Goal: Task Accomplishment & Management: Manage account settings

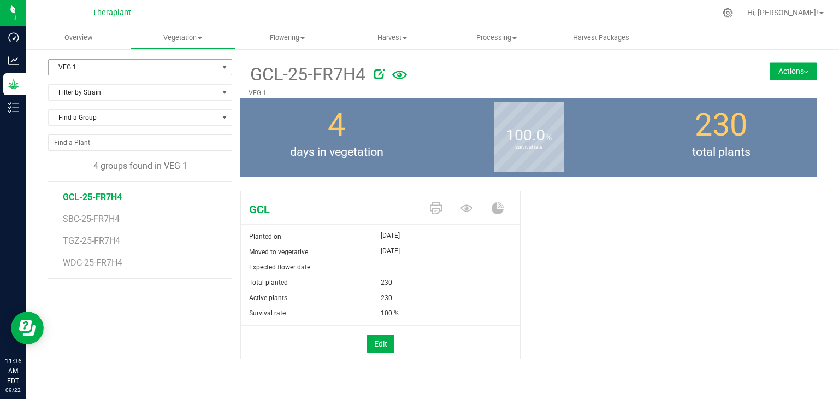
click at [78, 60] on span "VEG 1" at bounding box center [133, 67] width 169 height 15
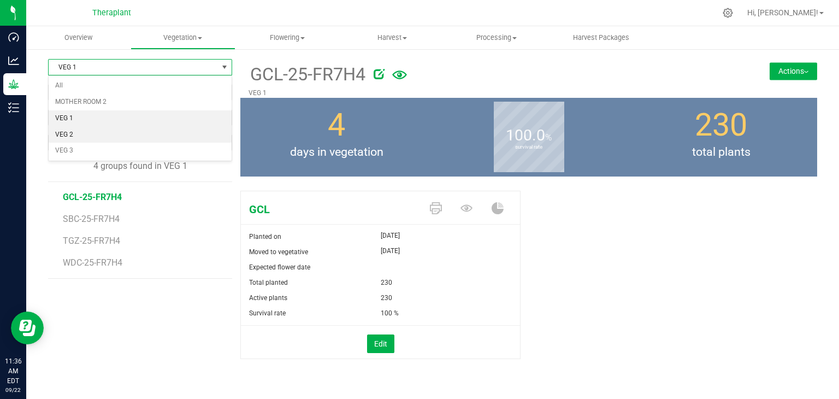
click at [70, 133] on li "VEG 2" at bounding box center [140, 135] width 183 height 16
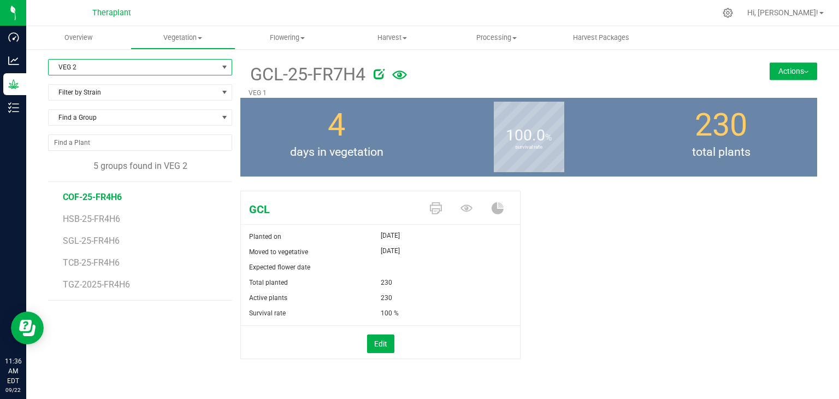
click at [100, 198] on span "COF-25-FR4H6" at bounding box center [92, 197] width 59 height 10
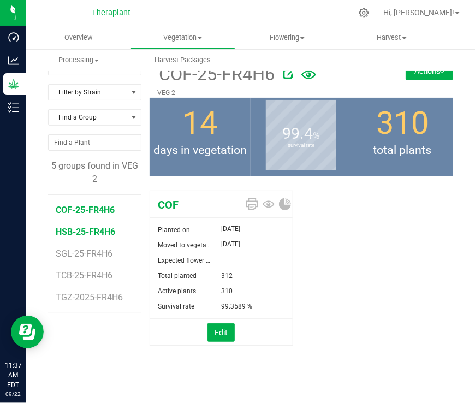
click at [93, 227] on span "HSB-25-FR4H6" at bounding box center [86, 232] width 60 height 10
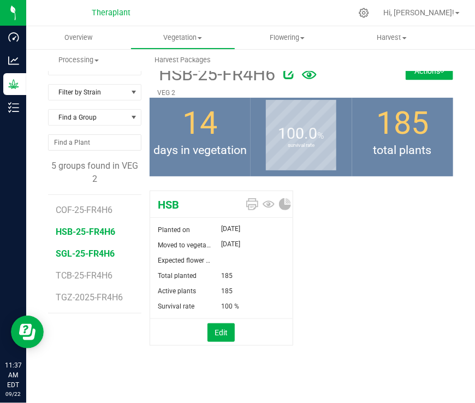
click at [70, 254] on span "SGL-25-FR4H6" at bounding box center [85, 254] width 59 height 10
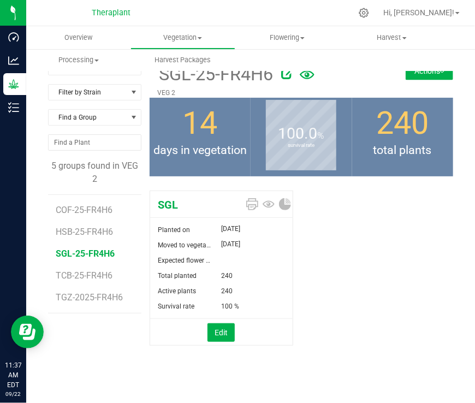
click at [358, 248] on div "SGL Planted on Sep 5, 2025 Moved to vegetative Sep 5, 2025 Expected flower date…" at bounding box center [302, 279] width 304 height 187
click at [101, 279] on span "TCB-25-FR4H6" at bounding box center [85, 275] width 59 height 10
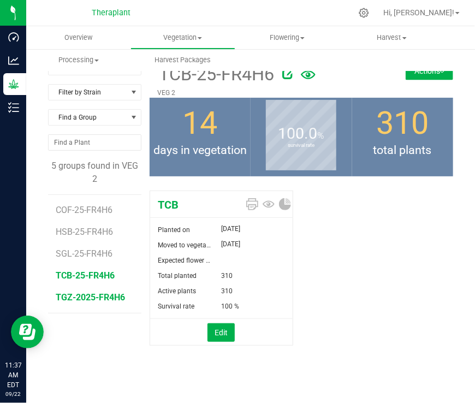
click at [80, 296] on span "TGZ-2025-FR4H6" at bounding box center [90, 297] width 69 height 10
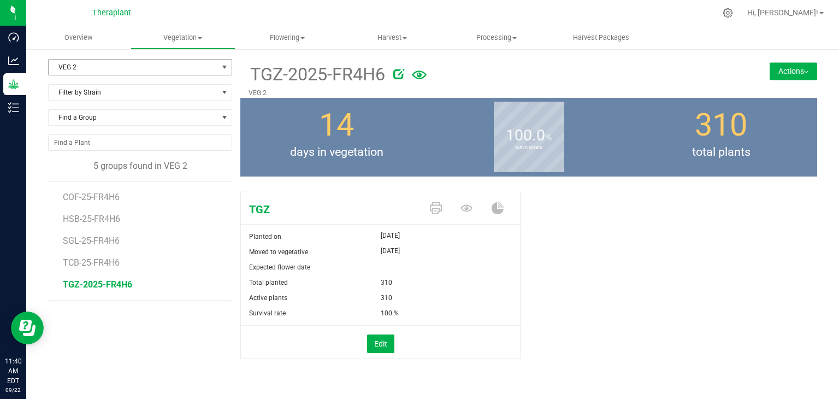
click at [74, 72] on span "VEG 2" at bounding box center [133, 67] width 169 height 15
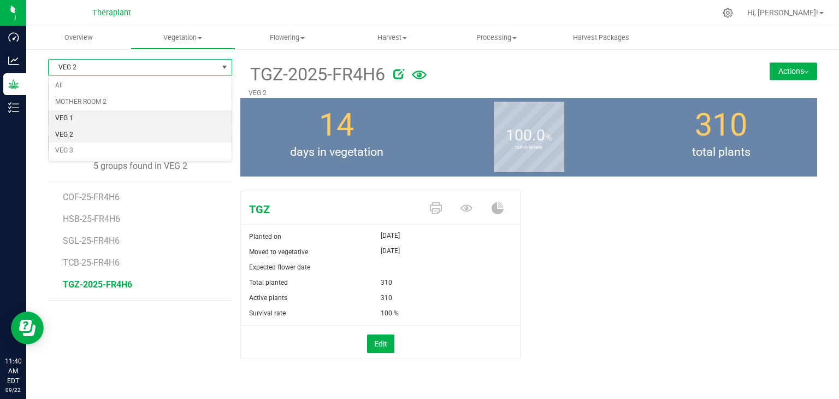
click at [69, 119] on li "VEG 1" at bounding box center [140, 118] width 183 height 16
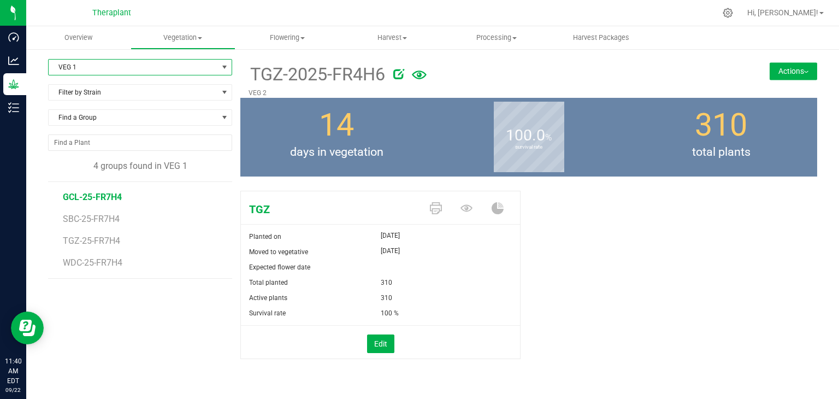
click at [105, 192] on span "GCL-25-FR7H4" at bounding box center [92, 197] width 59 height 10
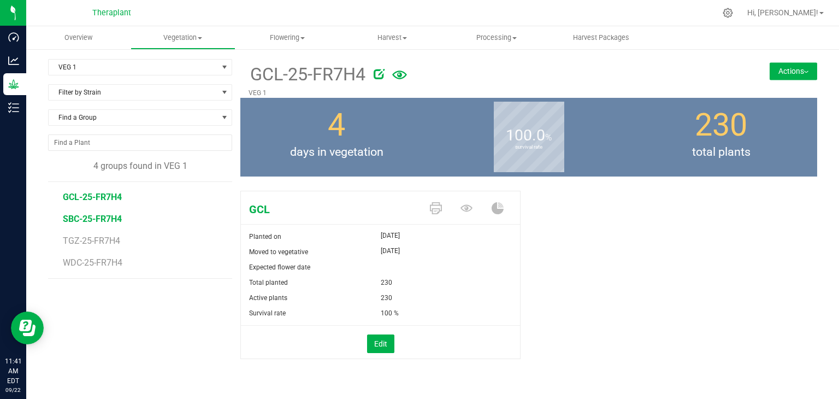
click at [88, 218] on span "SBC-25-FR7H4" at bounding box center [92, 219] width 59 height 10
click at [90, 239] on span "TGZ-25-FR7H4" at bounding box center [93, 240] width 60 height 10
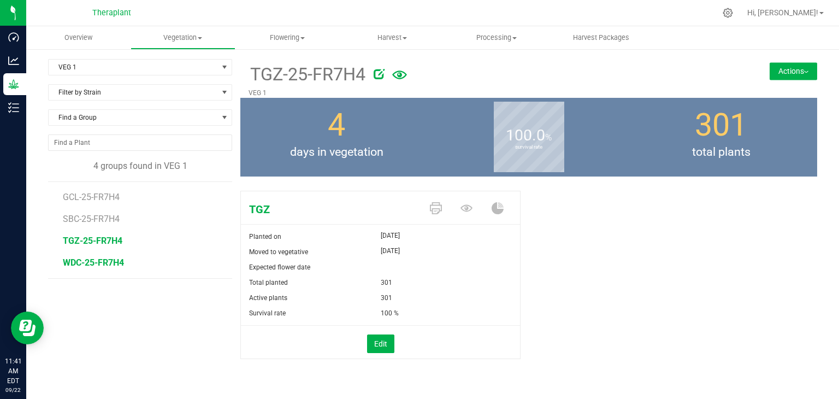
click at [86, 266] on span "WDC-25-FR7H4" at bounding box center [93, 262] width 61 height 10
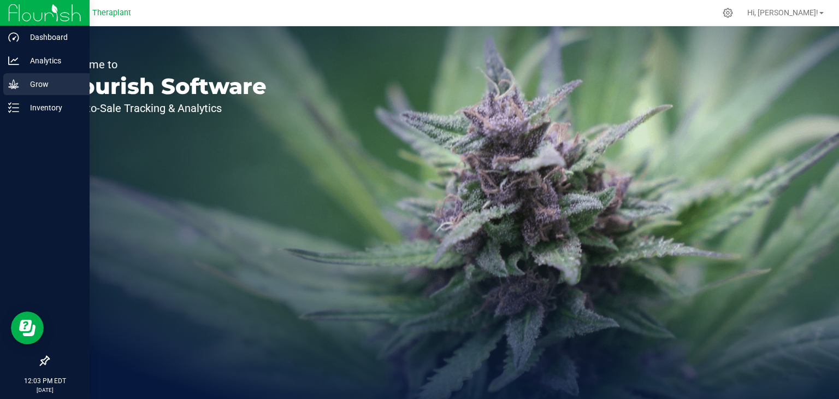
click at [20, 90] on p "Grow" at bounding box center [52, 84] width 66 height 13
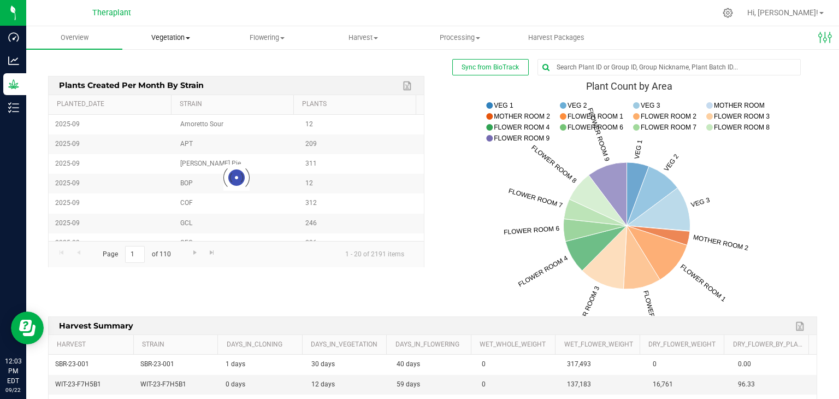
click at [169, 39] on span "Vegetation" at bounding box center [170, 38] width 95 height 10
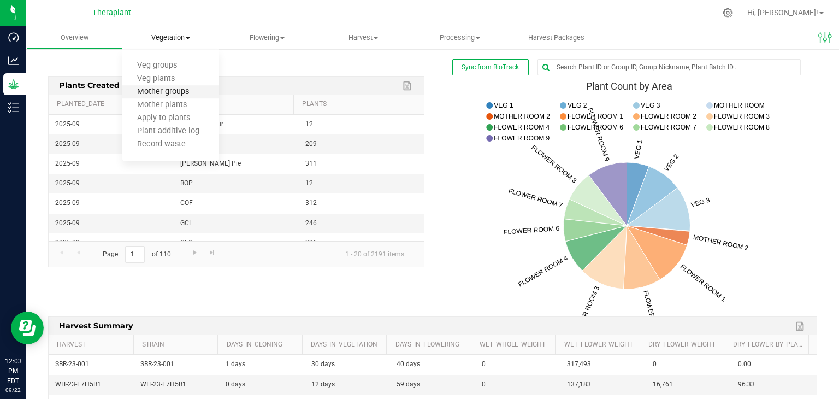
click at [163, 92] on span "Mother groups" at bounding box center [162, 91] width 81 height 9
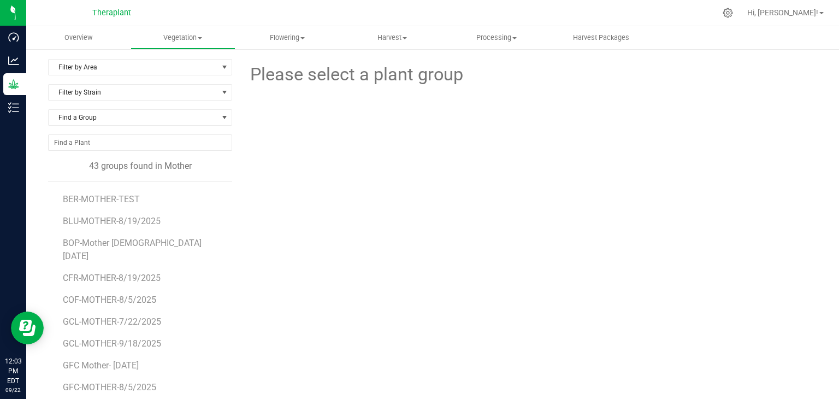
scroll to position [219, 0]
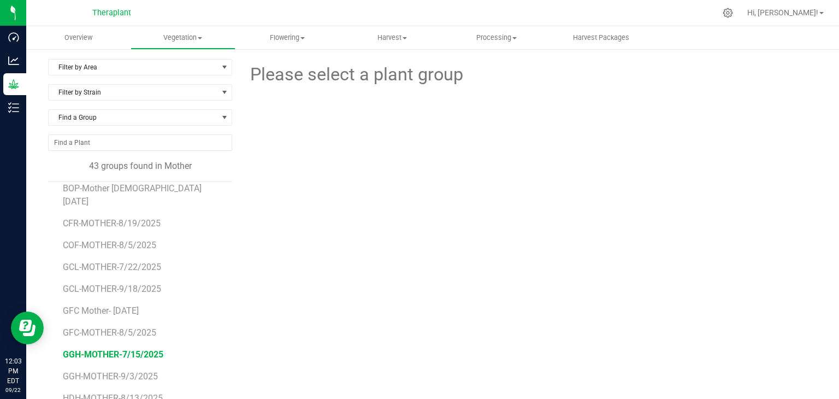
click at [117, 349] on span "GGH-MOTHER-7/15/2025" at bounding box center [113, 354] width 101 height 10
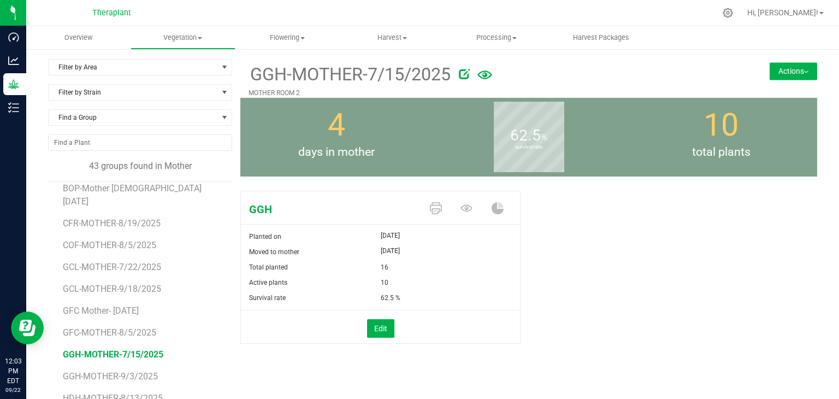
click at [801, 72] on button "Actions" at bounding box center [794, 70] width 48 height 17
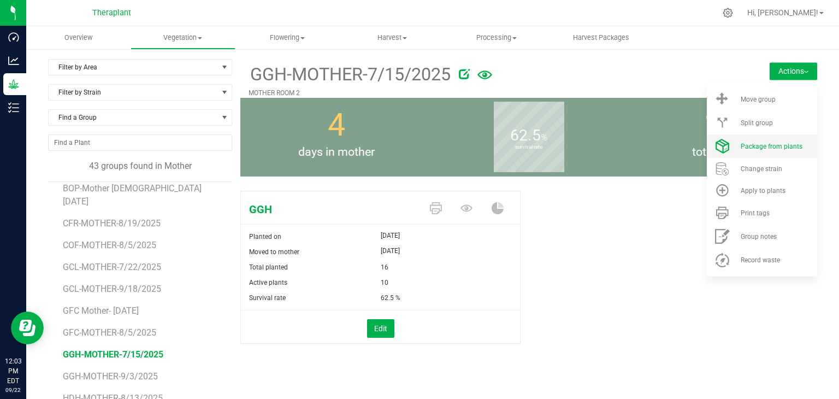
click at [762, 149] on span "Package from plants" at bounding box center [772, 147] width 62 height 8
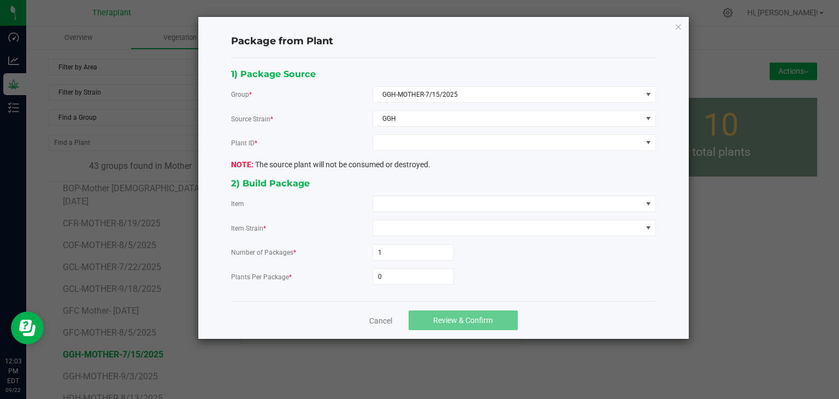
click at [427, 132] on div "1) Package Source Group * GGH-MOTHER-7/15/2025 Source Strain * GGH Plant ID * T…" at bounding box center [443, 180] width 441 height 226
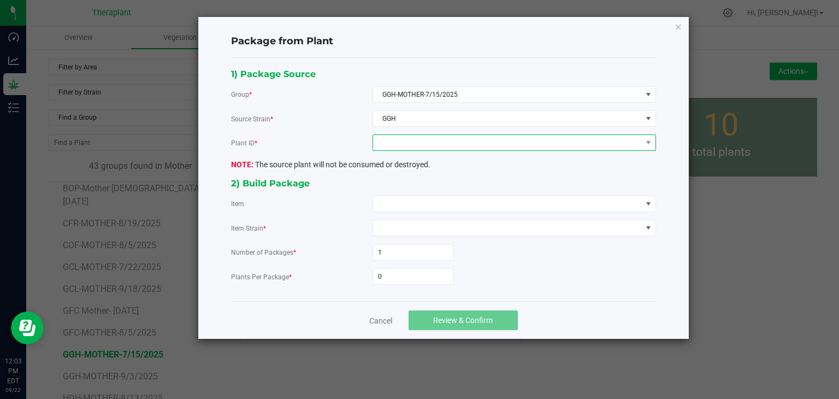
click at [427, 137] on span at bounding box center [507, 142] width 269 height 15
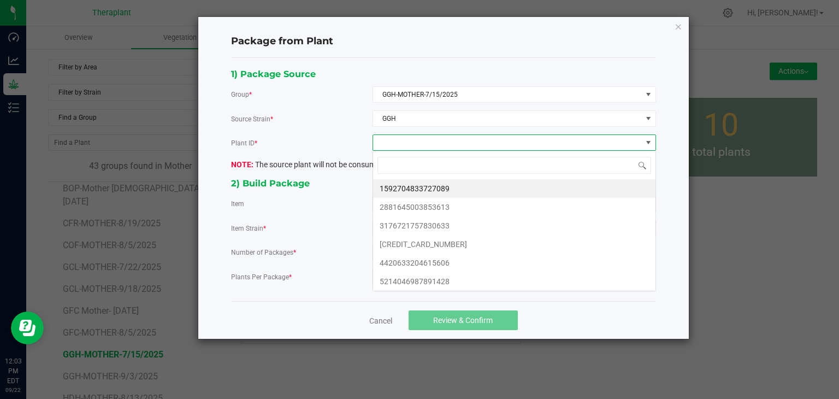
scroll to position [16, 283]
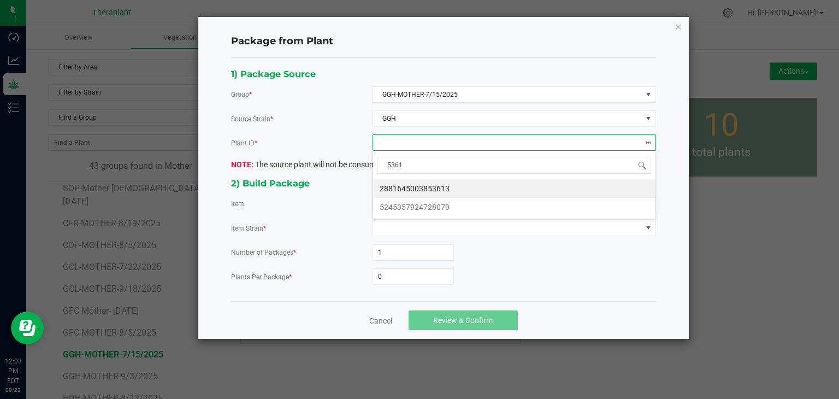
type input "53613"
click at [432, 186] on li "2881645003853613" at bounding box center [514, 188] width 282 height 19
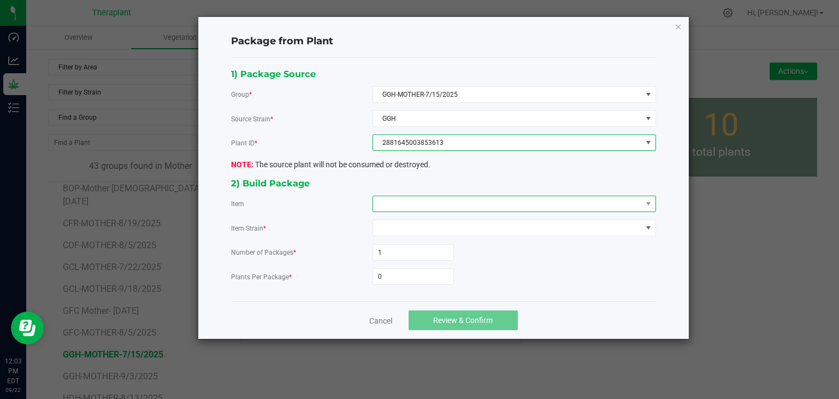
click at [415, 204] on span at bounding box center [507, 203] width 269 height 15
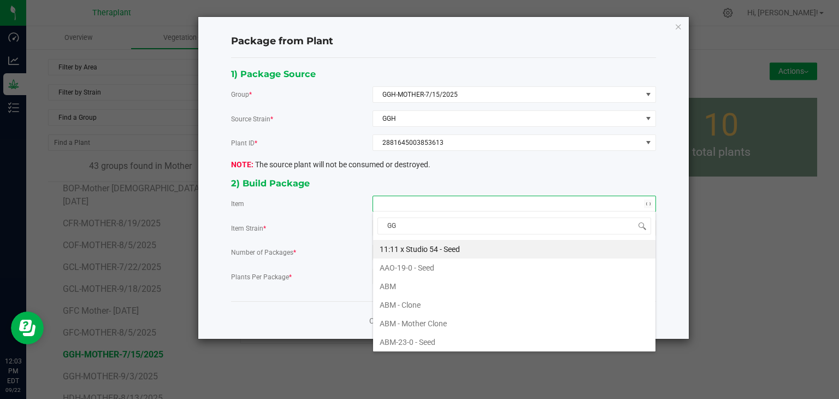
type input "GGH"
click at [439, 248] on Clone "GGH - Batch Clone" at bounding box center [514, 249] width 282 height 19
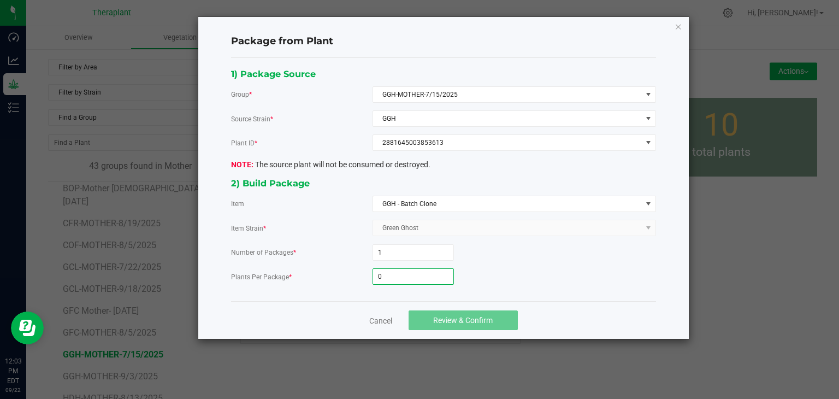
click at [406, 270] on input "0" at bounding box center [413, 276] width 80 height 15
type input "39"
click at [460, 318] on span "Review & Confirm" at bounding box center [463, 320] width 60 height 9
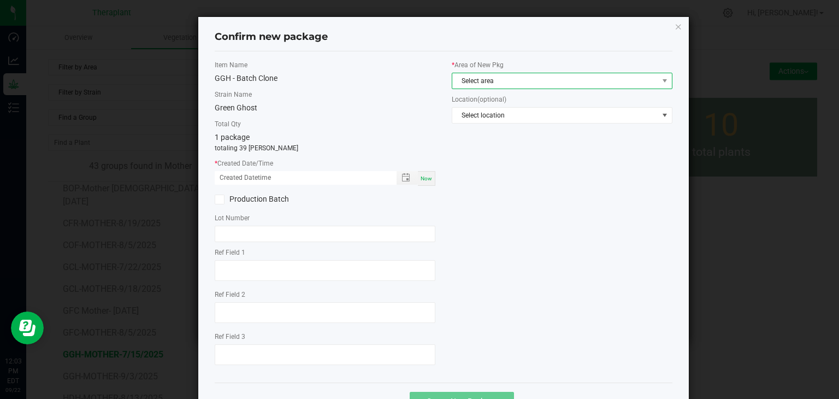
click at [479, 75] on span "Select area" at bounding box center [555, 80] width 206 height 15
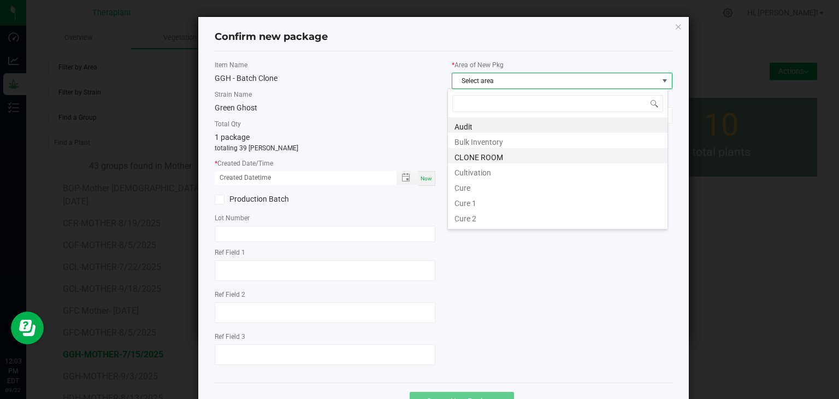
scroll to position [16, 221]
click at [480, 160] on li "CLONE ROOM" at bounding box center [558, 155] width 220 height 15
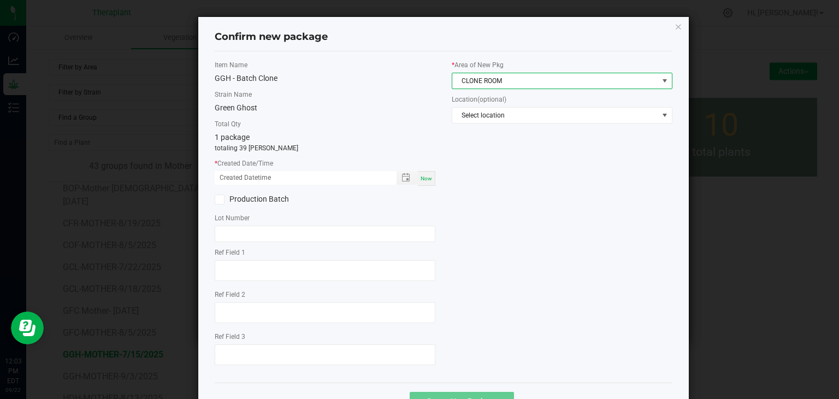
click at [421, 179] on span "Now" at bounding box center [426, 178] width 11 height 6
type input "[DATE] 12:03 PM"
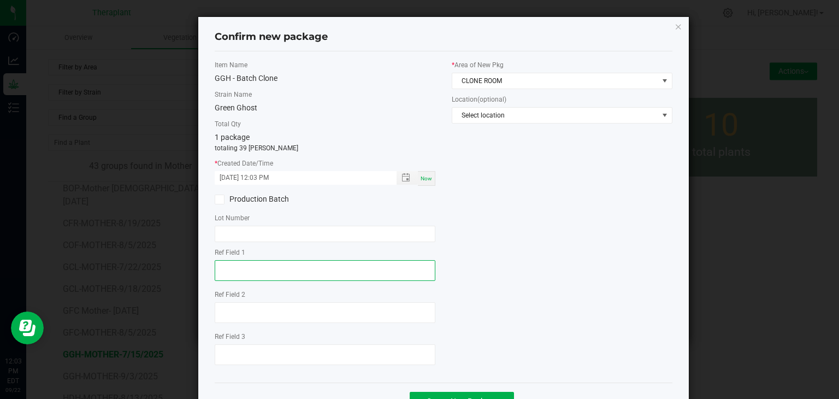
click at [297, 274] on textarea at bounding box center [325, 270] width 221 height 21
type textarea "53613"
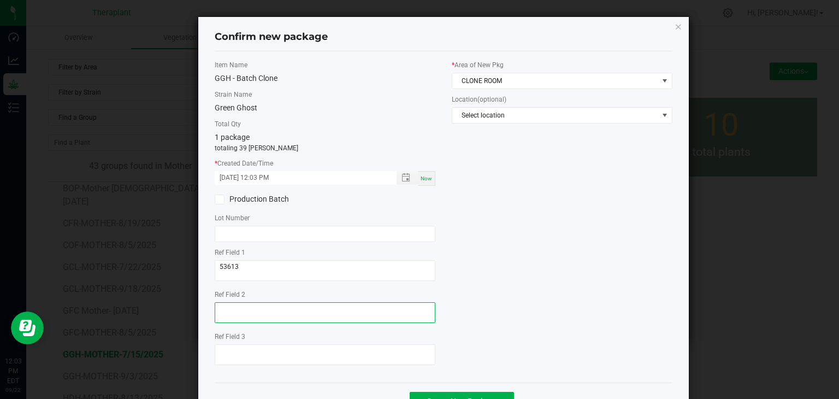
click at [273, 315] on textarea at bounding box center [325, 312] width 221 height 21
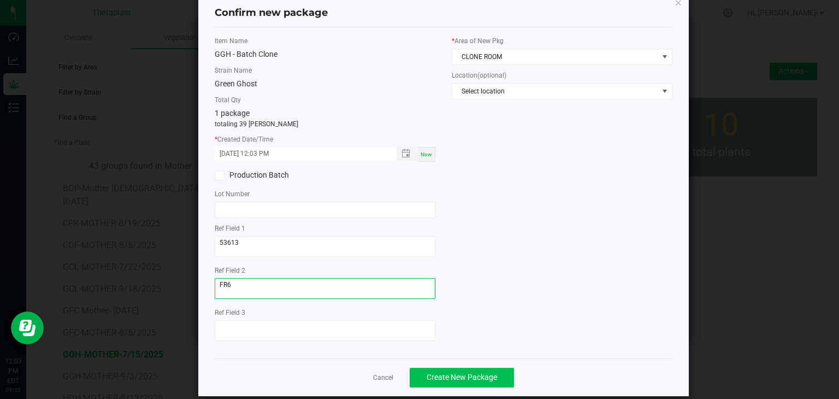
scroll to position [38, 0]
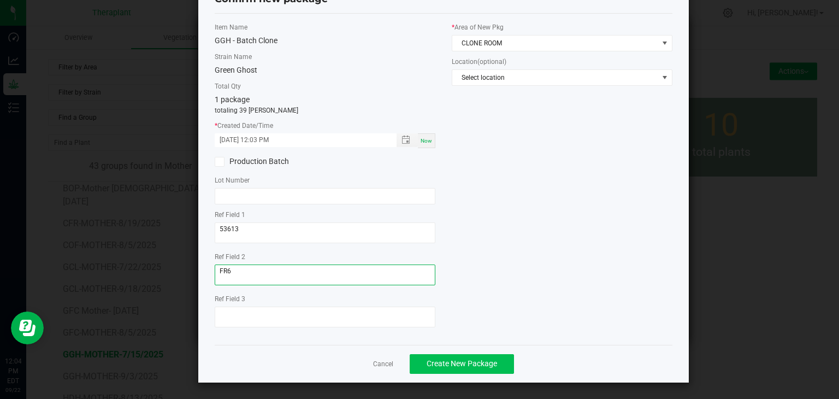
type textarea "FR6"
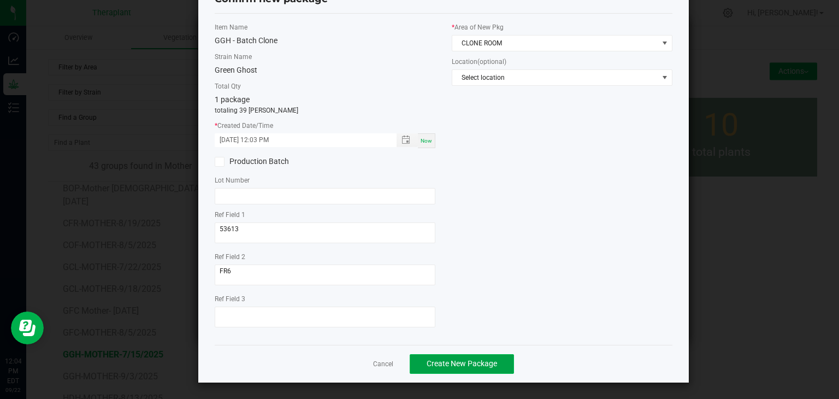
click at [469, 367] on span "Create New Package" at bounding box center [462, 363] width 70 height 9
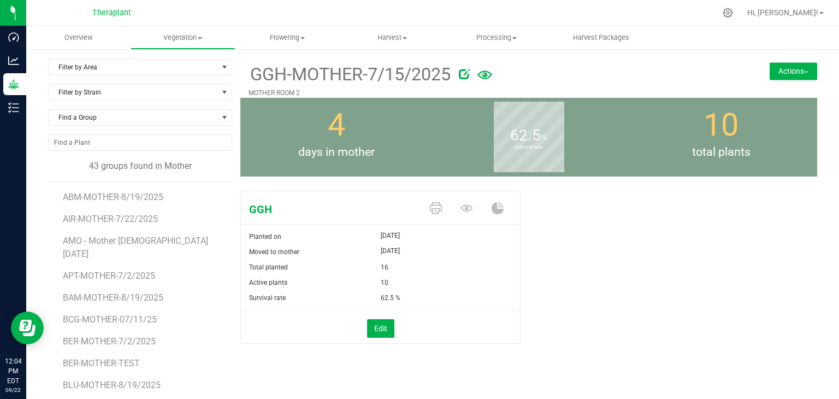
click at [802, 77] on button "Actions" at bounding box center [794, 70] width 48 height 17
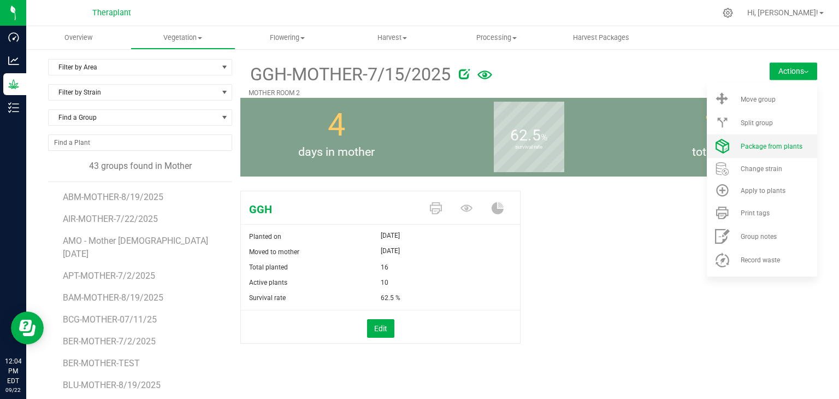
click at [789, 143] on span "Package from plants" at bounding box center [772, 147] width 62 height 8
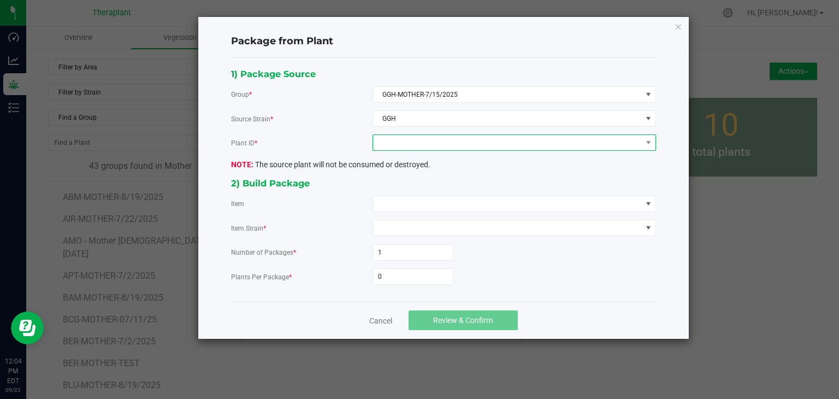
click at [413, 146] on span at bounding box center [507, 142] width 269 height 15
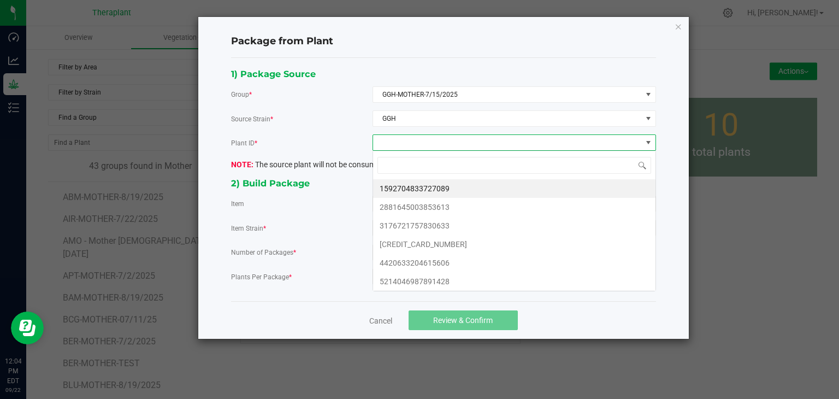
scroll to position [16, 283]
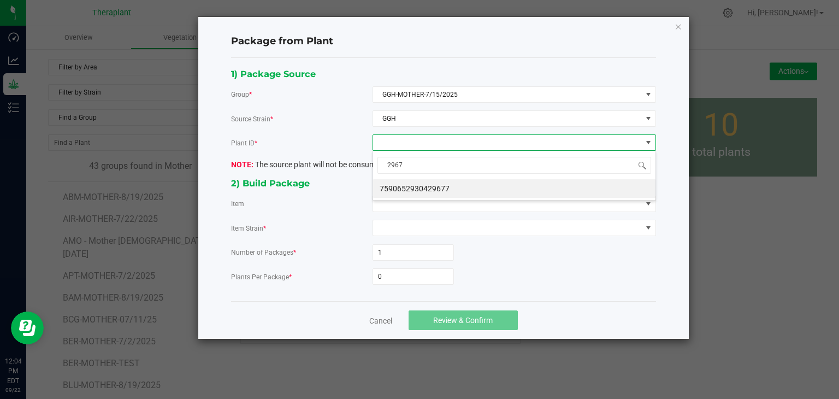
type input "29677"
click at [441, 193] on li "7590652930429677" at bounding box center [514, 188] width 282 height 19
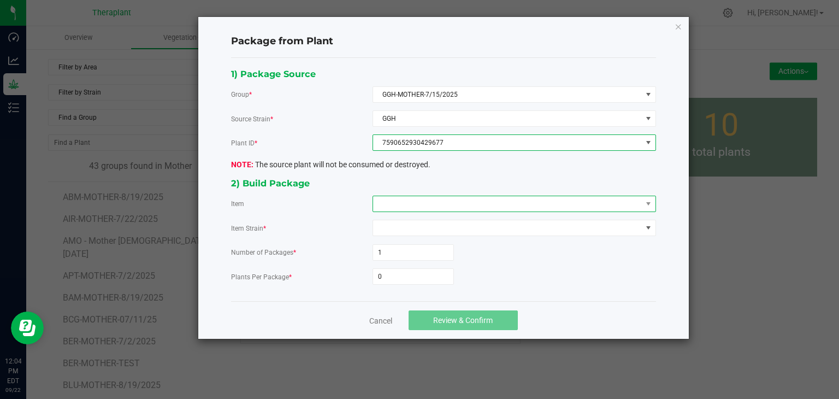
click at [400, 203] on span at bounding box center [507, 203] width 269 height 15
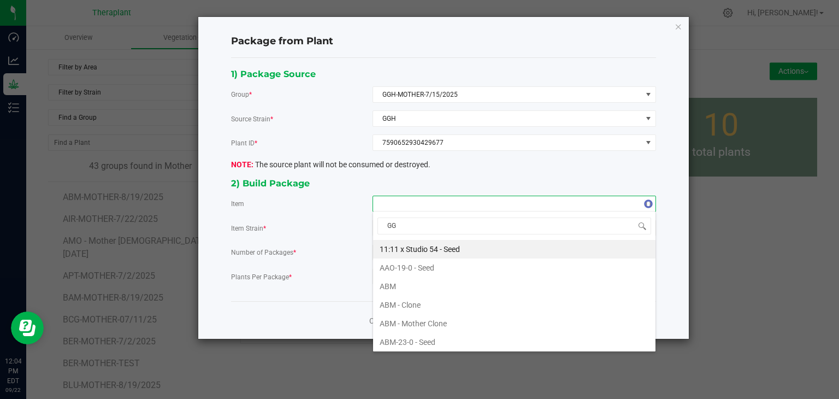
type input "GGH"
click at [411, 244] on Clone "GGH - Batch Clone" at bounding box center [514, 249] width 282 height 19
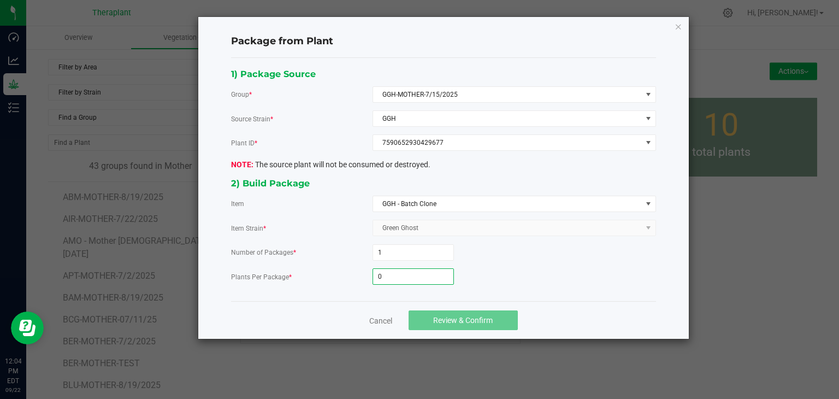
click at [409, 280] on input "0" at bounding box center [413, 276] width 80 height 15
type input "39"
click at [455, 321] on span "Review & Confirm" at bounding box center [463, 320] width 60 height 9
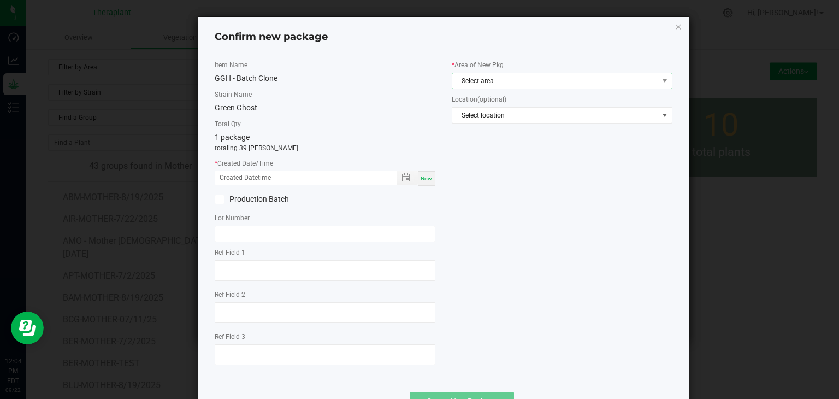
click at [587, 83] on span "Select area" at bounding box center [555, 80] width 206 height 15
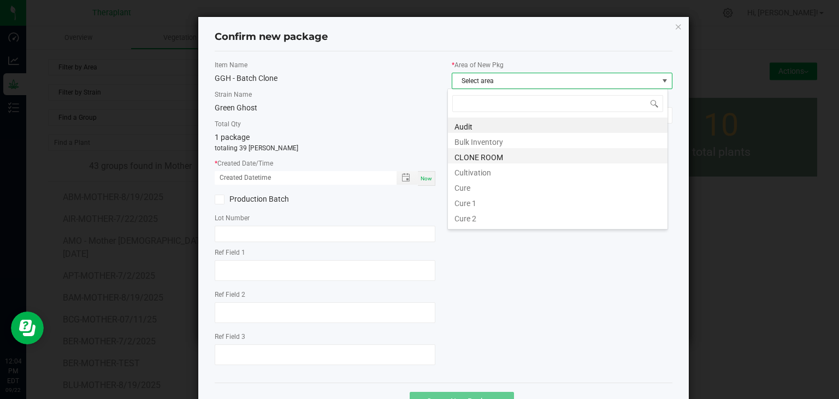
scroll to position [16, 221]
click at [494, 156] on li "CLONE ROOM" at bounding box center [558, 155] width 220 height 15
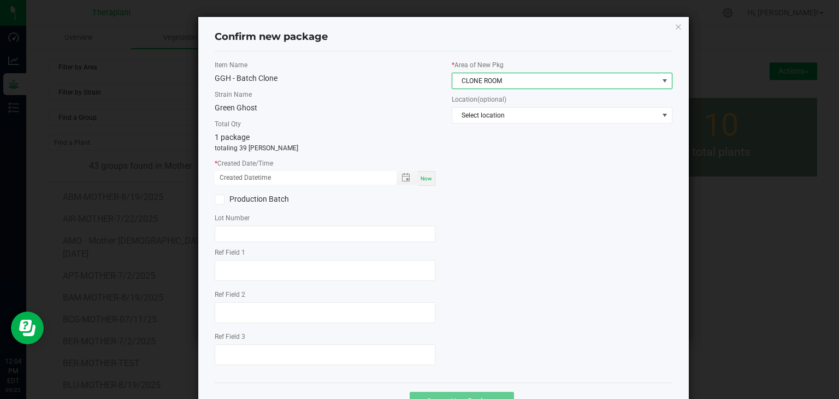
click at [424, 182] on div "Now" at bounding box center [426, 178] width 17 height 15
type input "[DATE] 12:04 PM"
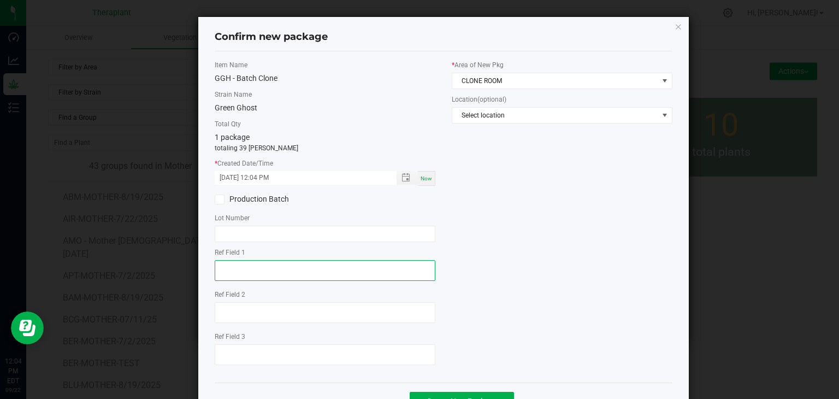
click at [237, 278] on textarea at bounding box center [325, 270] width 221 height 21
type textarea "29677"
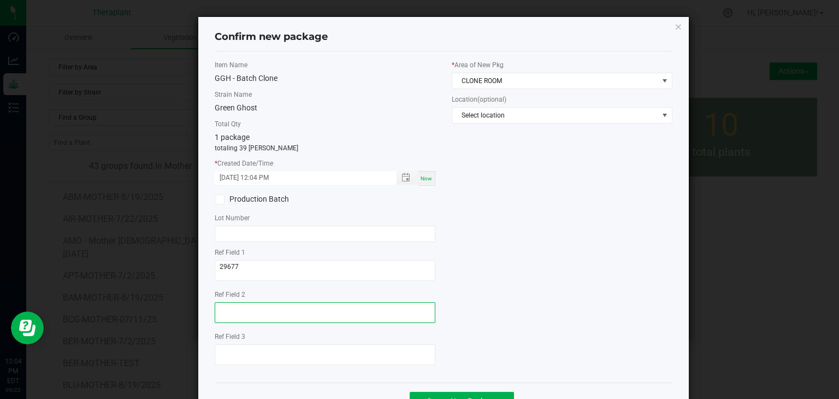
click at [229, 307] on textarea at bounding box center [325, 312] width 221 height 21
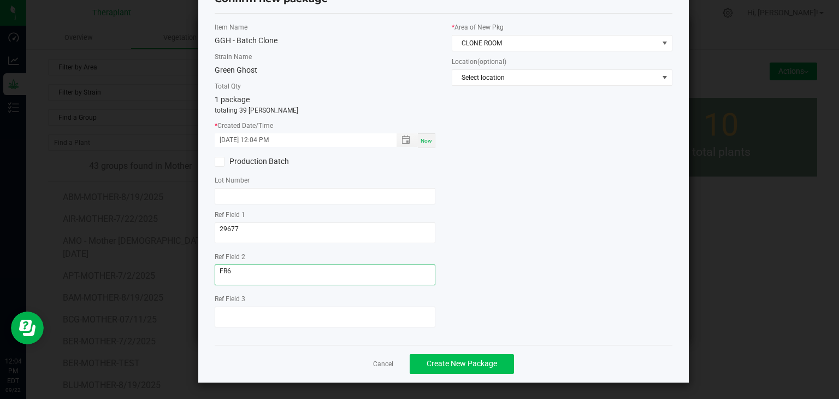
type textarea "FR6"
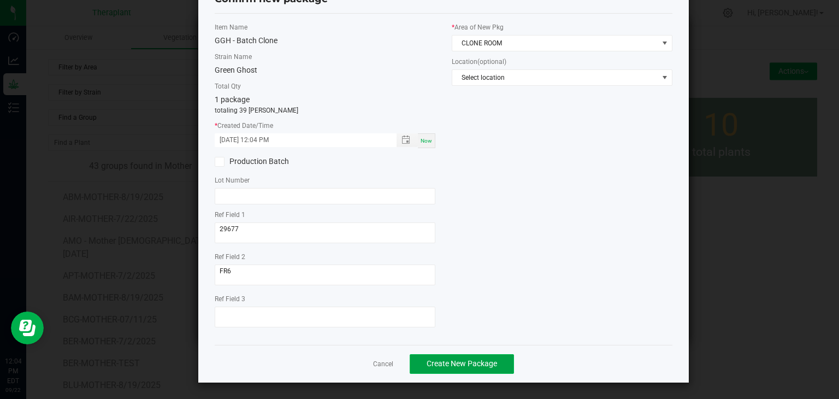
click at [451, 366] on span "Create New Package" at bounding box center [462, 363] width 70 height 9
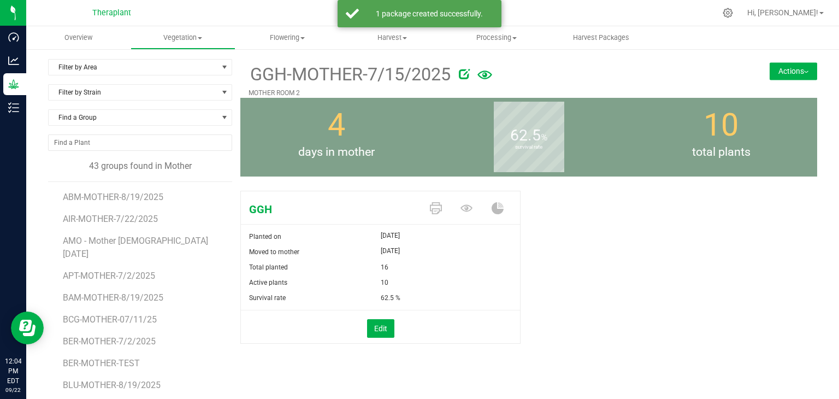
click at [791, 72] on button "Actions" at bounding box center [794, 70] width 48 height 17
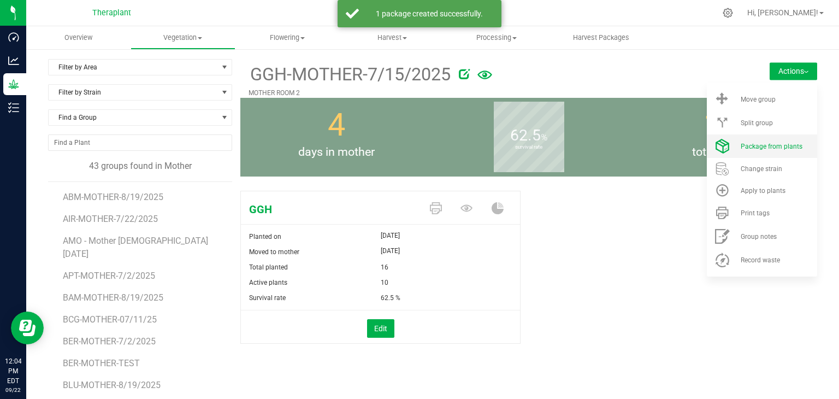
click at [765, 143] on span "Package from plants" at bounding box center [772, 147] width 62 height 8
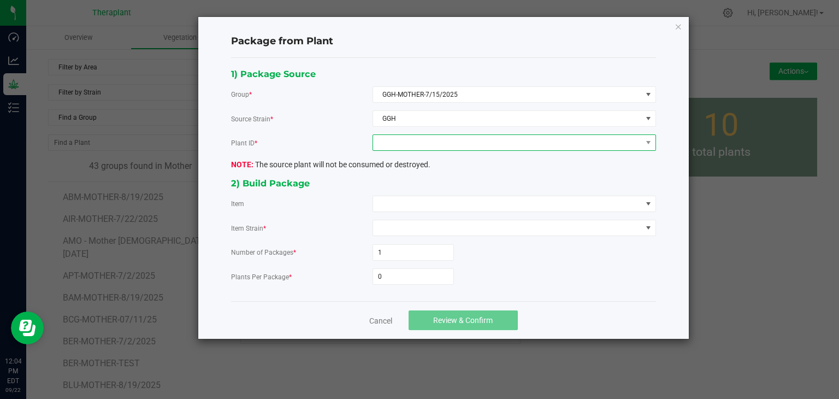
click at [440, 146] on span at bounding box center [507, 142] width 269 height 15
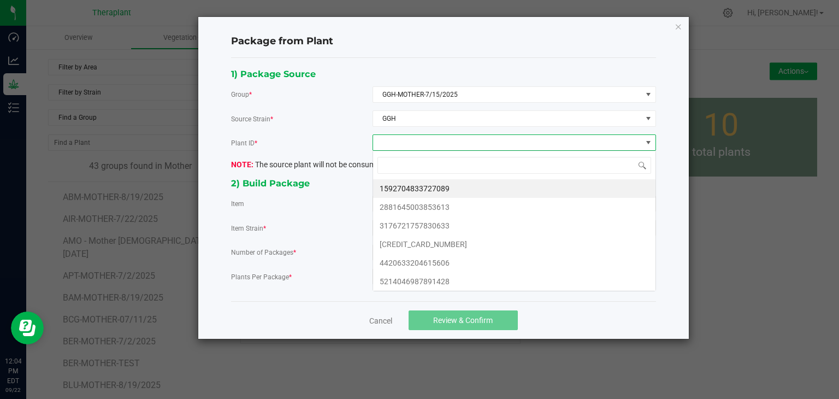
scroll to position [16, 283]
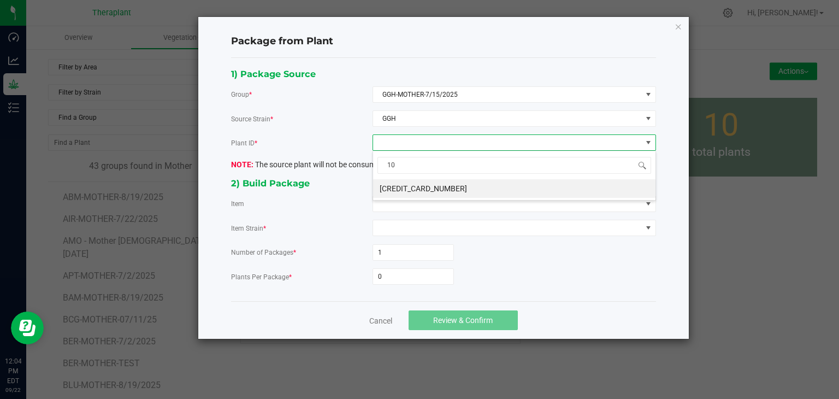
type input "1"
type input "01013"
click at [434, 184] on li "[CREDIT_CARD_NUMBER]" at bounding box center [514, 188] width 282 height 19
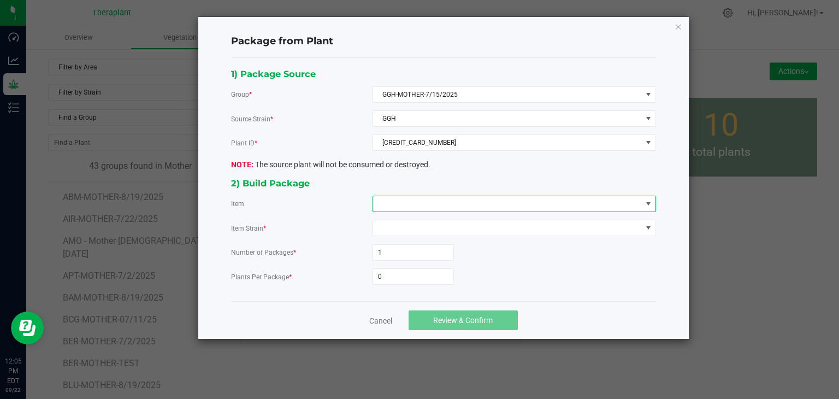
click at [422, 207] on span at bounding box center [507, 203] width 269 height 15
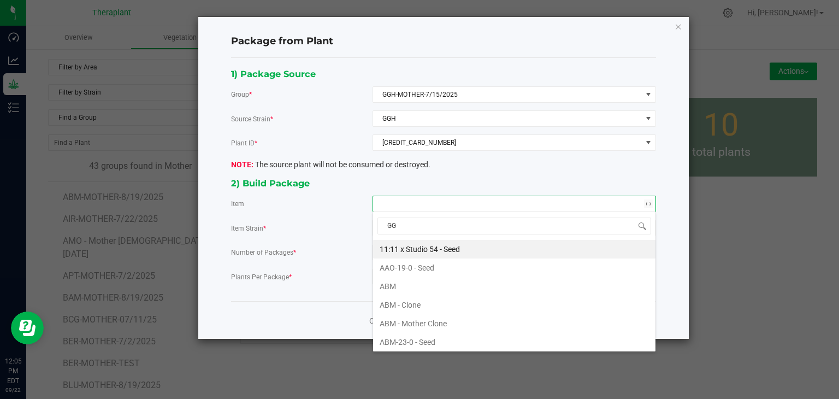
type input "GGH"
click at [394, 252] on Clone "GGH - Batch Clone" at bounding box center [514, 249] width 282 height 19
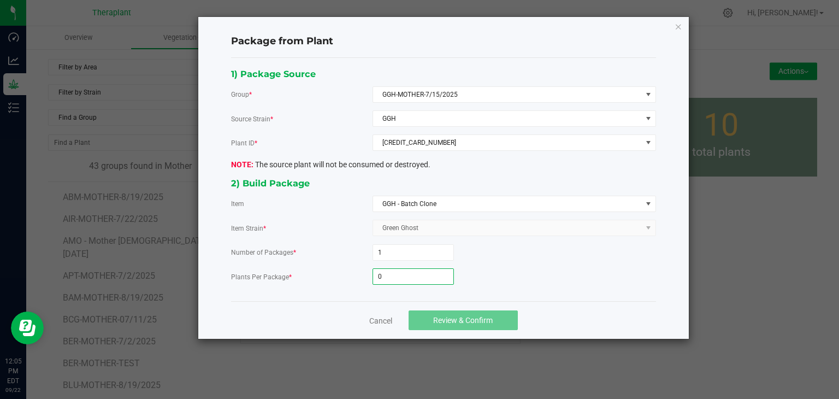
click at [393, 270] on input "0" at bounding box center [413, 276] width 80 height 15
type input "39"
click at [449, 319] on span "Review & Confirm" at bounding box center [463, 320] width 60 height 9
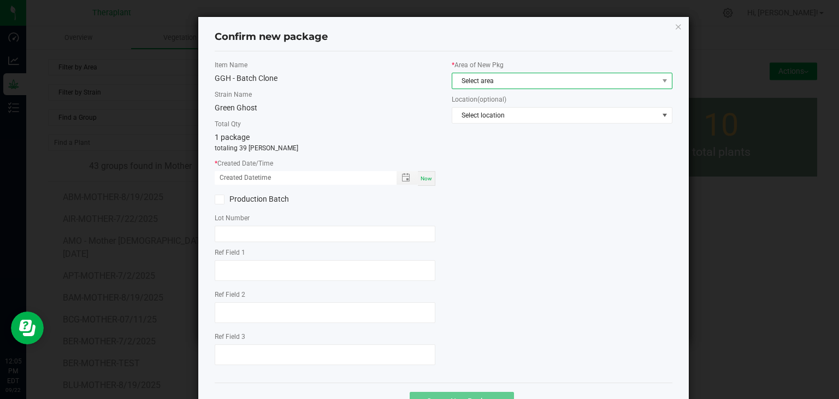
click at [513, 82] on span "Select area" at bounding box center [555, 80] width 206 height 15
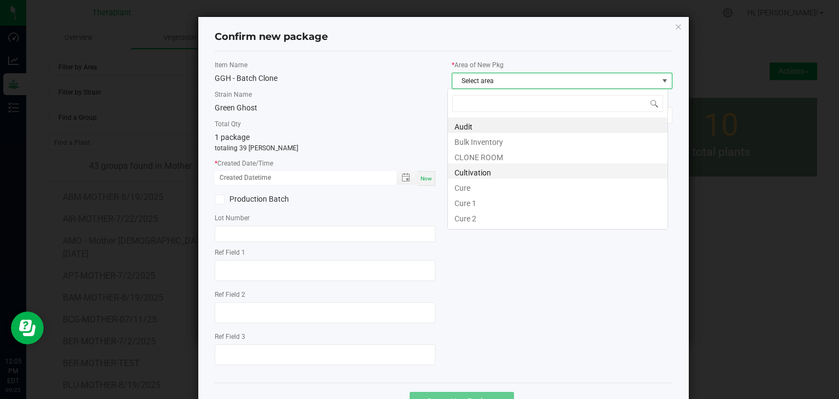
scroll to position [16, 221]
click at [480, 157] on li "CLONE ROOM" at bounding box center [558, 155] width 220 height 15
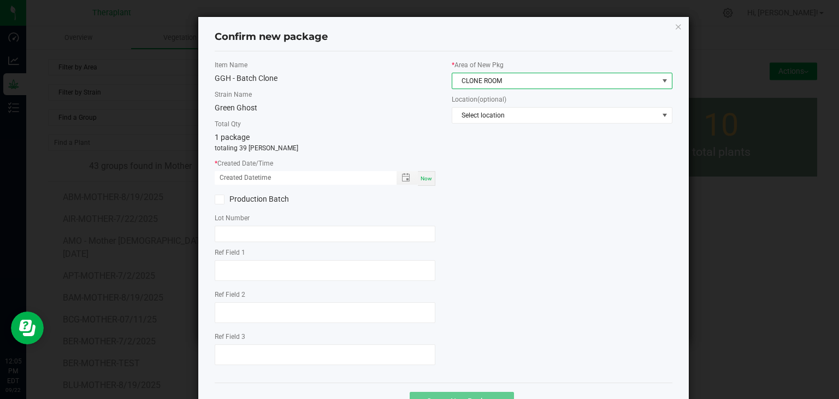
click at [426, 178] on span "Now" at bounding box center [426, 178] width 11 height 6
type input "[DATE] 12:05 PM"
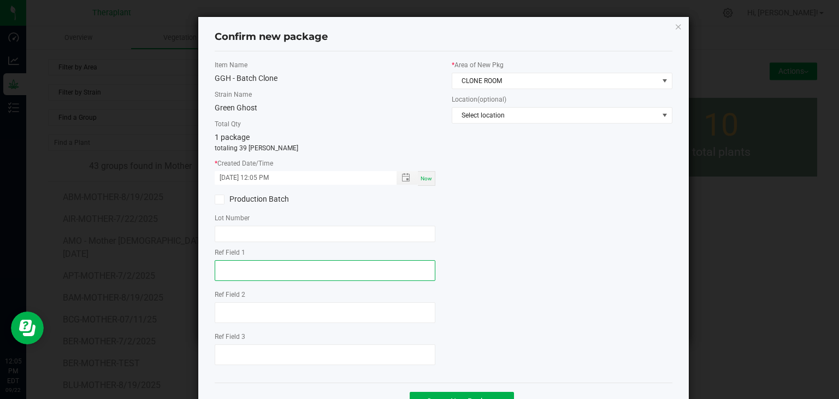
click at [273, 268] on textarea at bounding box center [325, 270] width 221 height 21
type textarea "01013"
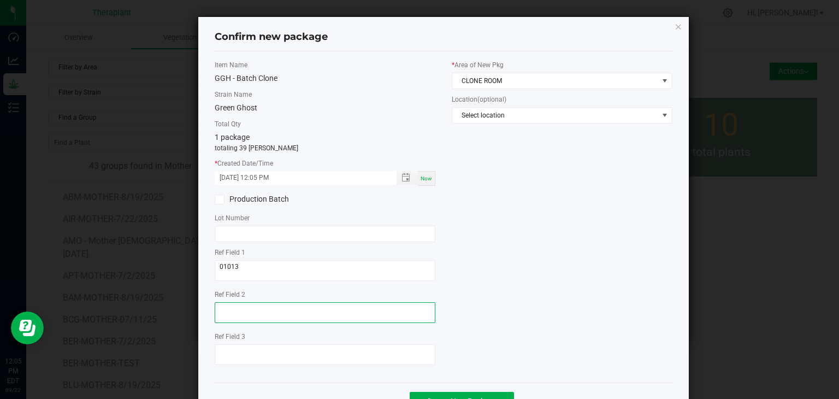
click at [264, 311] on textarea at bounding box center [325, 312] width 221 height 21
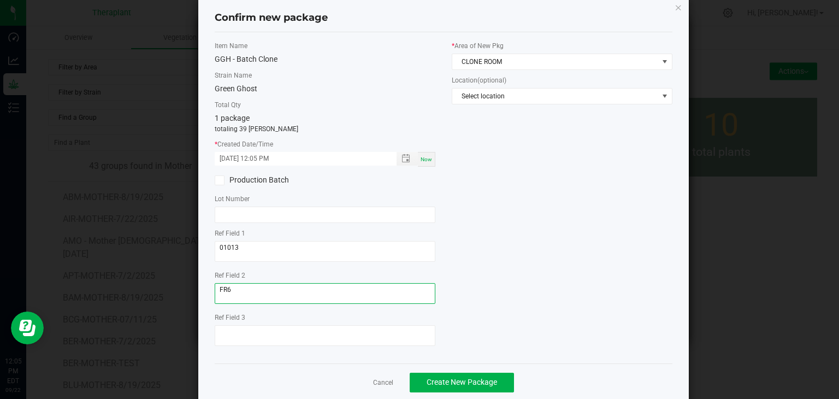
scroll to position [38, 0]
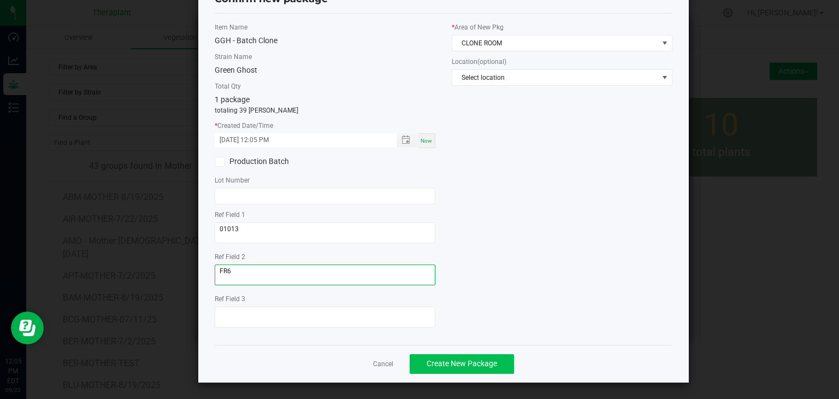
type textarea "FR6"
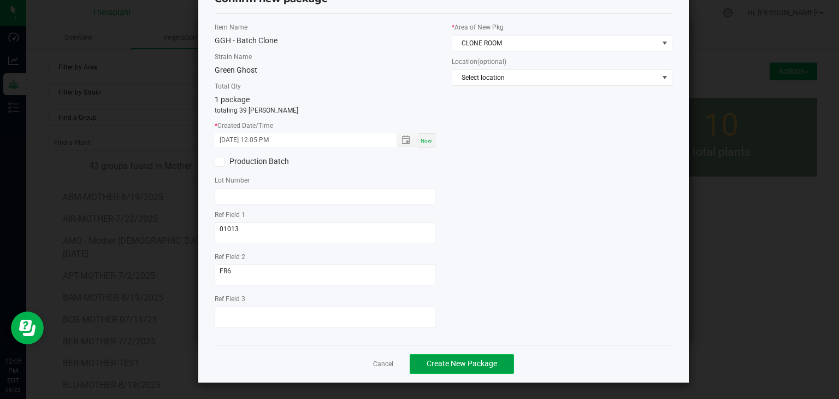
click at [449, 359] on span "Create New Package" at bounding box center [462, 363] width 70 height 9
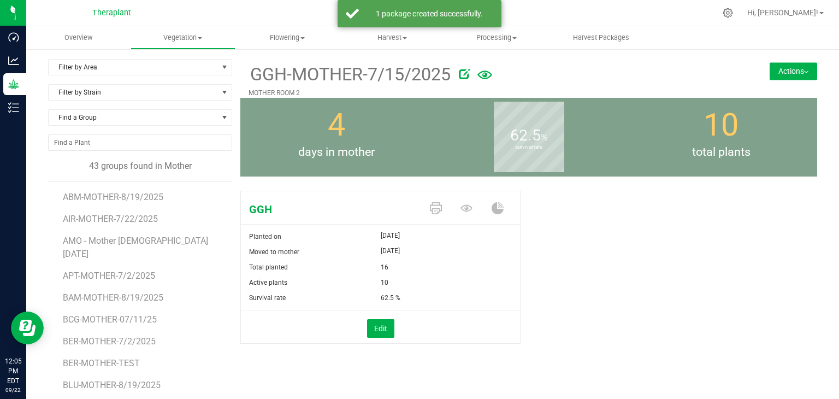
click at [776, 80] on div "GGH-MOTHER-7/15/2025 MOTHER ROOM 2 Actions Move group Split group" at bounding box center [528, 78] width 577 height 39
click at [776, 63] on button "Actions" at bounding box center [794, 70] width 48 height 17
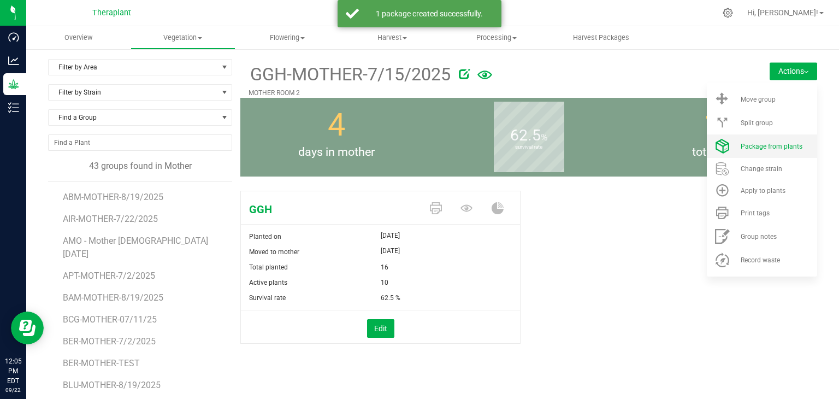
click at [767, 144] on span "Package from plants" at bounding box center [772, 147] width 62 height 8
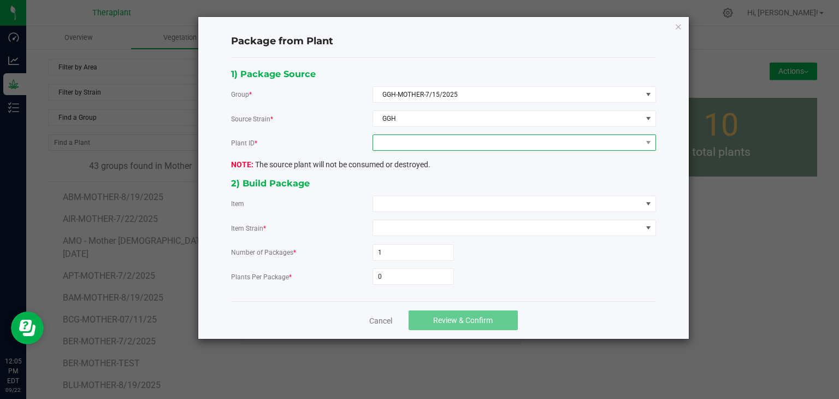
click at [428, 147] on span at bounding box center [507, 142] width 269 height 15
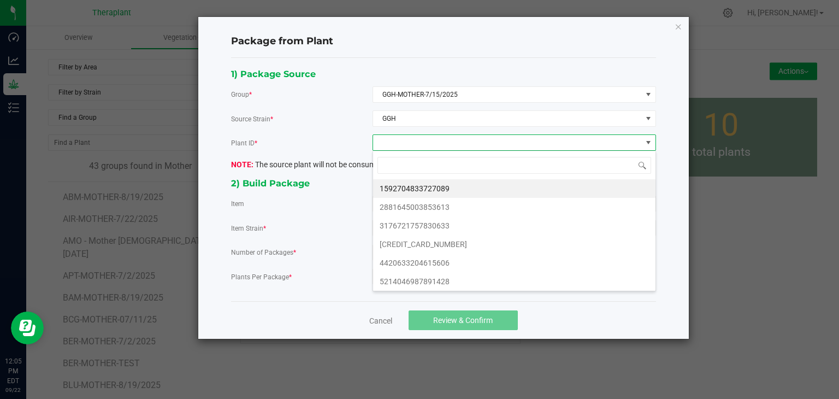
scroll to position [16, 283]
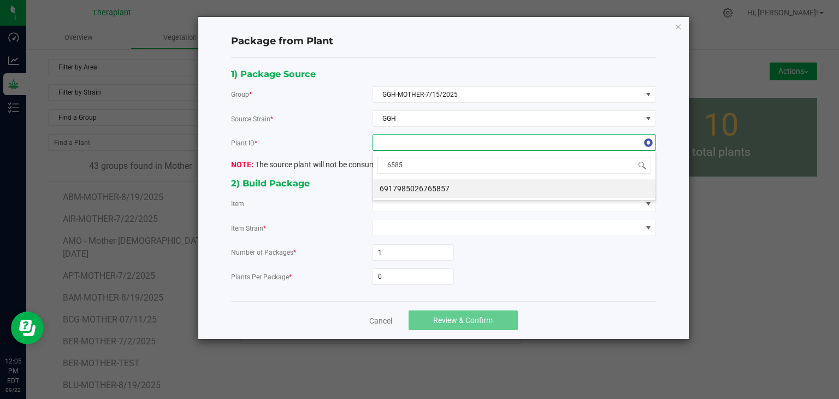
type input "65857"
click at [452, 190] on li "6917985026765857" at bounding box center [514, 188] width 282 height 19
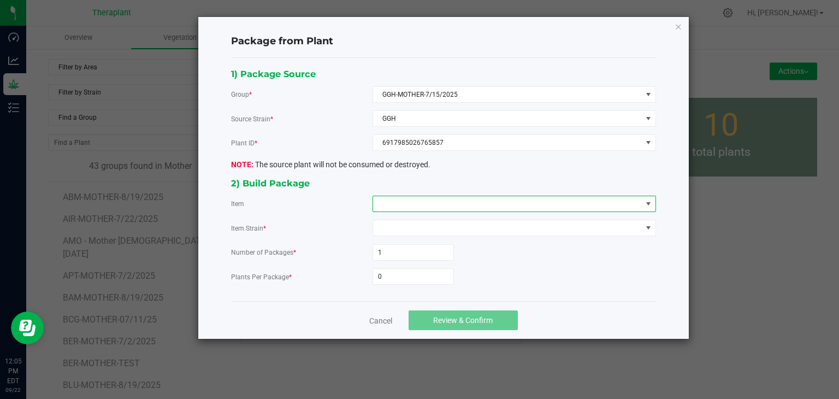
click at [444, 201] on span at bounding box center [507, 203] width 269 height 15
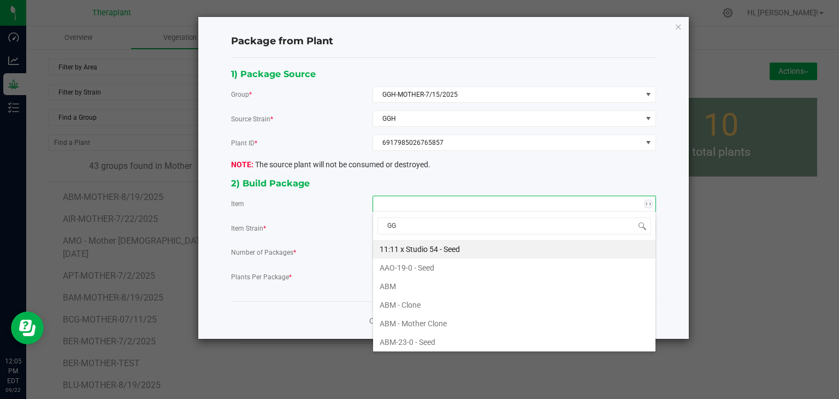
type input "GGH"
click at [431, 246] on Clone "GGH - Batch Clone" at bounding box center [514, 249] width 282 height 19
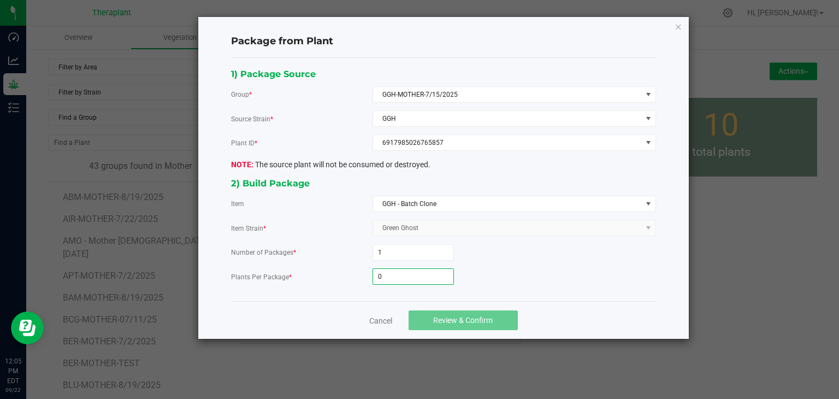
click at [410, 272] on input "0" at bounding box center [413, 276] width 80 height 15
type input "39"
click at [425, 316] on button "Review & Confirm" at bounding box center [463, 320] width 109 height 20
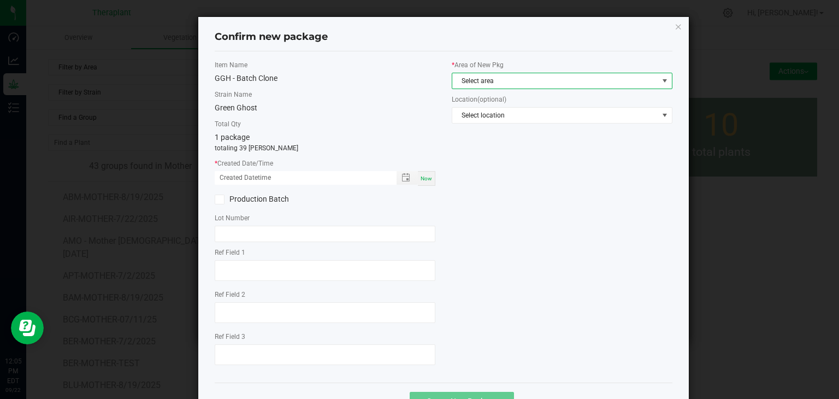
click at [470, 84] on span "Select area" at bounding box center [555, 80] width 206 height 15
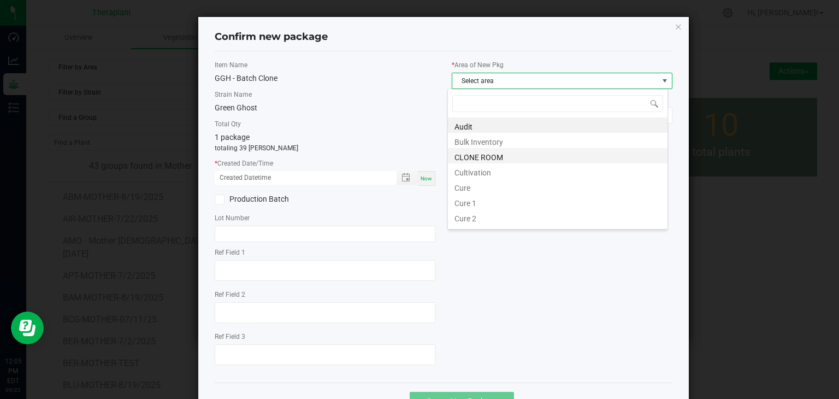
scroll to position [16, 221]
click at [468, 156] on li "CLONE ROOM" at bounding box center [558, 155] width 220 height 15
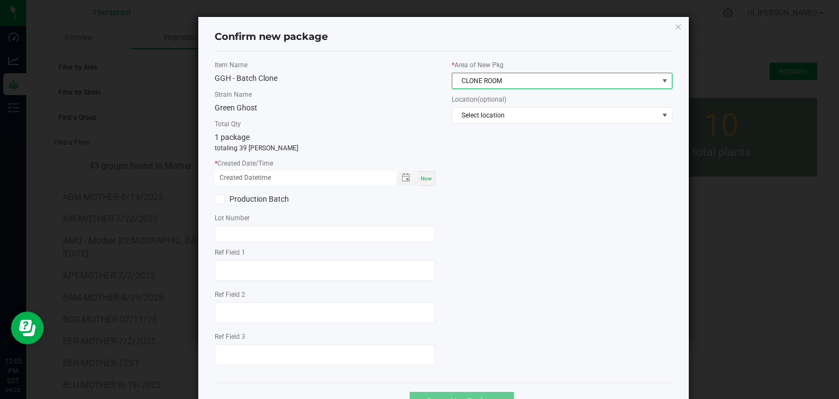
click at [425, 180] on span "Now" at bounding box center [426, 178] width 11 height 6
type input "[DATE] 12:05 PM"
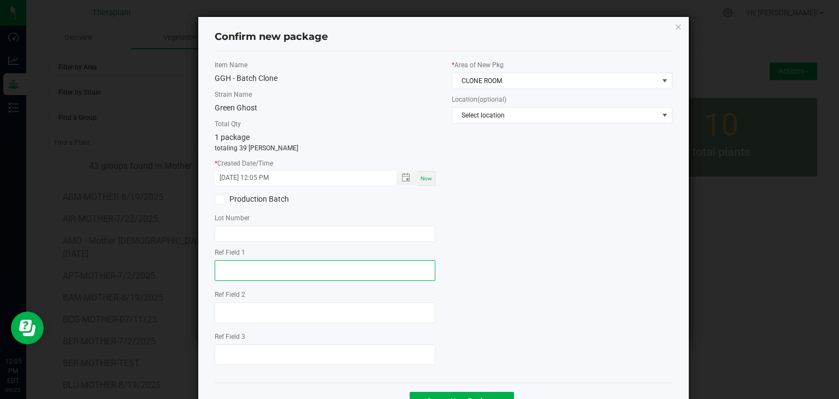
click at [264, 260] on textarea at bounding box center [325, 270] width 221 height 21
type textarea "65857"
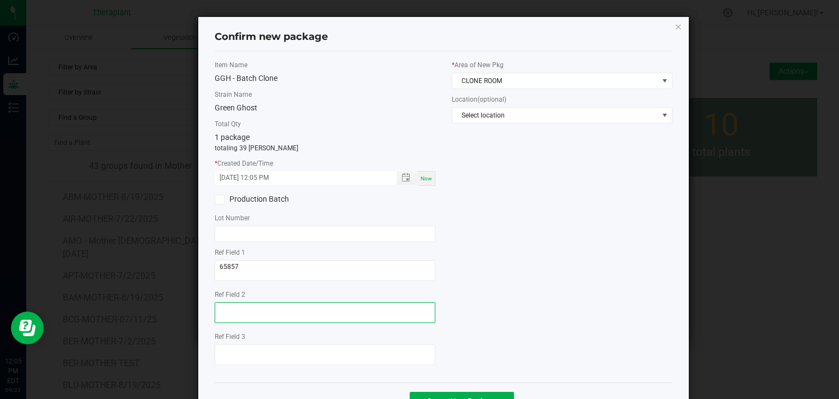
click at [240, 304] on textarea at bounding box center [325, 312] width 221 height 21
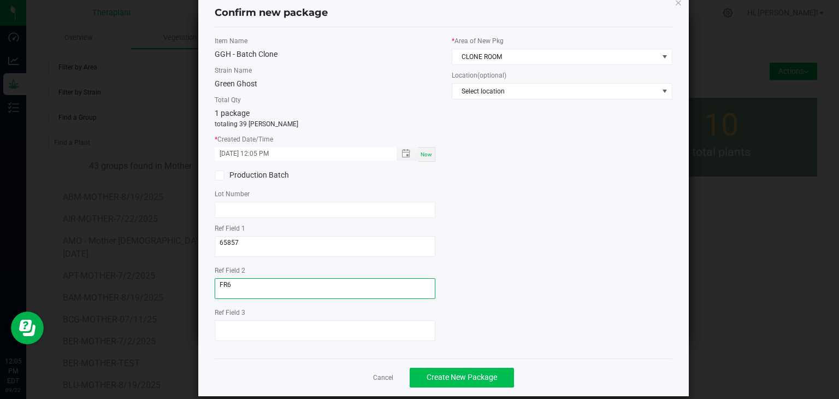
scroll to position [38, 0]
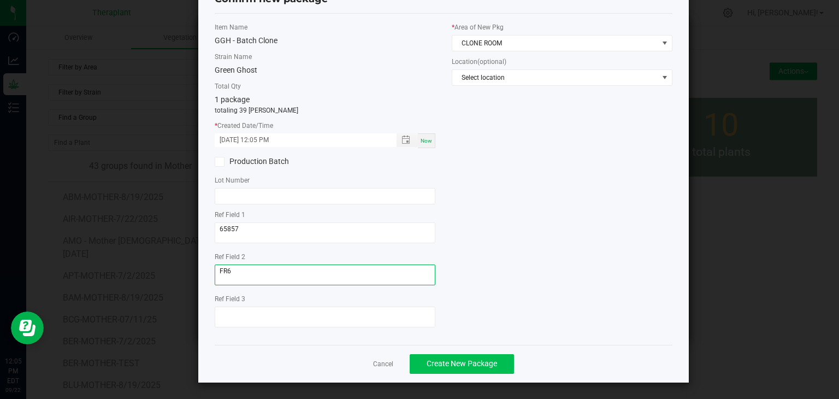
type textarea "FR6"
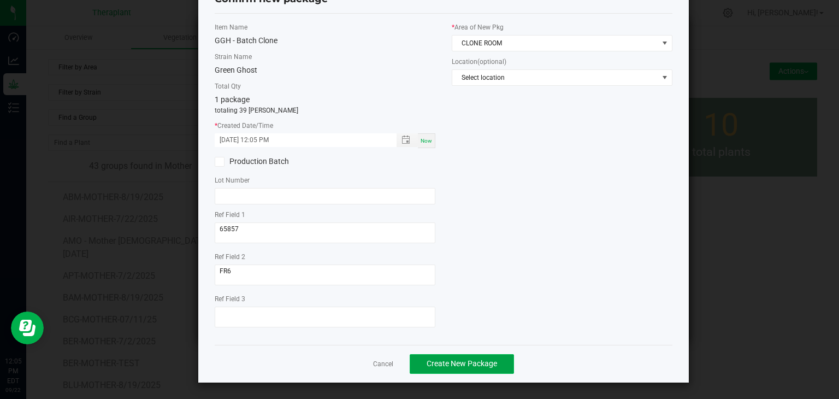
click at [487, 368] on button "Create New Package" at bounding box center [462, 364] width 104 height 20
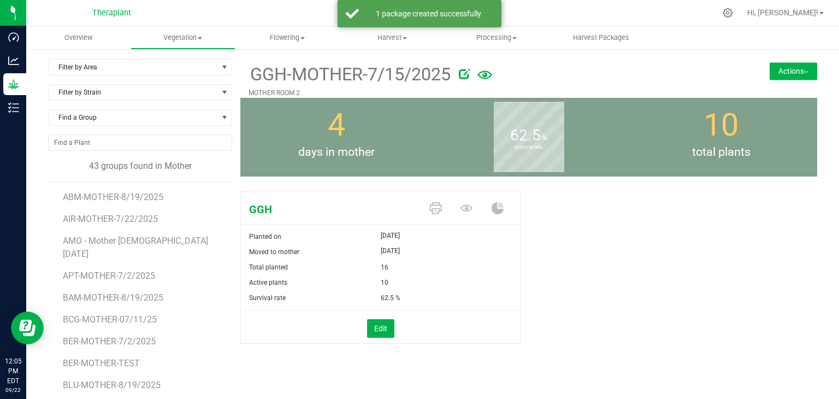
click at [798, 78] on button "Actions" at bounding box center [794, 70] width 48 height 17
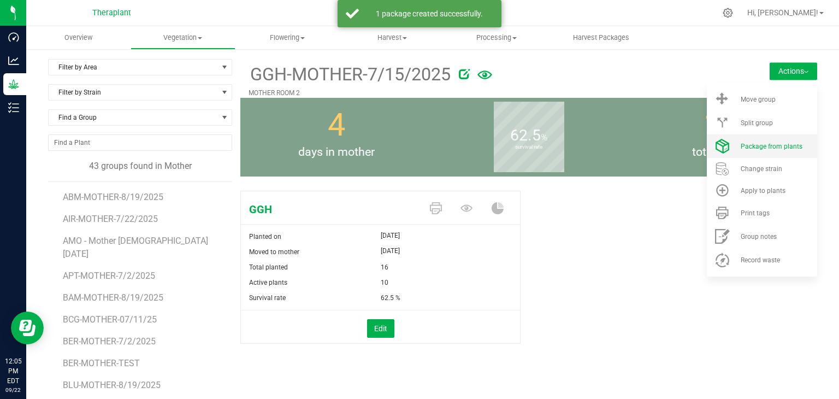
click at [769, 143] on span "Package from plants" at bounding box center [772, 147] width 62 height 8
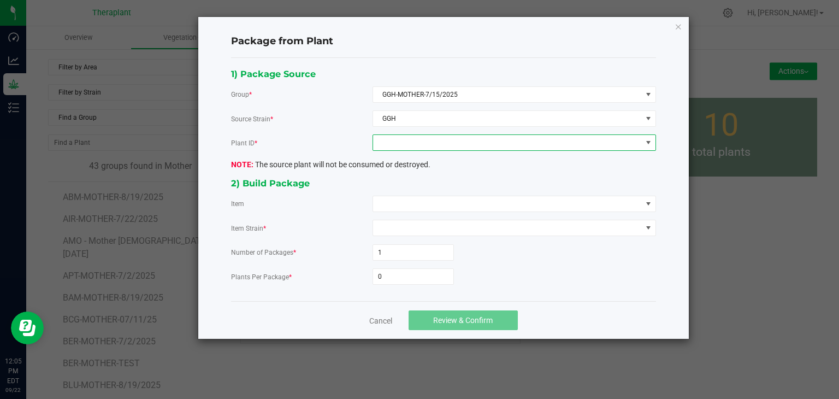
click at [445, 147] on span at bounding box center [507, 142] width 269 height 15
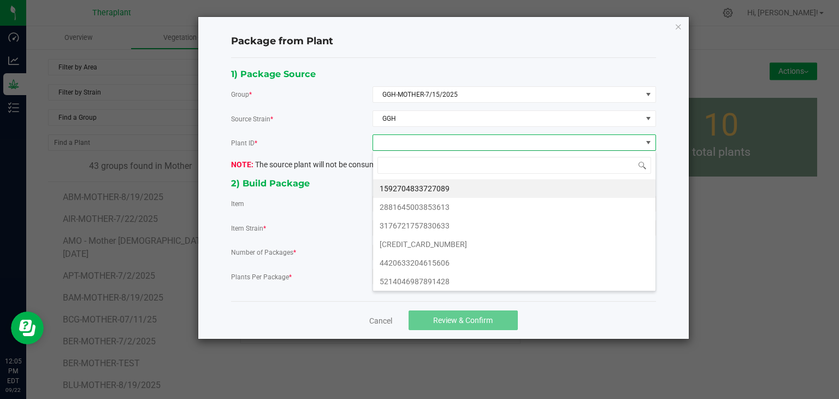
scroll to position [16, 283]
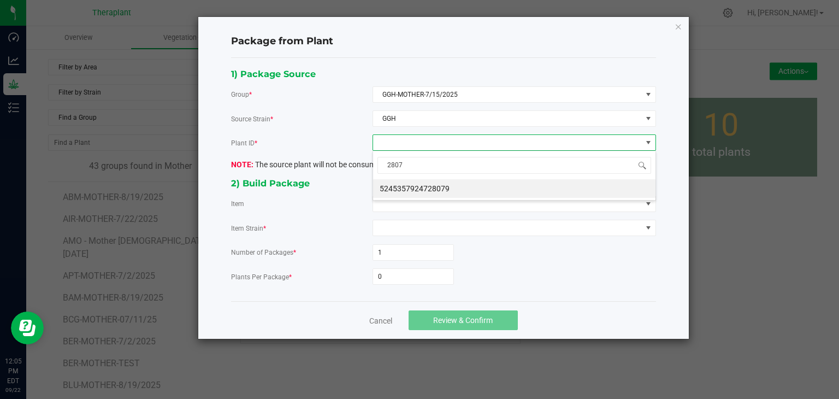
type input "28079"
click at [424, 182] on li "5245357924728079" at bounding box center [514, 188] width 282 height 19
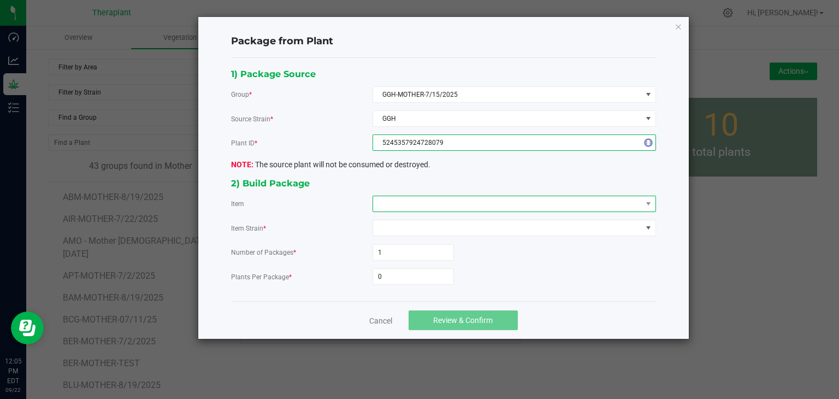
click at [415, 203] on span at bounding box center [507, 203] width 269 height 15
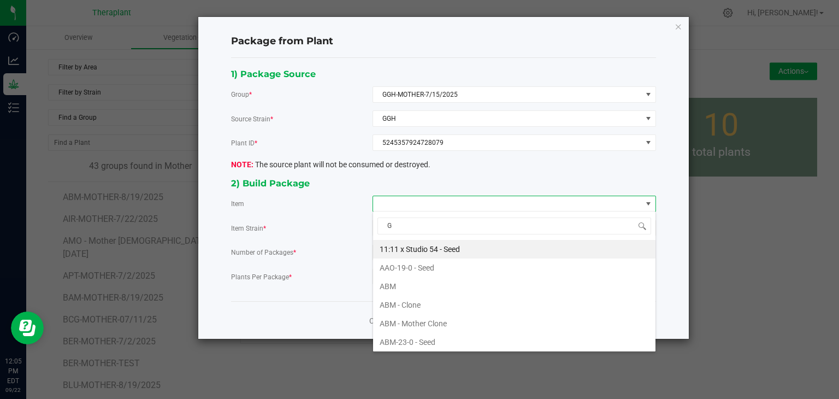
type input "GG"
click at [423, 248] on Clone "GGH - Batch Clone" at bounding box center [514, 249] width 282 height 19
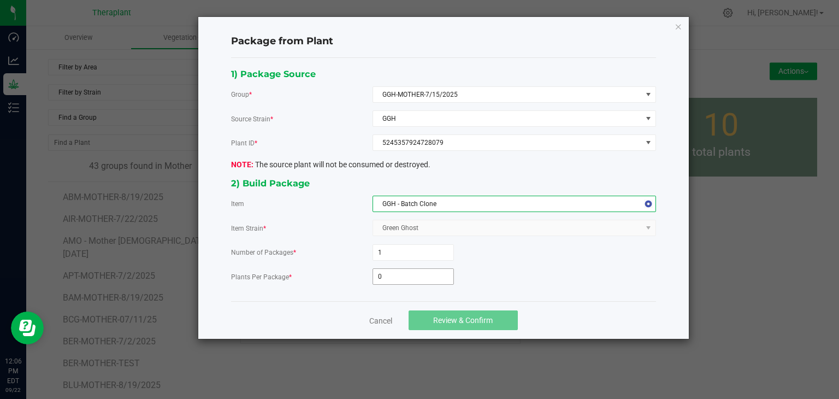
click at [410, 276] on input "0" at bounding box center [413, 276] width 80 height 15
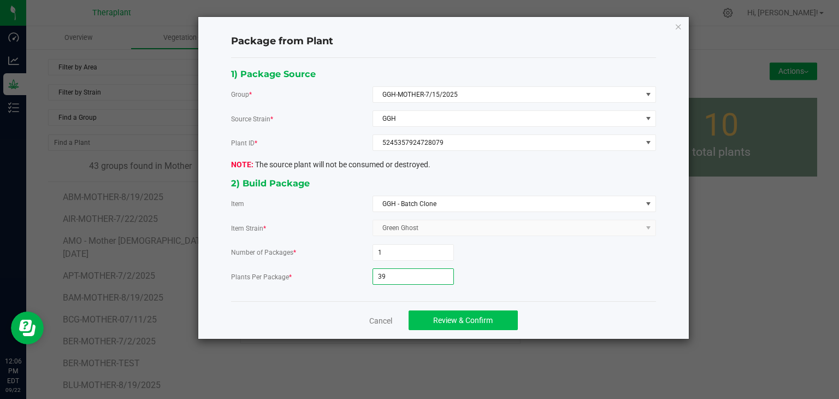
type input "39"
click at [456, 310] on button "Review & Confirm" at bounding box center [463, 320] width 109 height 20
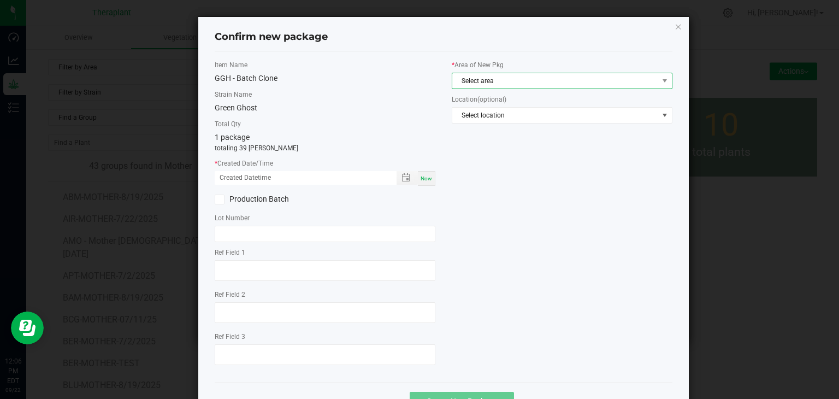
click at [490, 79] on span "Select area" at bounding box center [555, 80] width 206 height 15
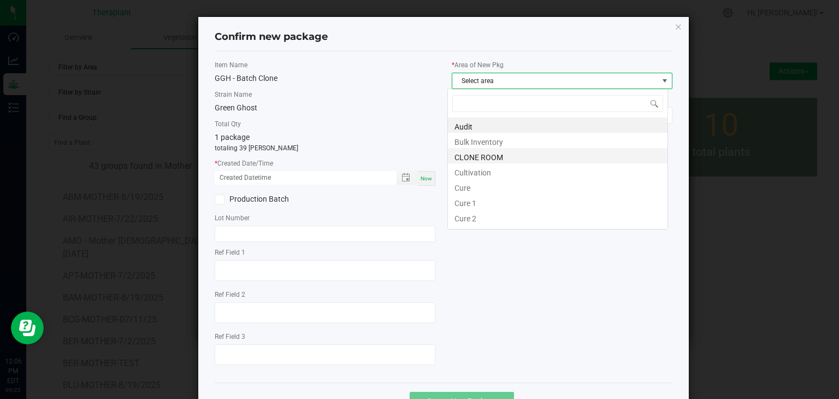
scroll to position [16, 221]
click at [474, 157] on li "CLONE ROOM" at bounding box center [558, 155] width 220 height 15
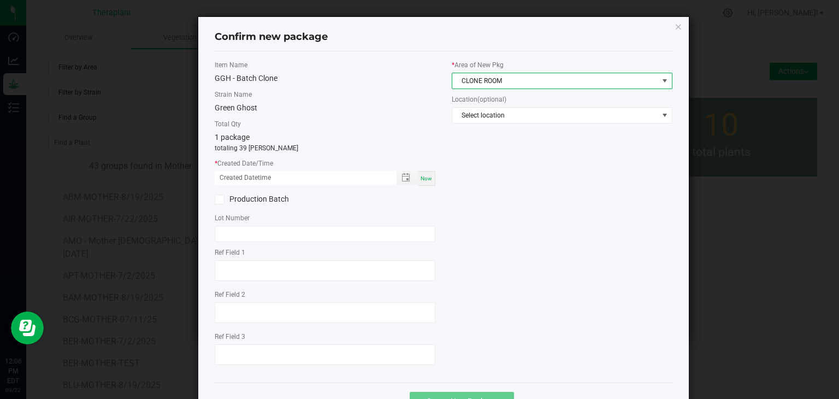
click at [424, 182] on div "Now" at bounding box center [426, 178] width 17 height 15
type input "[DATE] 12:06 PM"
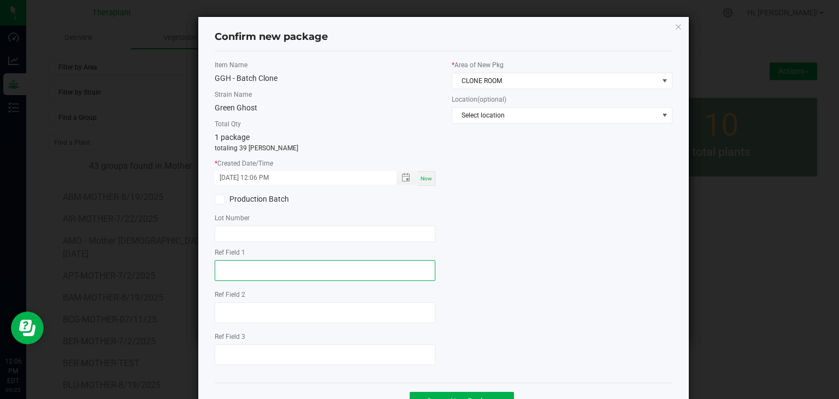
click at [251, 271] on textarea at bounding box center [325, 270] width 221 height 21
type textarea "28079"
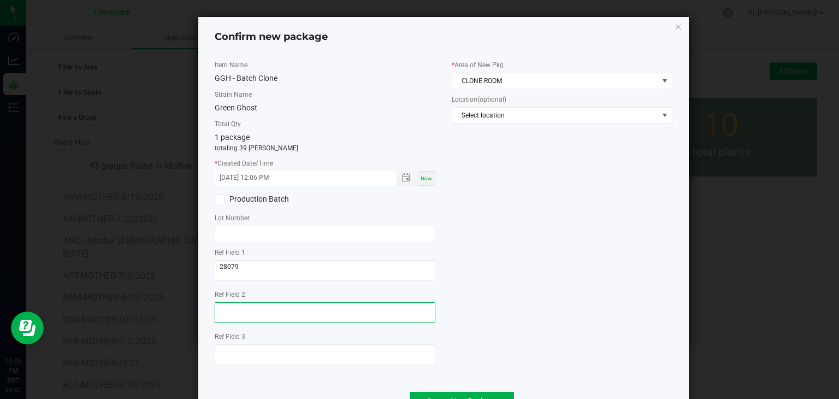
click at [225, 309] on textarea at bounding box center [325, 312] width 221 height 21
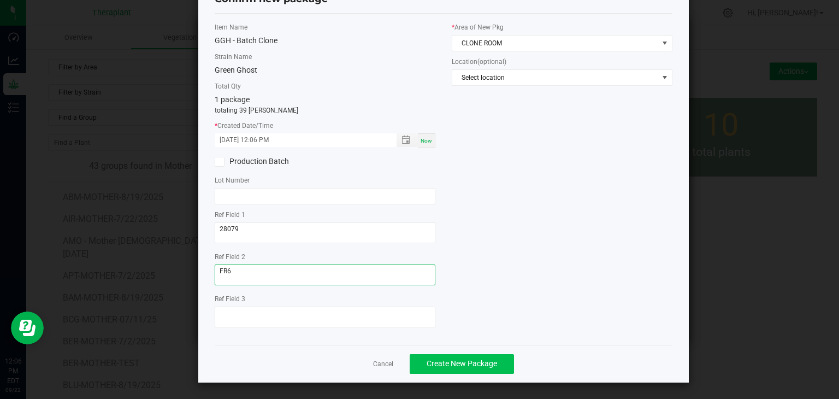
type textarea "FR6"
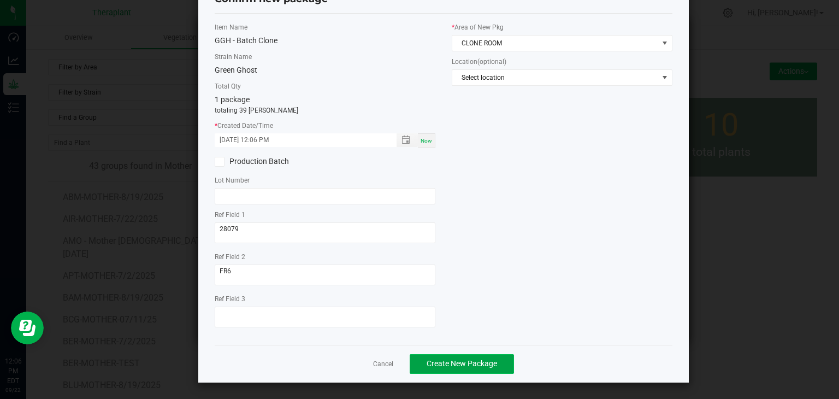
click at [463, 362] on span "Create New Package" at bounding box center [462, 363] width 70 height 9
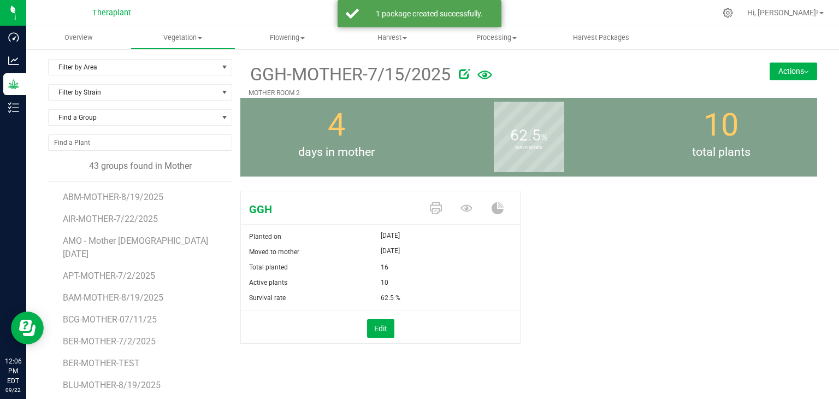
click at [794, 74] on button "Actions" at bounding box center [794, 70] width 48 height 17
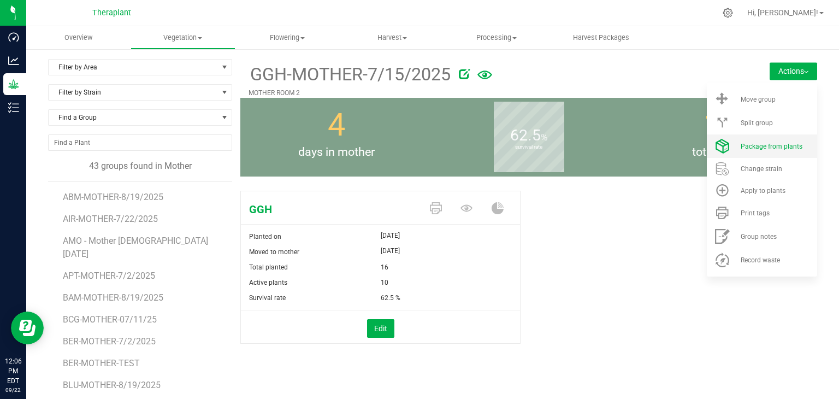
click at [763, 146] on span "Package from plants" at bounding box center [772, 147] width 62 height 8
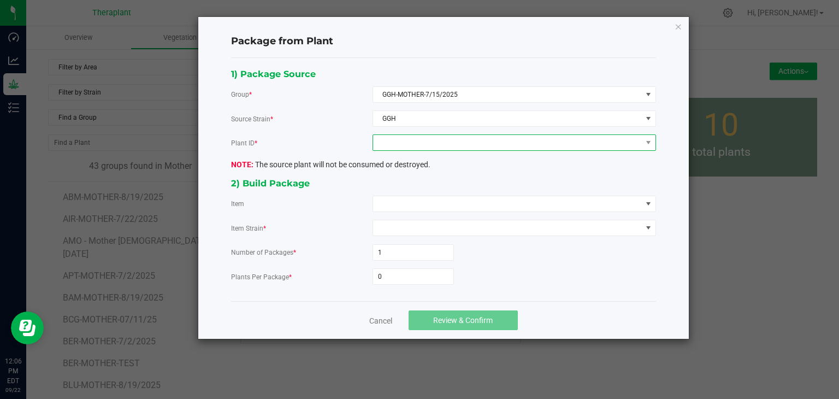
click at [411, 144] on span at bounding box center [507, 142] width 269 height 15
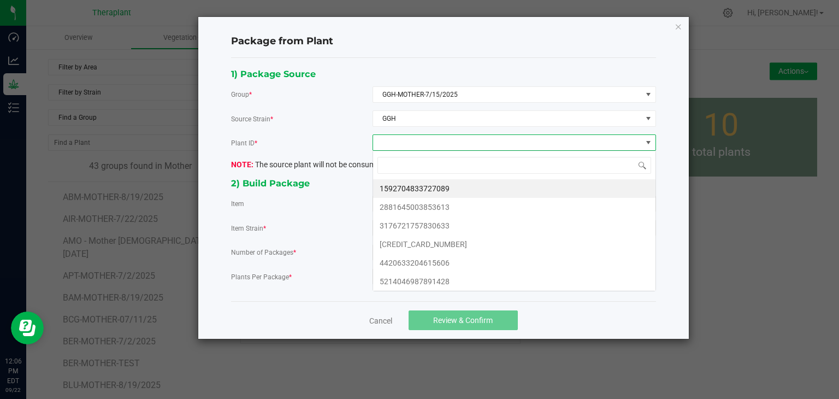
scroll to position [16, 283]
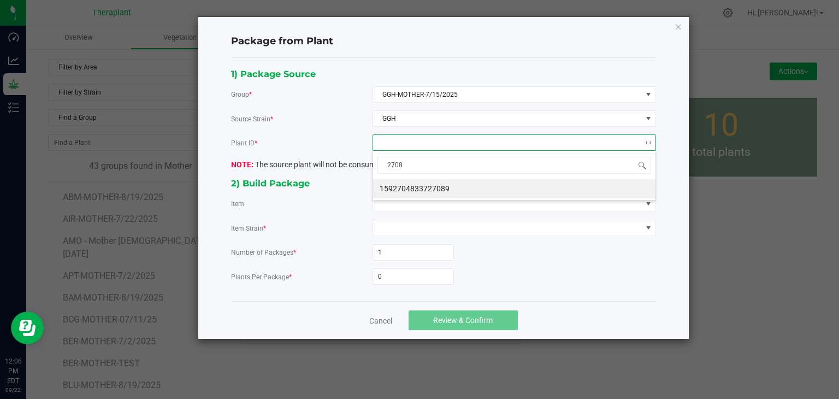
type input "27089"
click at [416, 191] on li "1592704833727089" at bounding box center [514, 188] width 282 height 19
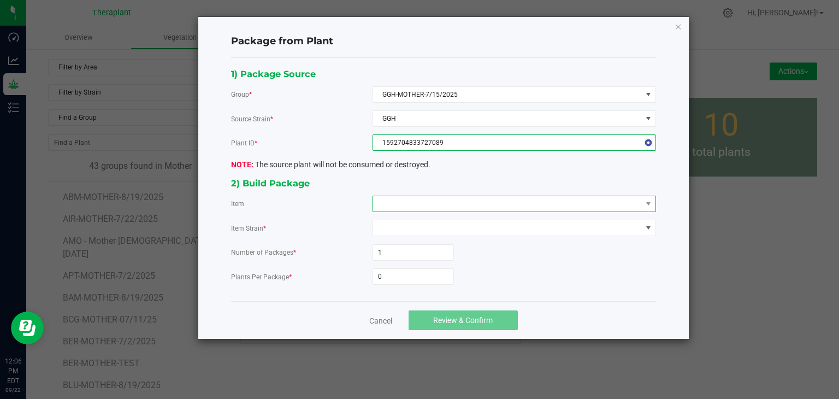
click at [411, 202] on span at bounding box center [507, 203] width 269 height 15
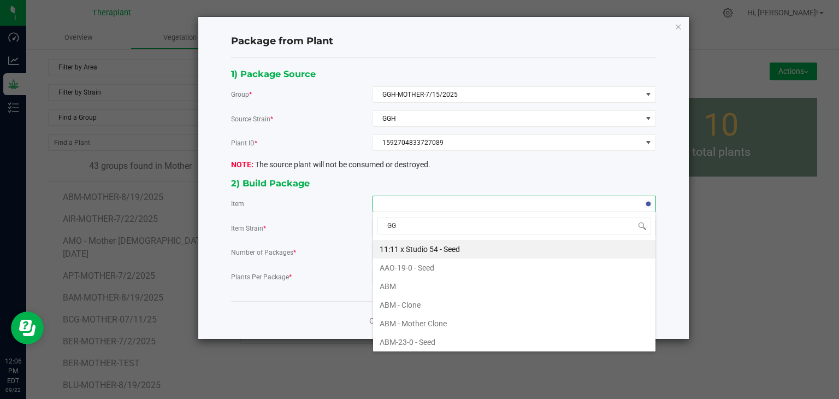
type input "GGH"
click at [417, 253] on Clone "GGH - Batch Clone" at bounding box center [514, 249] width 282 height 19
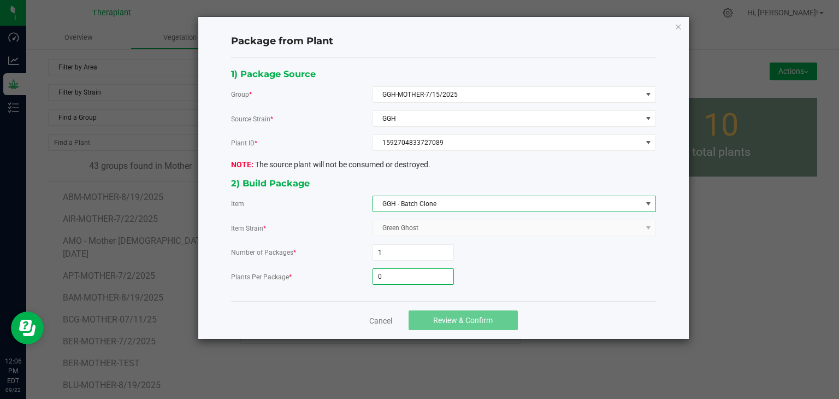
click at [392, 272] on input "0" at bounding box center [413, 276] width 80 height 15
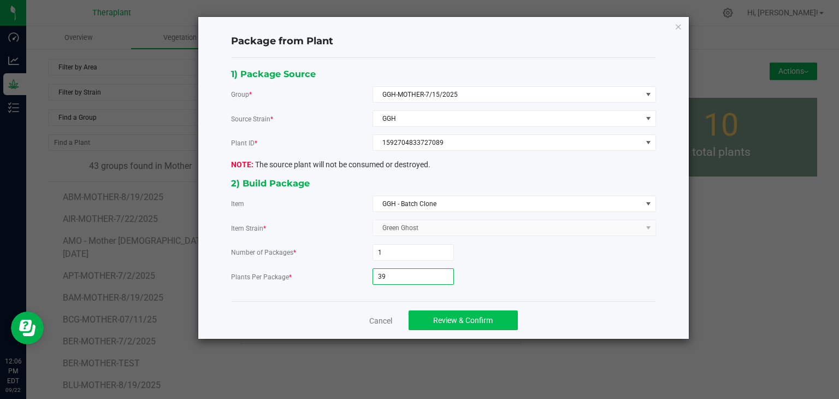
type input "39"
click at [472, 322] on span "Review & Confirm" at bounding box center [463, 320] width 60 height 9
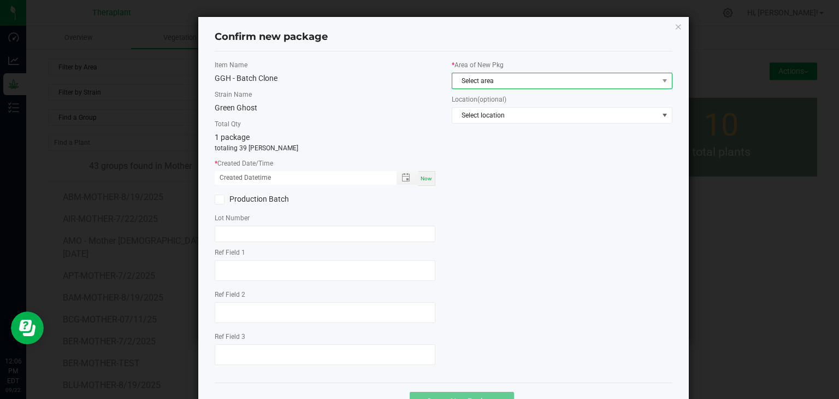
click at [533, 79] on span "Select area" at bounding box center [555, 80] width 206 height 15
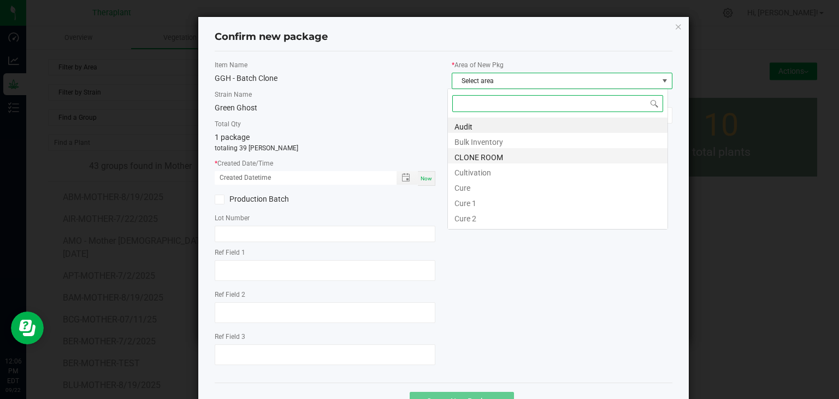
scroll to position [16, 221]
click at [474, 158] on li "CLONE ROOM" at bounding box center [558, 155] width 220 height 15
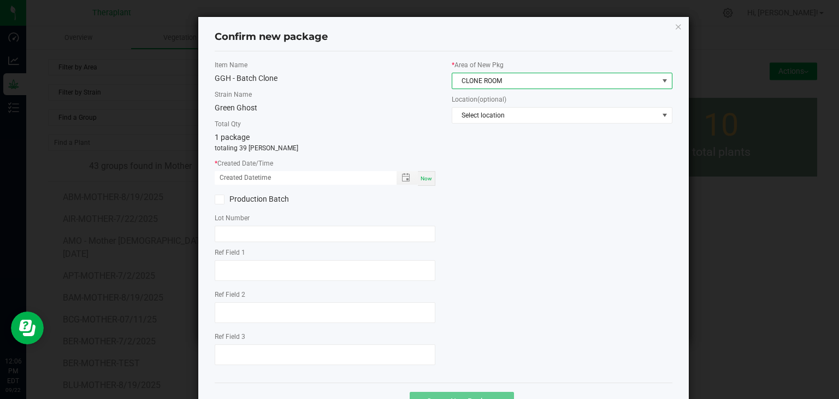
click at [421, 180] on span "Now" at bounding box center [426, 178] width 11 height 6
type input "[DATE] 12:06 PM"
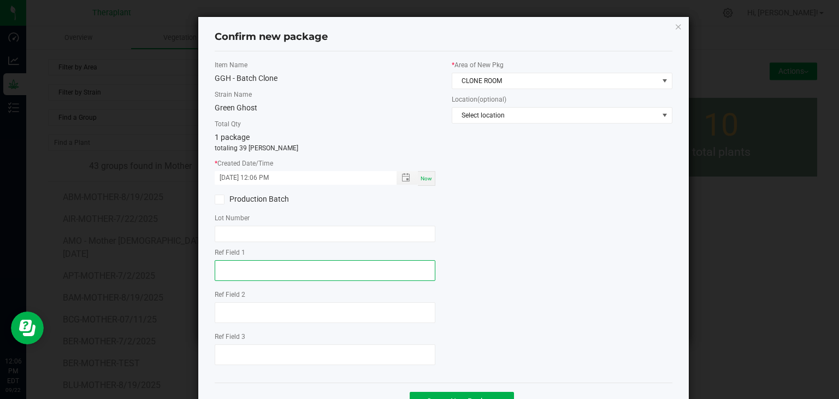
click at [257, 270] on textarea at bounding box center [325, 270] width 221 height 21
type textarea "27089"
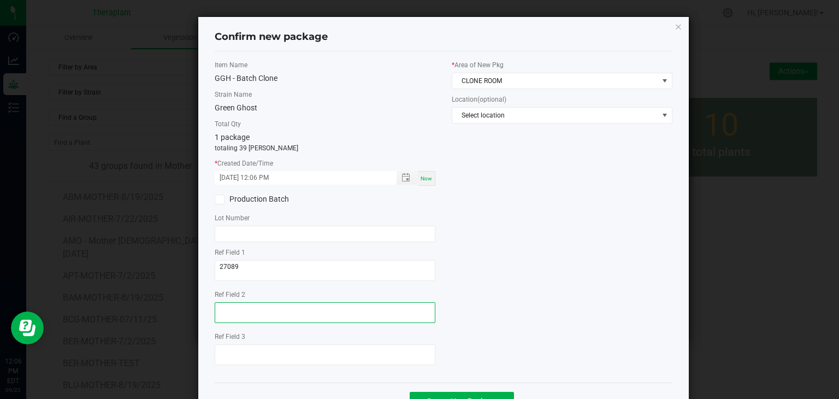
click at [246, 309] on textarea at bounding box center [325, 312] width 221 height 21
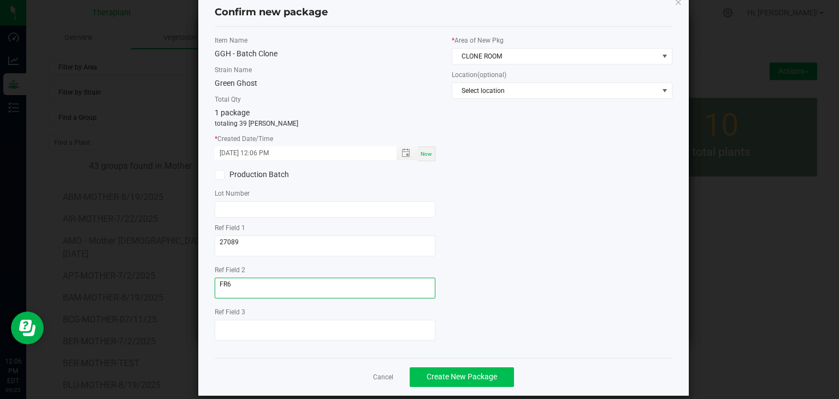
scroll to position [38, 0]
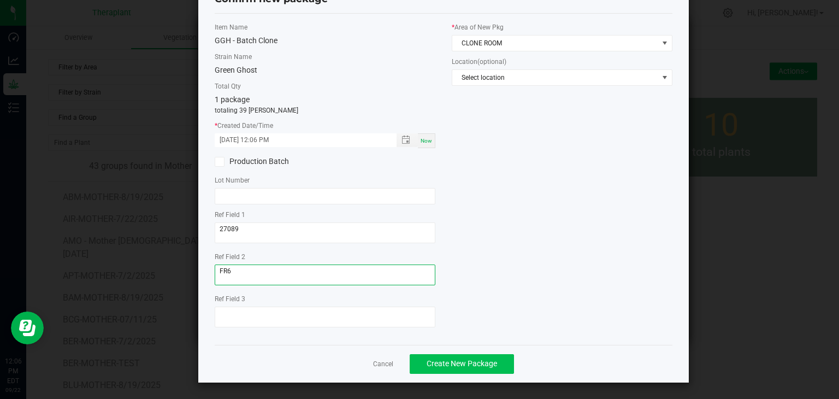
type textarea "FR6"
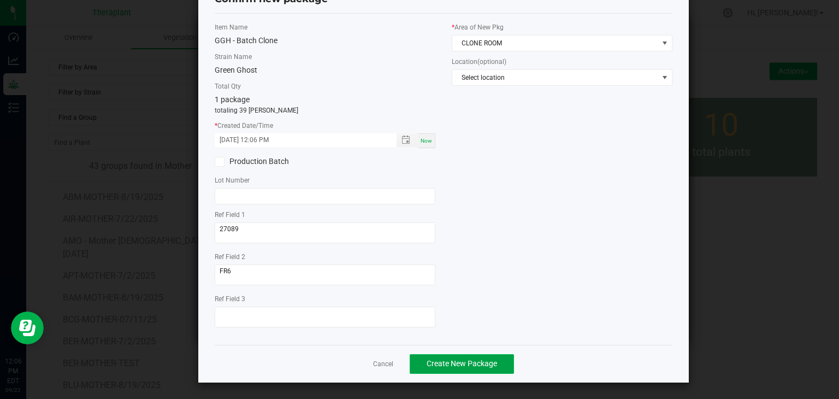
click at [450, 362] on span "Create New Package" at bounding box center [462, 363] width 70 height 9
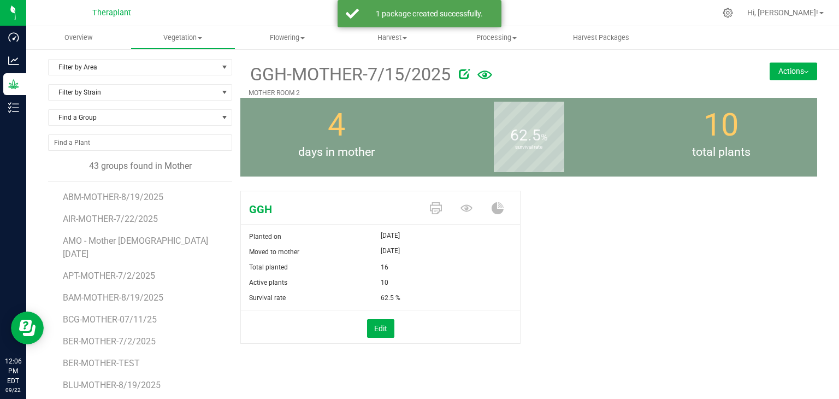
click at [807, 71] on button "Actions" at bounding box center [794, 70] width 48 height 17
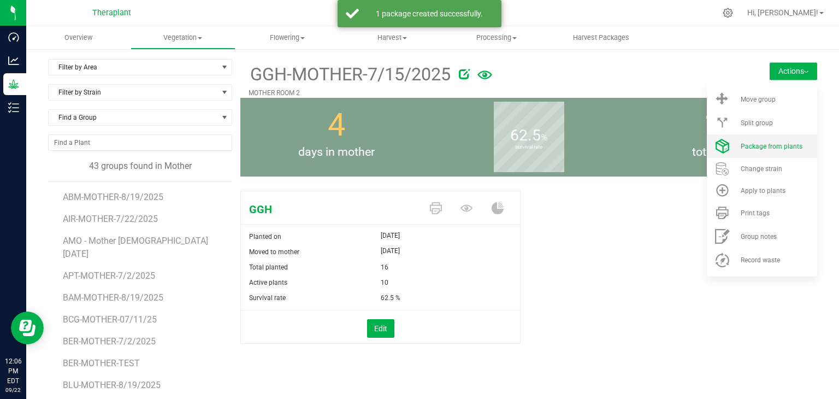
click at [758, 143] on span "Package from plants" at bounding box center [772, 147] width 62 height 8
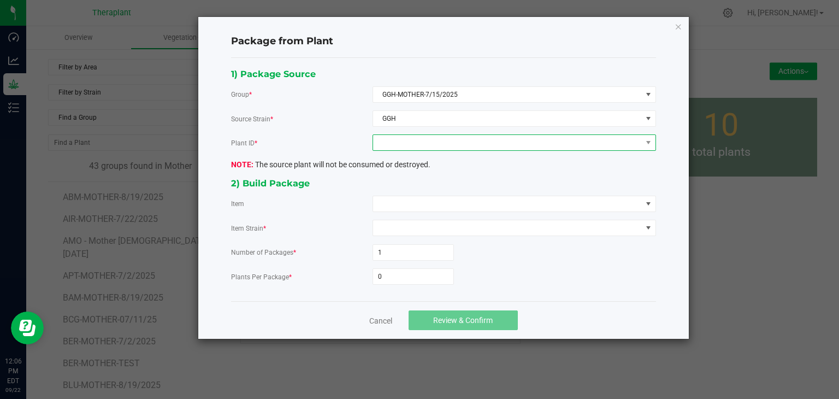
click at [391, 143] on span at bounding box center [507, 142] width 269 height 15
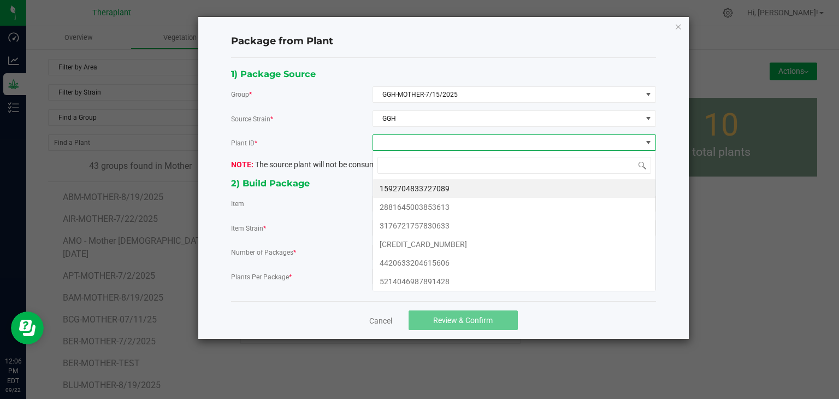
scroll to position [16, 283]
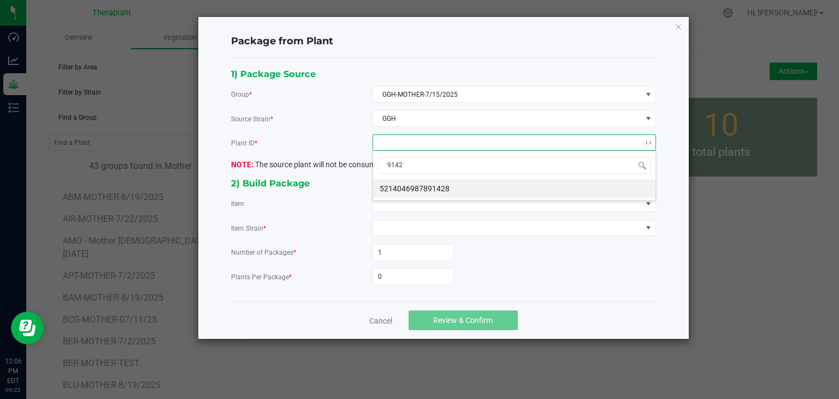
type input "91428"
click at [407, 190] on li "5214046987891428" at bounding box center [514, 188] width 282 height 19
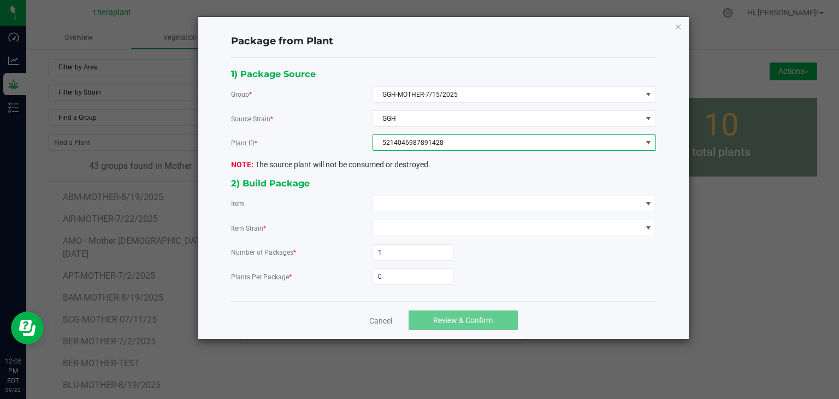
click at [404, 194] on div "1) Package Source Group * GGH-MOTHER-7/15/2025 Source Strain * GGH Plant ID * 5…" at bounding box center [443, 180] width 441 height 226
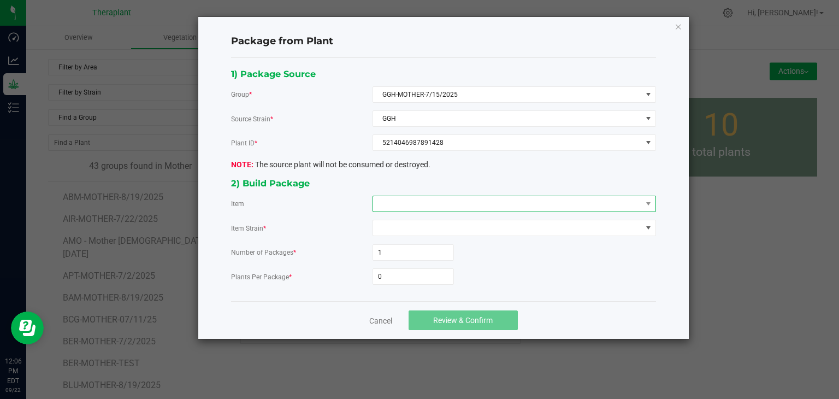
click at [399, 200] on span at bounding box center [507, 203] width 269 height 15
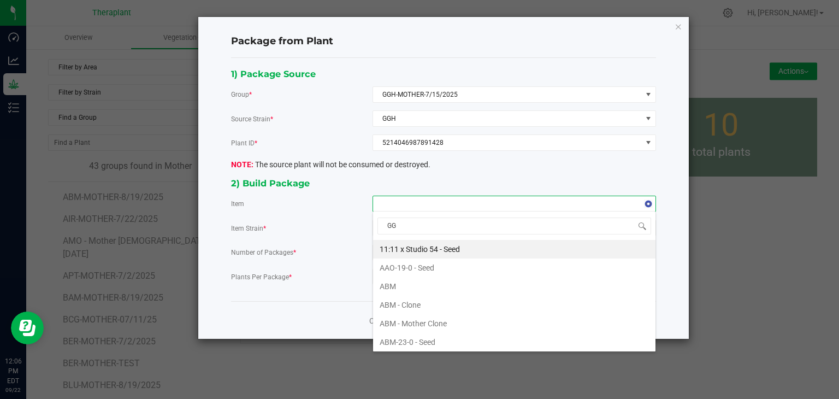
type input "GGH"
click at [406, 254] on Clone "GGH - Batch Clone" at bounding box center [514, 249] width 282 height 19
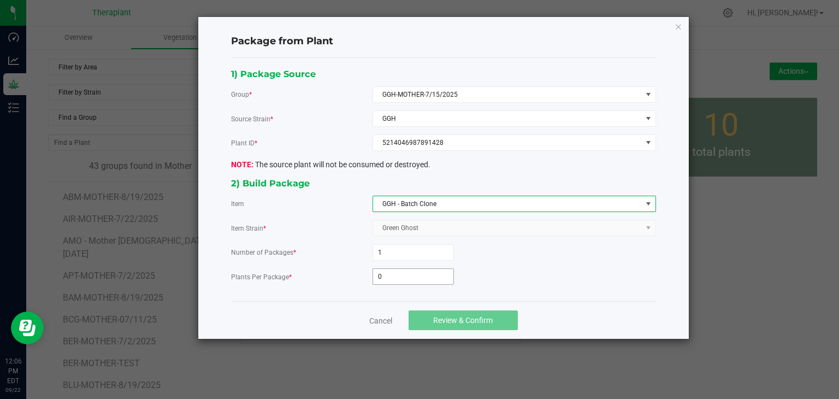
click at [391, 275] on input "0" at bounding box center [413, 276] width 80 height 15
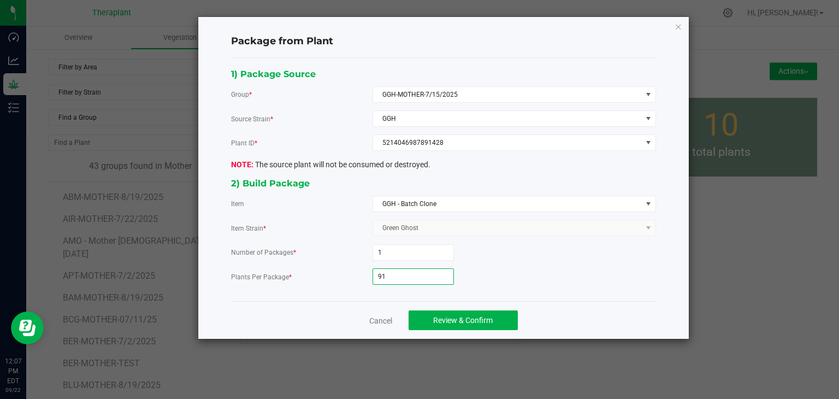
type input "9"
type input "39"
click at [481, 320] on span "Review & Confirm" at bounding box center [463, 320] width 60 height 9
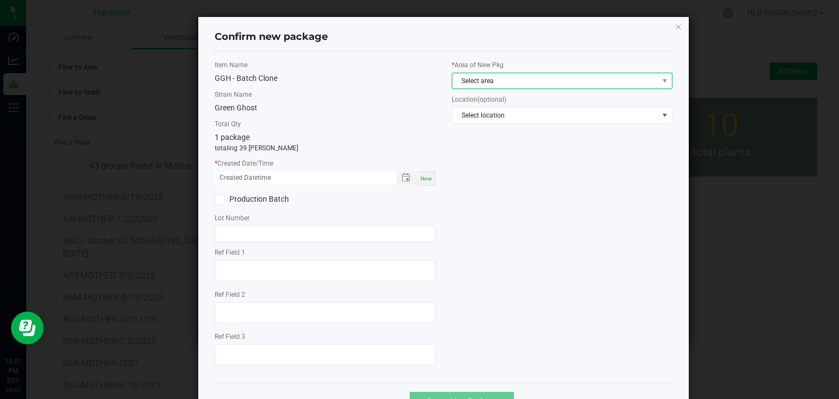
click at [513, 81] on span "Select area" at bounding box center [555, 80] width 206 height 15
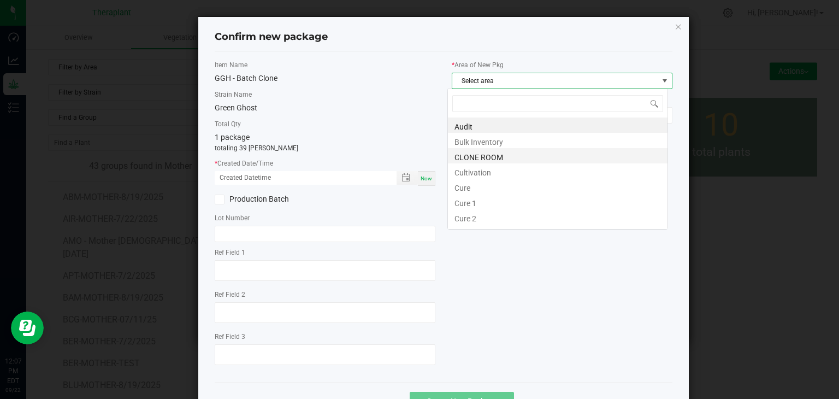
scroll to position [16, 221]
click at [483, 160] on li "CLONE ROOM" at bounding box center [558, 155] width 220 height 15
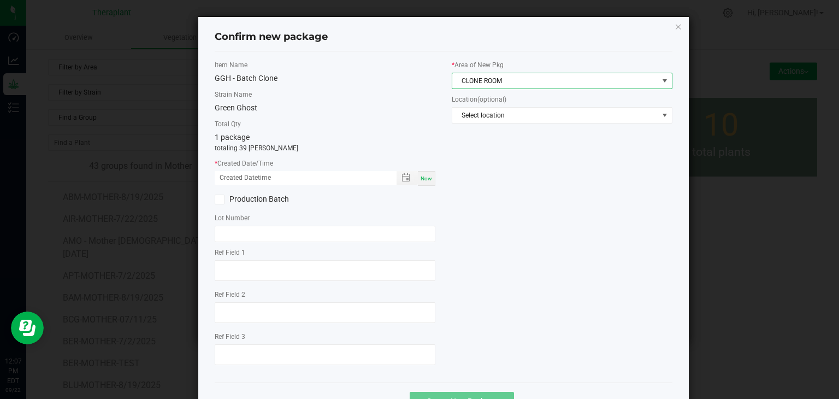
click at [426, 176] on span "Now" at bounding box center [426, 178] width 11 height 6
type input "[DATE] 12:07 PM"
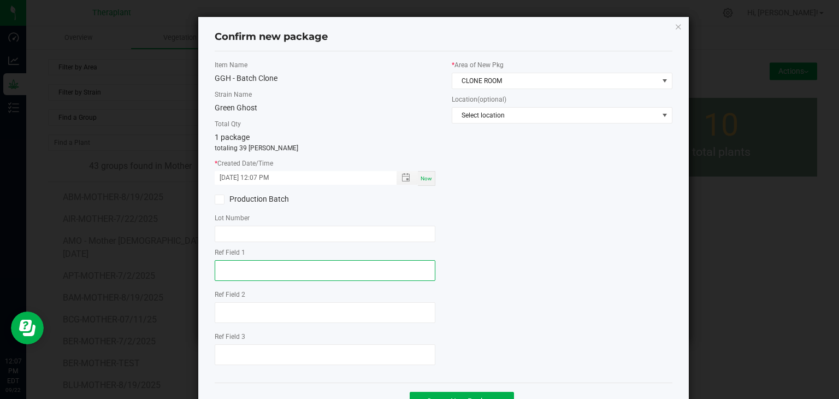
click at [252, 268] on textarea at bounding box center [325, 270] width 221 height 21
type textarea "91428"
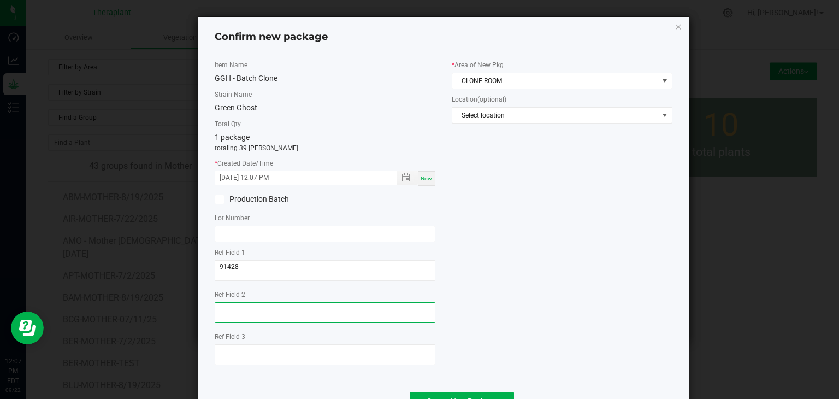
click at [247, 311] on textarea at bounding box center [325, 312] width 221 height 21
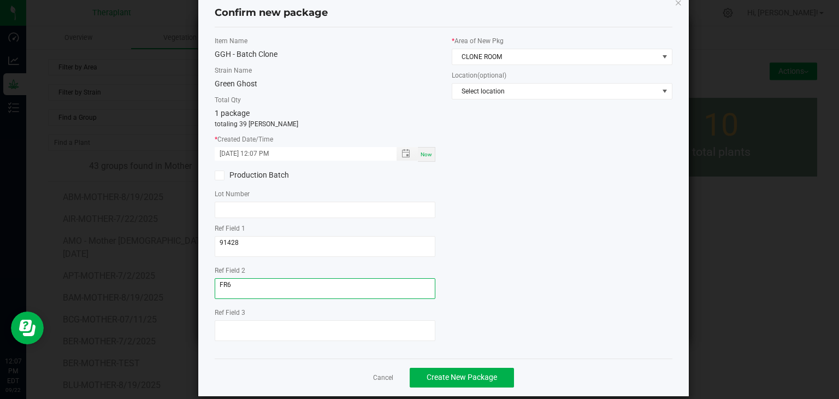
scroll to position [38, 0]
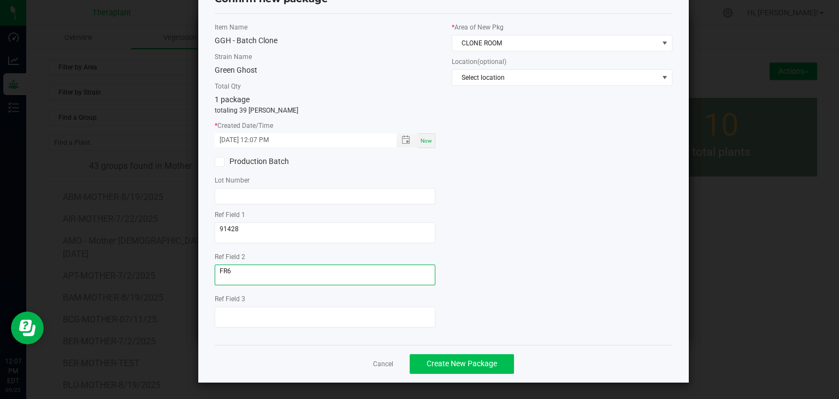
type textarea "FR6"
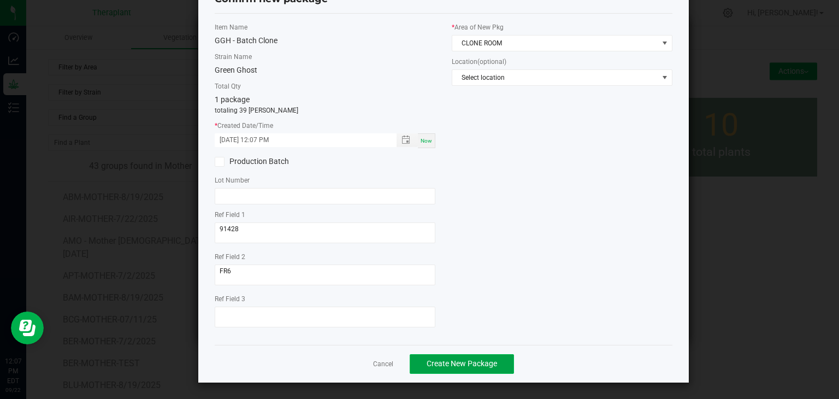
click at [464, 362] on span "Create New Package" at bounding box center [462, 363] width 70 height 9
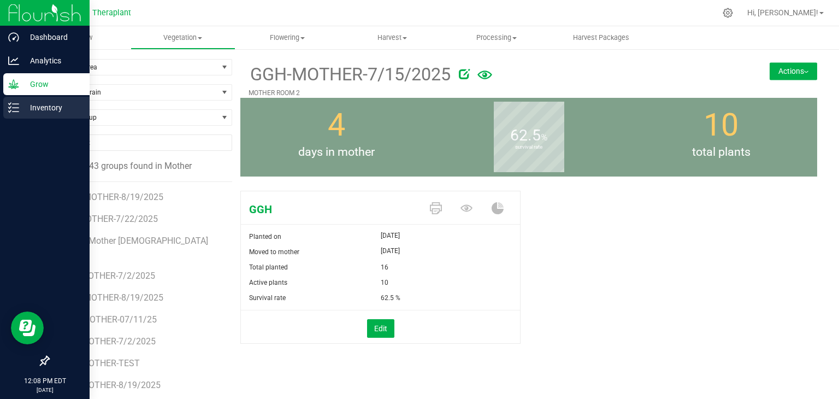
click at [22, 105] on p "Inventory" at bounding box center [52, 107] width 66 height 13
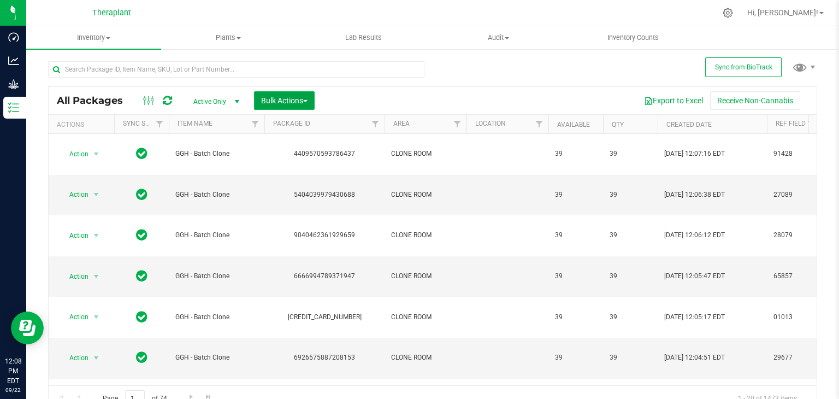
click at [310, 101] on button "Bulk Actions" at bounding box center [284, 100] width 61 height 19
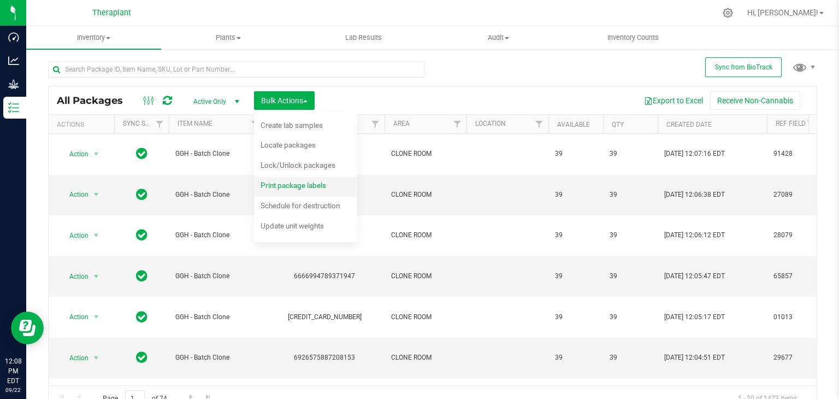
click at [285, 183] on span "Print package labels" at bounding box center [294, 185] width 66 height 9
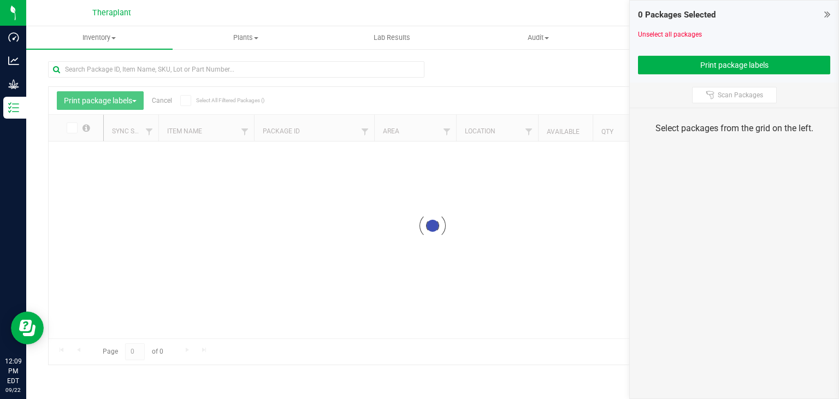
click at [163, 99] on div at bounding box center [433, 226] width 768 height 278
click at [828, 9] on icon at bounding box center [827, 14] width 6 height 11
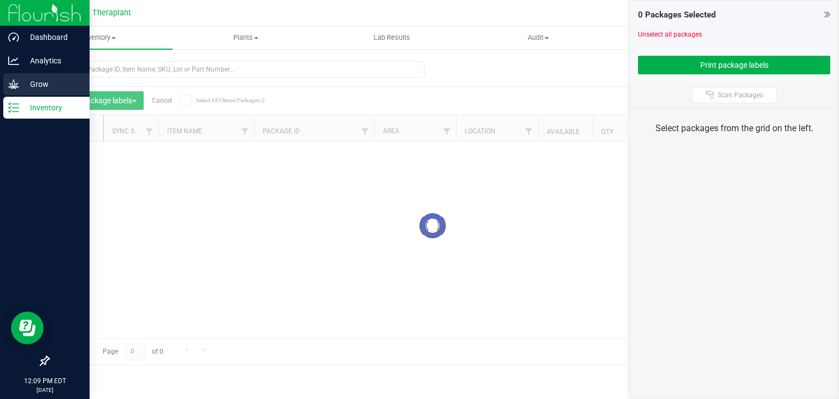
click at [17, 86] on icon at bounding box center [13, 84] width 11 height 11
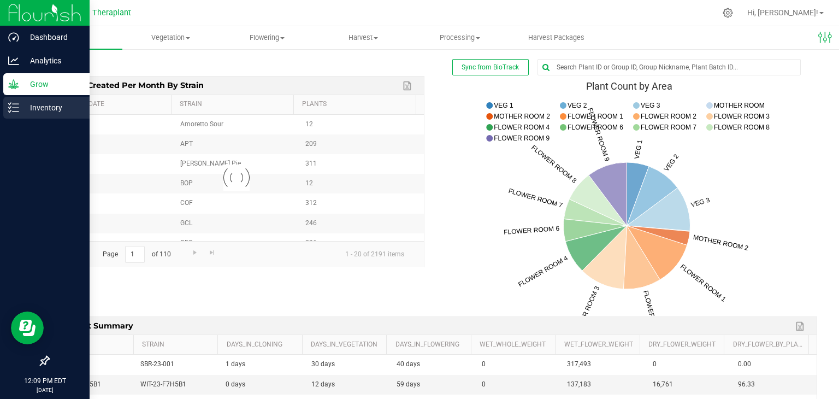
click at [21, 110] on p "Inventory" at bounding box center [52, 107] width 66 height 13
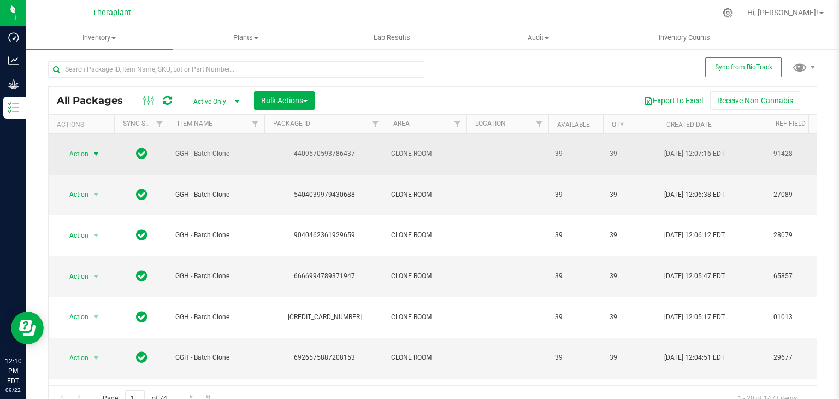
click at [96, 150] on span "select" at bounding box center [96, 154] width 9 height 9
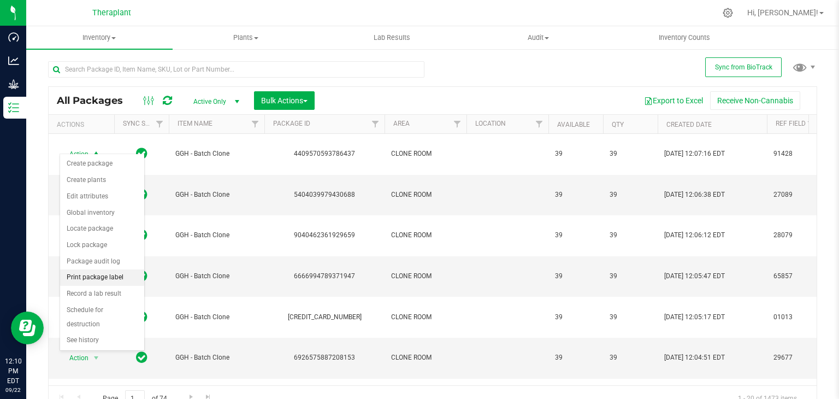
click at [107, 276] on li "Print package label" at bounding box center [102, 277] width 84 height 16
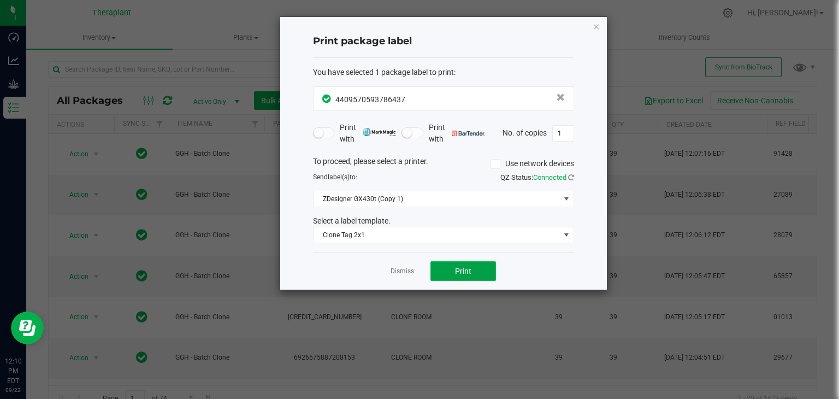
click at [462, 272] on span "Print" at bounding box center [463, 271] width 16 height 9
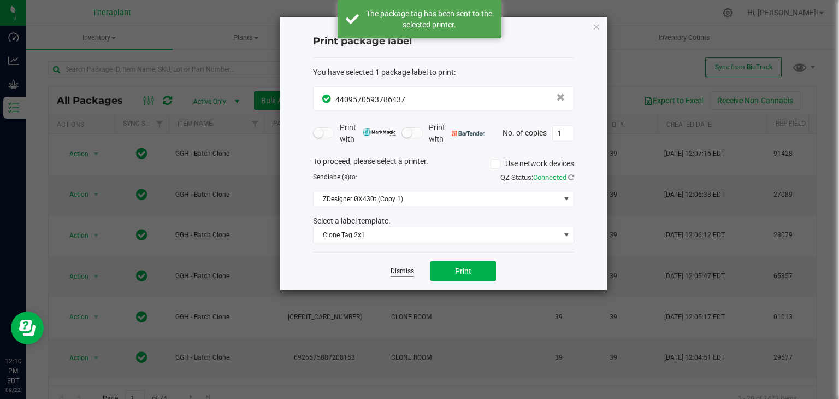
click at [409, 269] on link "Dismiss" at bounding box center [402, 271] width 23 height 9
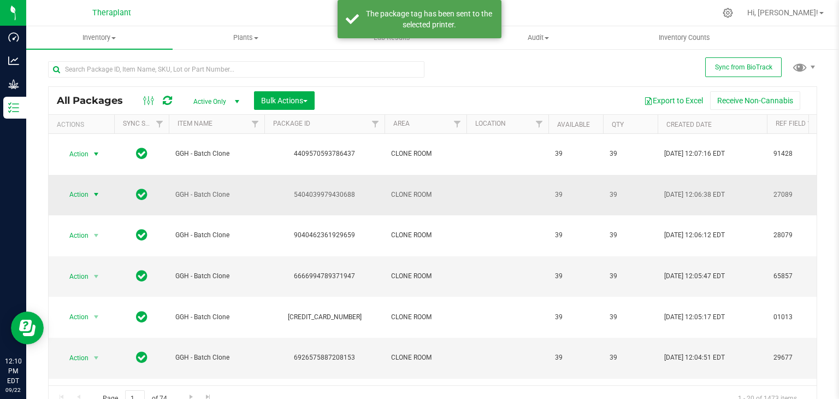
click at [97, 190] on span "select" at bounding box center [96, 194] width 9 height 9
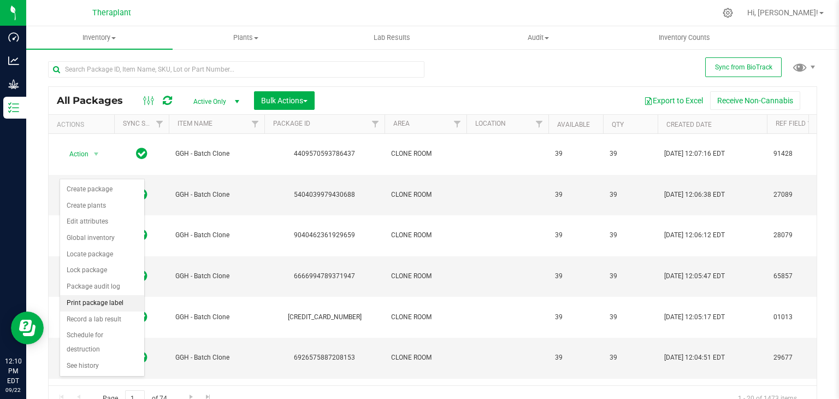
click at [101, 301] on li "Print package label" at bounding box center [102, 303] width 84 height 16
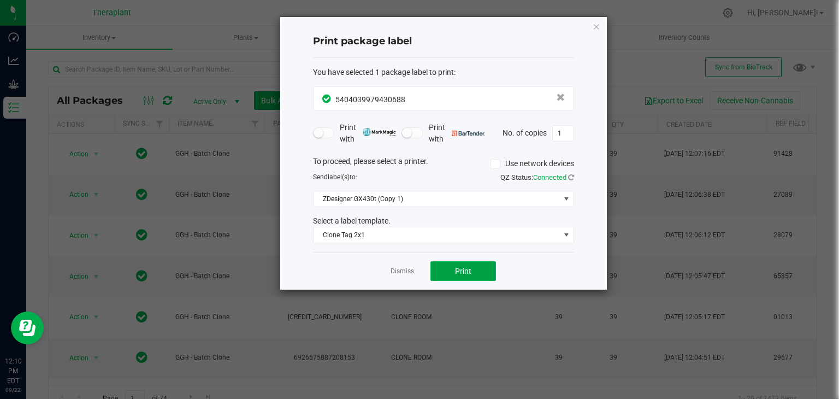
click at [450, 267] on button "Print" at bounding box center [464, 271] width 66 height 20
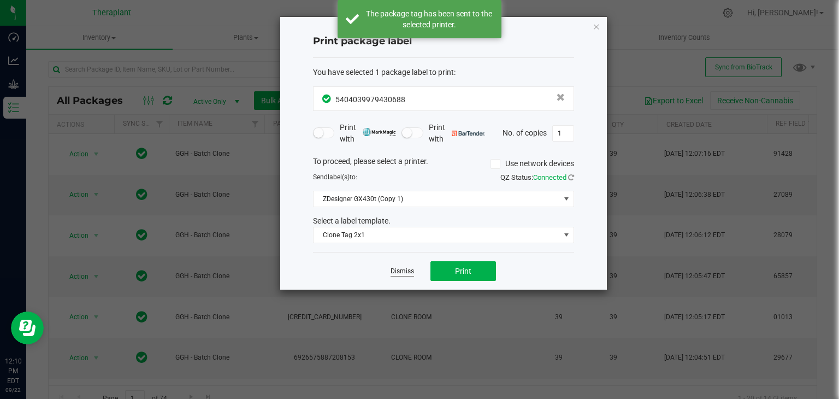
click at [394, 269] on link "Dismiss" at bounding box center [402, 271] width 23 height 9
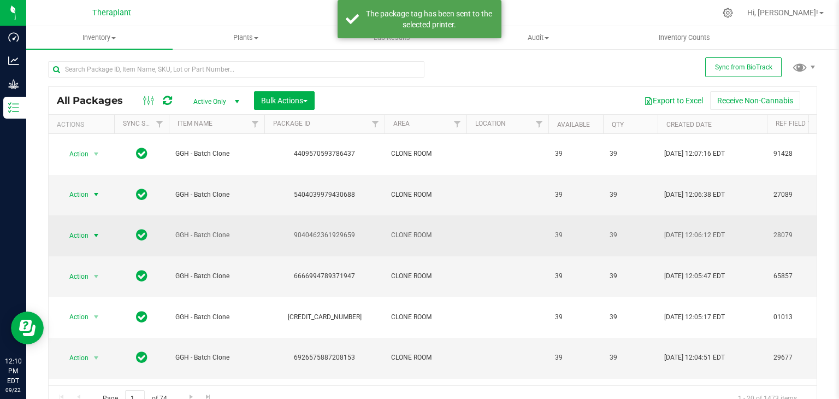
click at [96, 231] on span "select" at bounding box center [96, 235] width 9 height 9
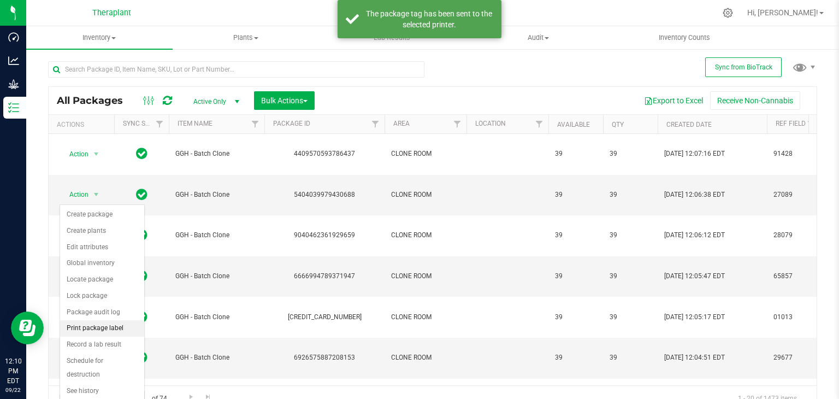
click at [97, 325] on li "Print package label" at bounding box center [102, 328] width 84 height 16
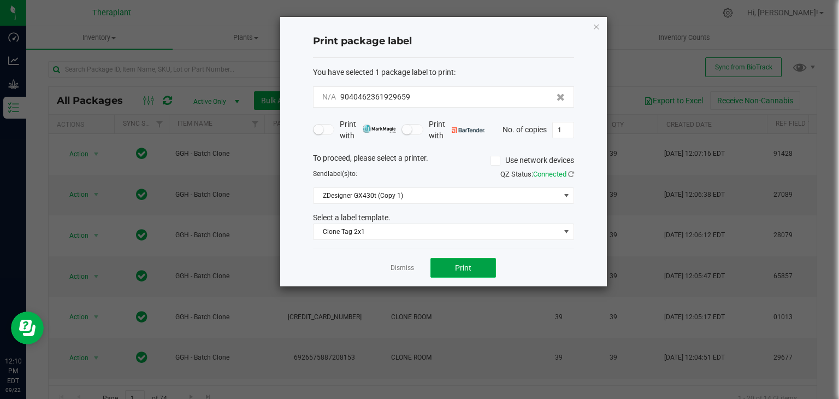
click at [448, 268] on button "Print" at bounding box center [464, 268] width 66 height 20
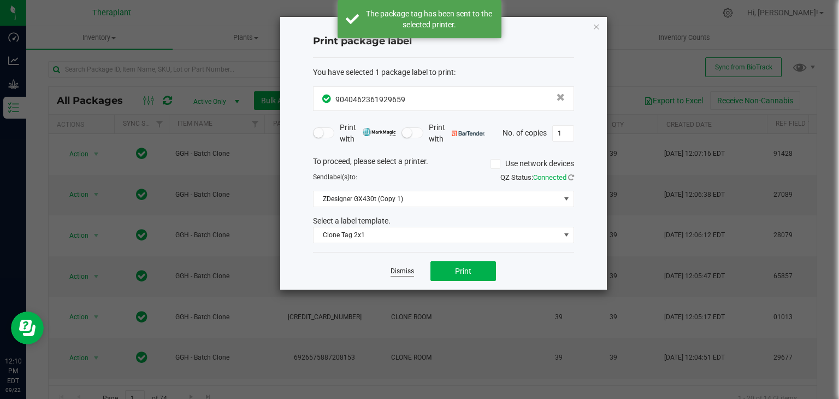
click at [401, 271] on link "Dismiss" at bounding box center [402, 271] width 23 height 9
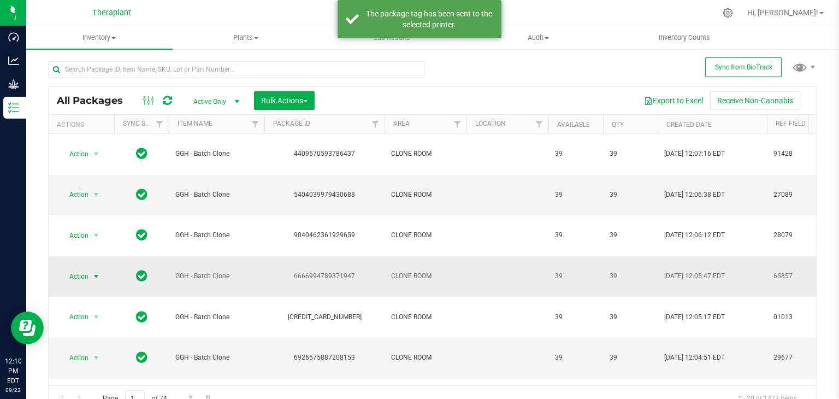
click at [96, 272] on span "select" at bounding box center [96, 276] width 9 height 9
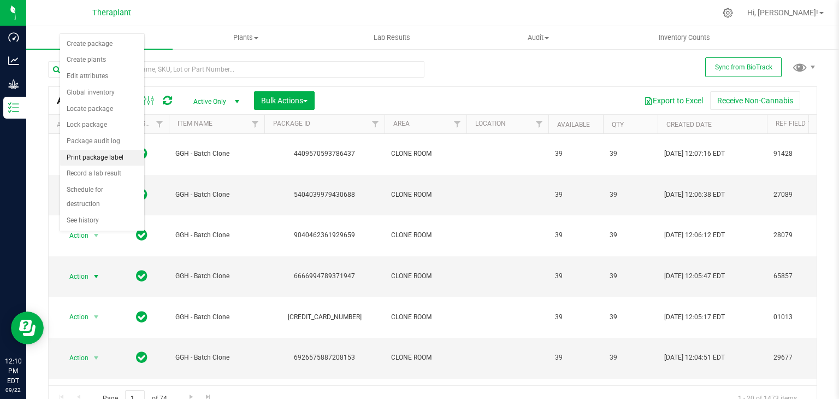
click at [107, 155] on li "Print package label" at bounding box center [102, 158] width 84 height 16
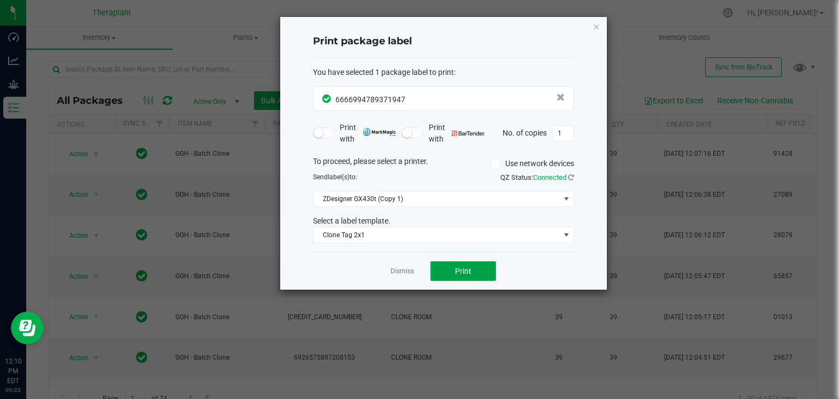
click at [447, 267] on button "Print" at bounding box center [464, 271] width 66 height 20
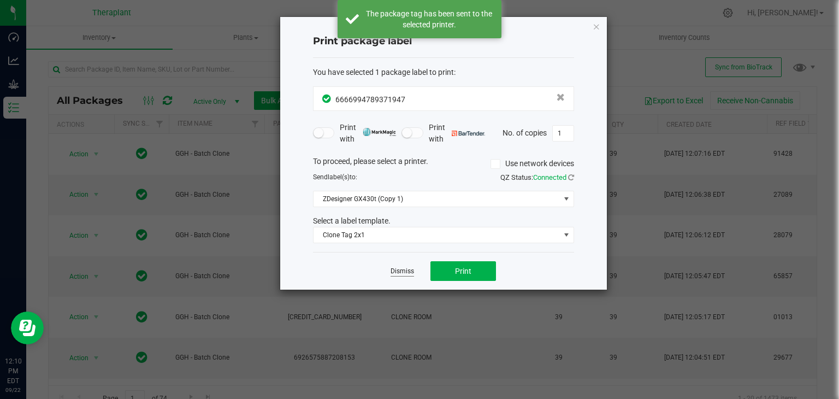
click at [395, 270] on link "Dismiss" at bounding box center [402, 271] width 23 height 9
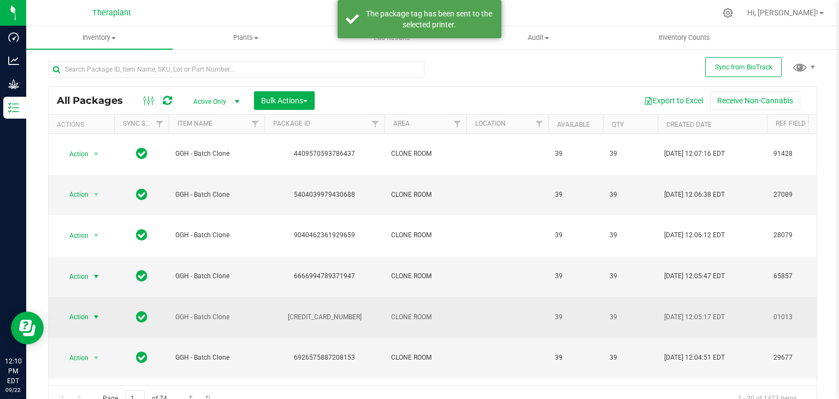
click at [96, 313] on span "select" at bounding box center [96, 317] width 9 height 9
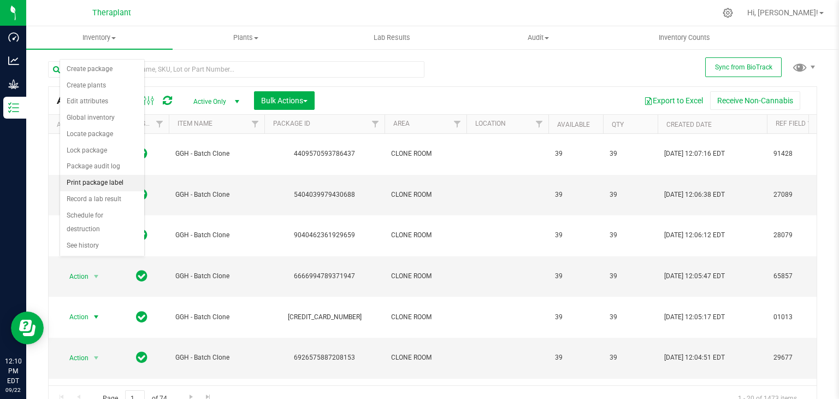
click at [97, 179] on li "Print package label" at bounding box center [102, 183] width 84 height 16
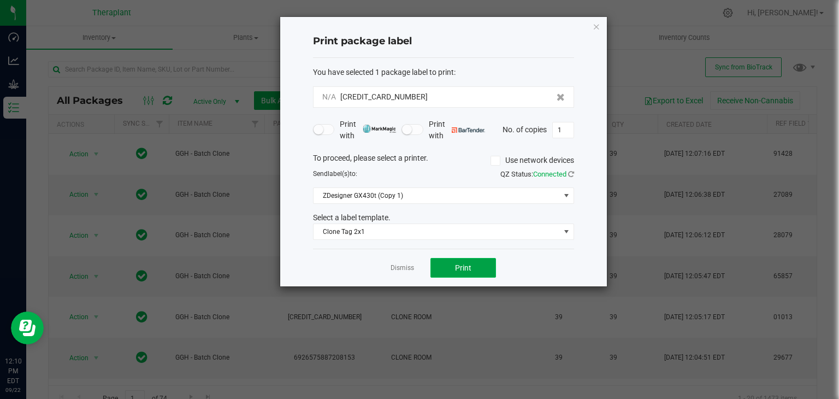
click at [467, 264] on button "Print" at bounding box center [464, 268] width 66 height 20
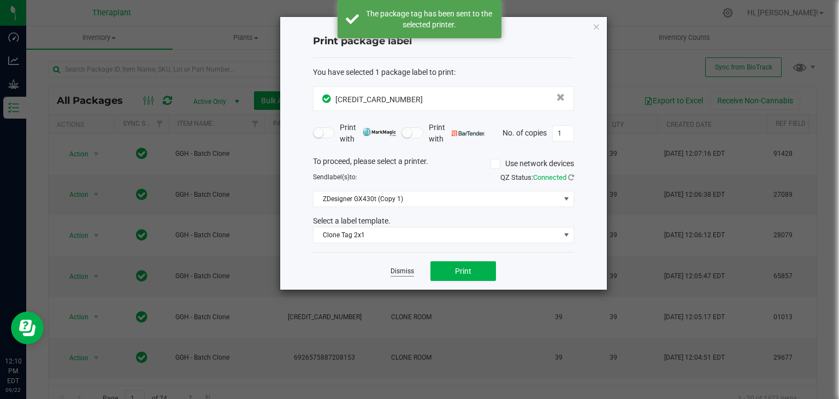
click at [403, 271] on link "Dismiss" at bounding box center [402, 271] width 23 height 9
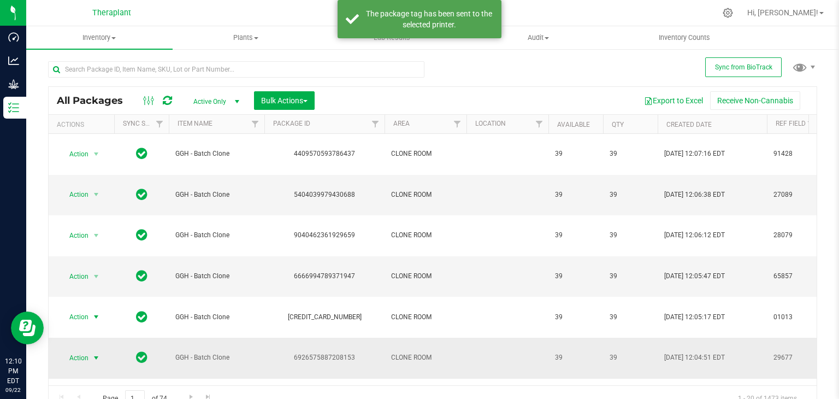
click at [95, 354] on span "select" at bounding box center [96, 358] width 9 height 9
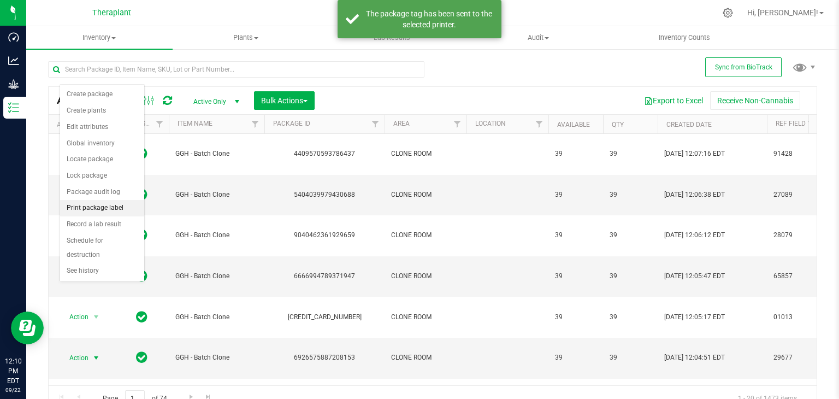
click at [98, 208] on li "Print package label" at bounding box center [102, 208] width 84 height 16
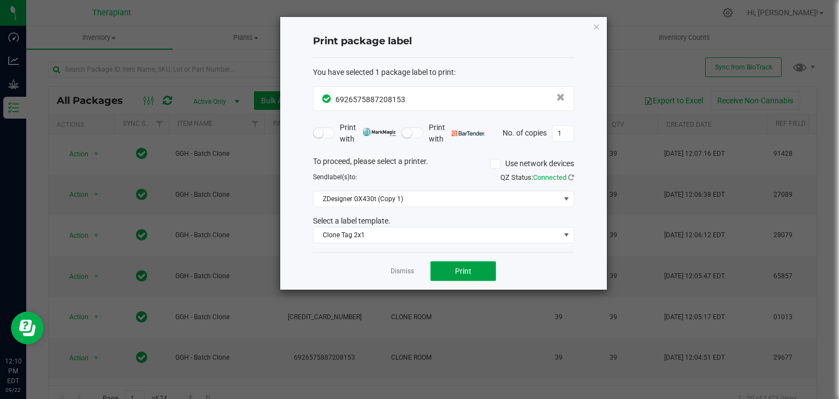
click at [483, 269] on button "Print" at bounding box center [464, 271] width 66 height 20
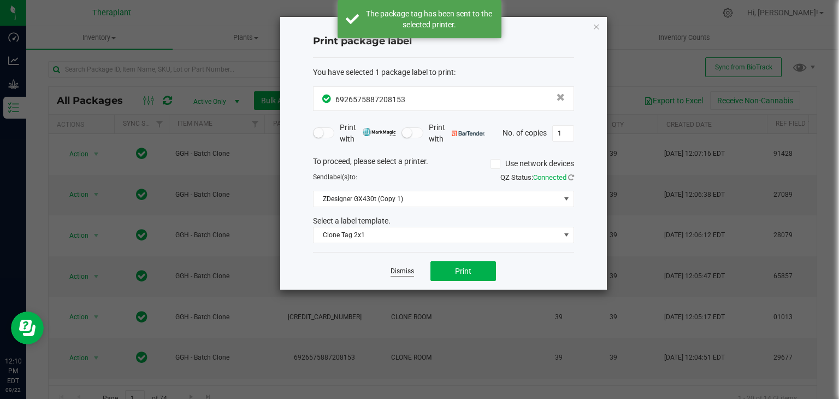
click at [398, 272] on link "Dismiss" at bounding box center [402, 271] width 23 height 9
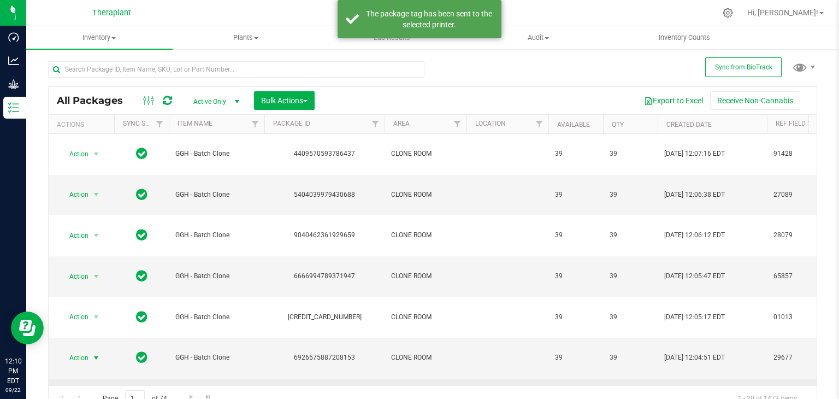
click at [93, 394] on span "select" at bounding box center [96, 398] width 9 height 9
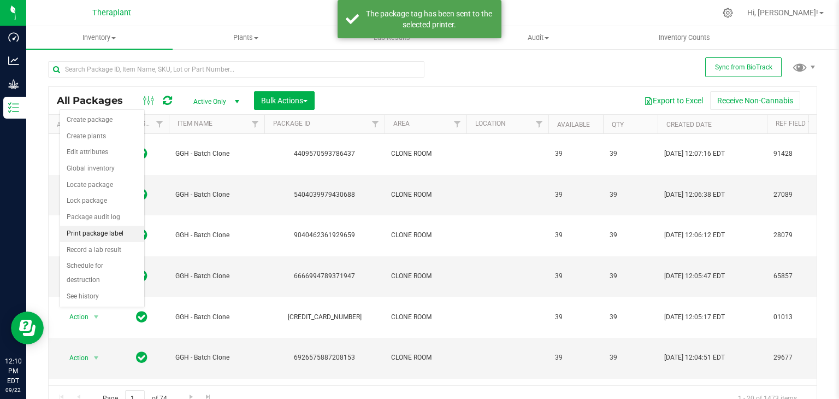
click at [101, 232] on li "Print package label" at bounding box center [102, 234] width 84 height 16
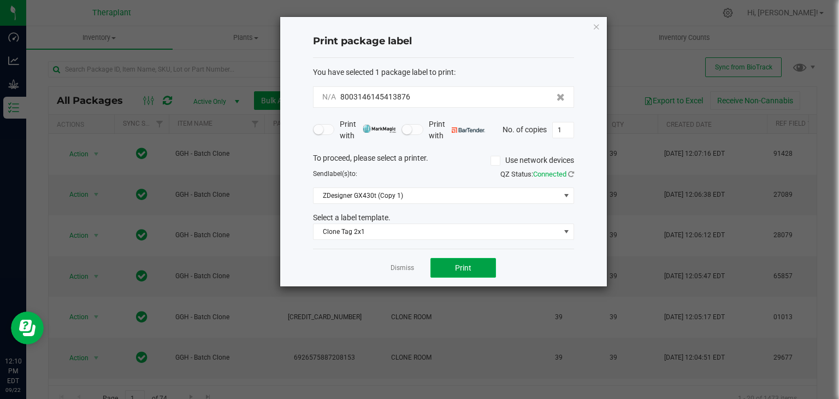
click at [460, 268] on span "Print" at bounding box center [463, 267] width 16 height 9
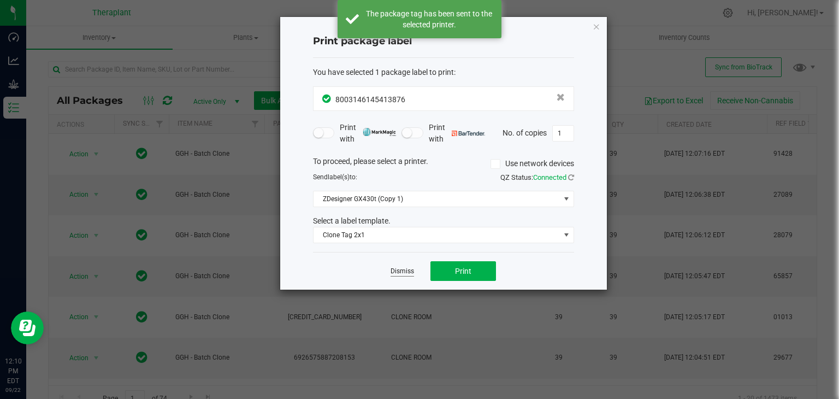
click at [397, 272] on link "Dismiss" at bounding box center [402, 271] width 23 height 9
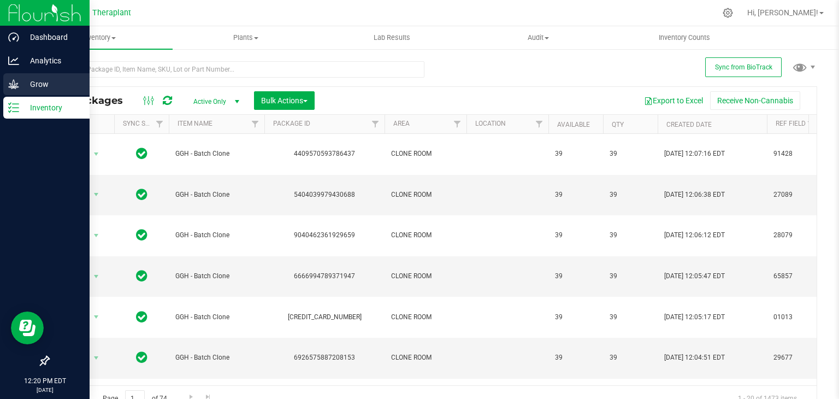
click at [13, 89] on icon at bounding box center [13, 84] width 11 height 11
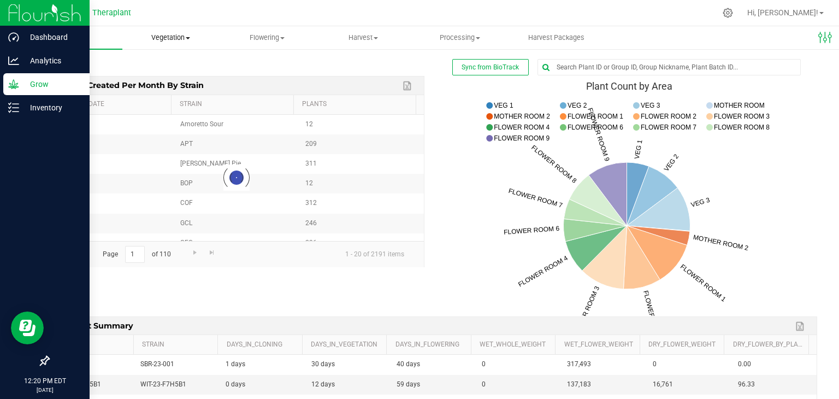
click at [173, 39] on span "Vegetation" at bounding box center [170, 38] width 95 height 10
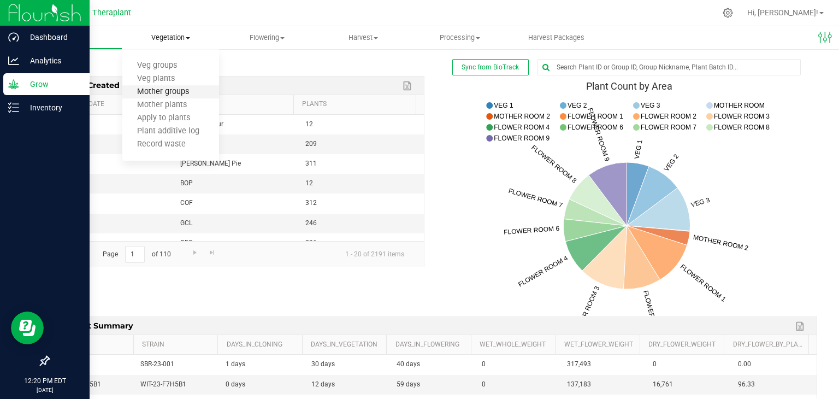
click at [159, 94] on span "Mother groups" at bounding box center [162, 91] width 81 height 9
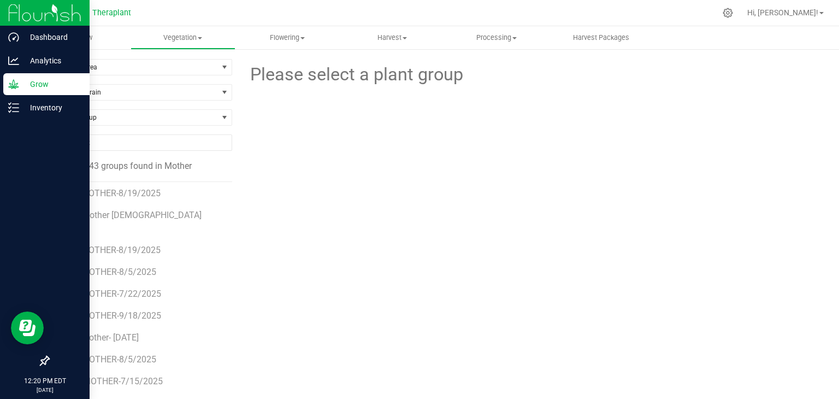
scroll to position [219, 0]
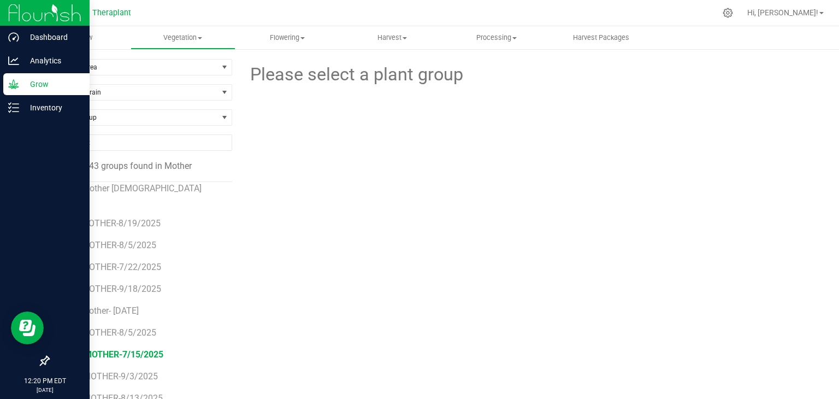
click at [147, 349] on span "GGH-MOTHER-7/15/2025" at bounding box center [113, 354] width 101 height 10
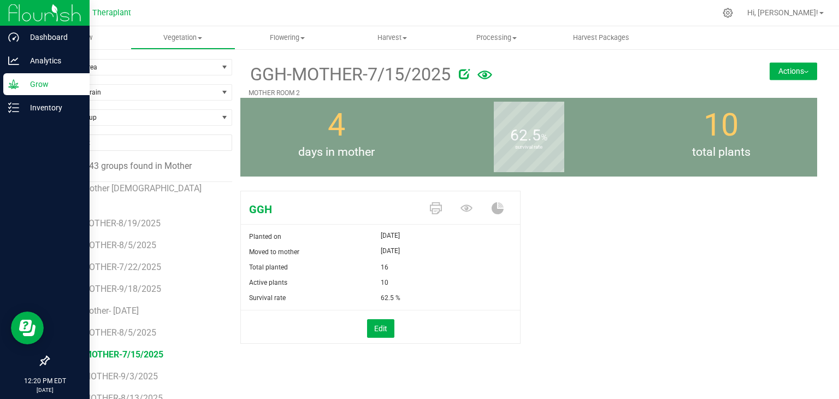
click at [798, 76] on button "Actions" at bounding box center [794, 70] width 48 height 17
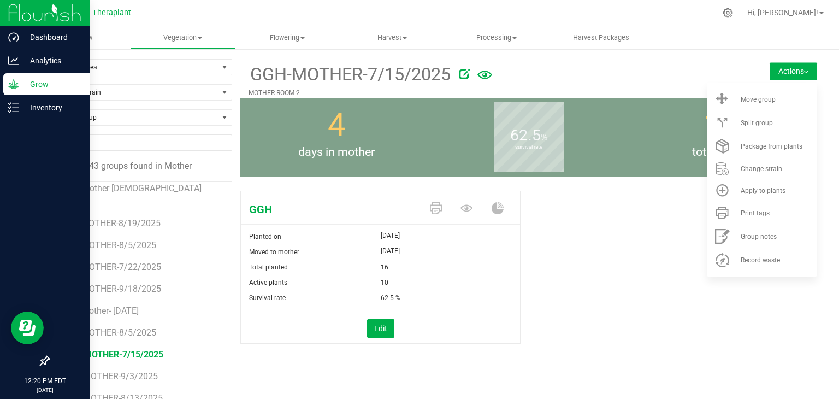
click at [606, 307] on div "GGH Planted on Jul 15, 2025 Moved to mother Jul 15, 2025 Total planted 16 Activ…" at bounding box center [528, 278] width 577 height 185
click at [461, 209] on icon at bounding box center [467, 208] width 12 height 12
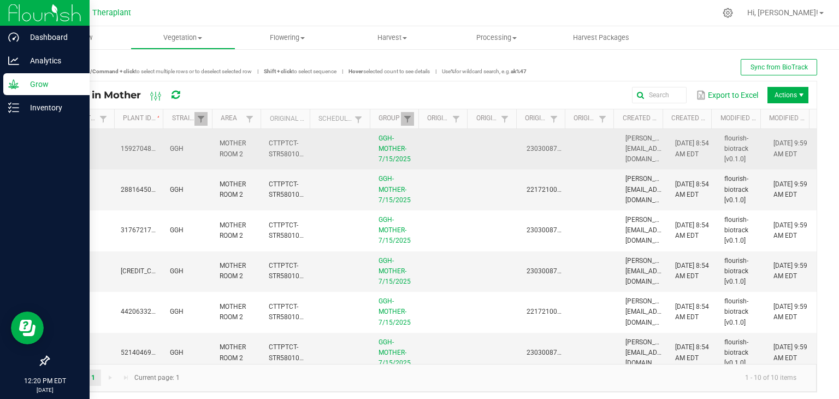
click at [447, 140] on td at bounding box center [445, 149] width 49 height 41
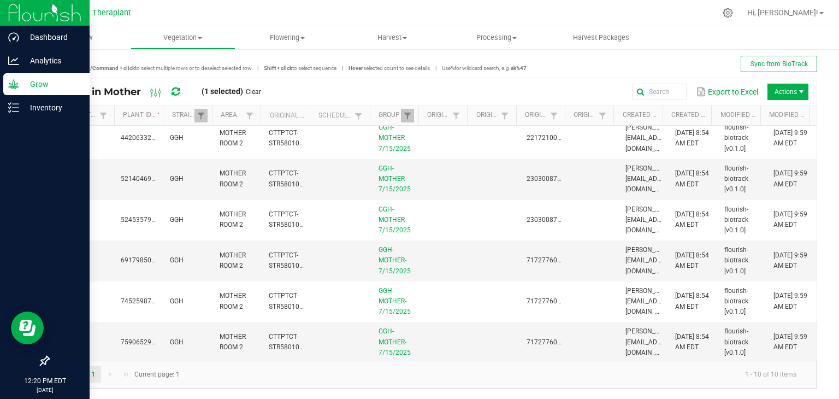
scroll to position [4, 0]
click at [450, 339] on td at bounding box center [445, 341] width 49 height 40
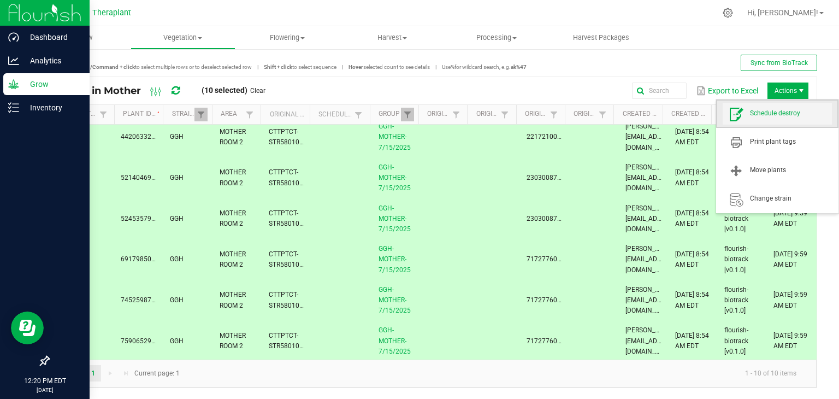
click at [787, 116] on span "Schedule destroy" at bounding box center [791, 113] width 82 height 9
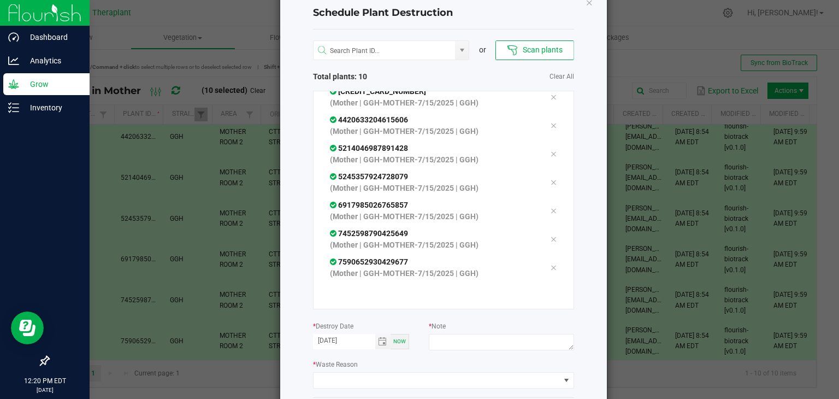
scroll to position [81, 0]
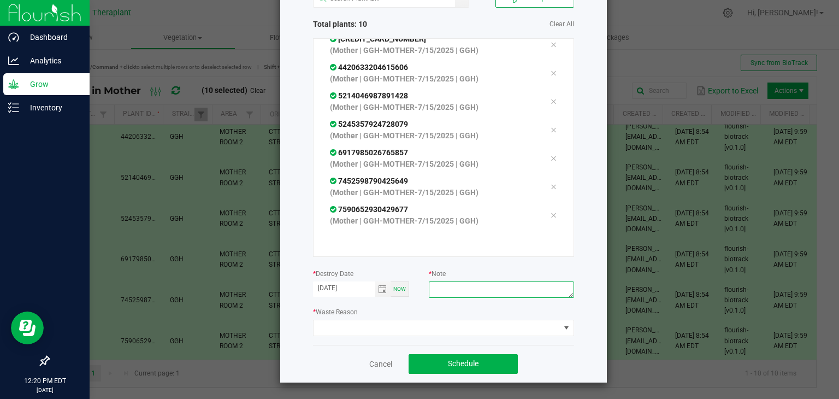
click at [475, 288] on textarea at bounding box center [501, 289] width 145 height 16
type textarea "n"
type textarea "end of life cycle"
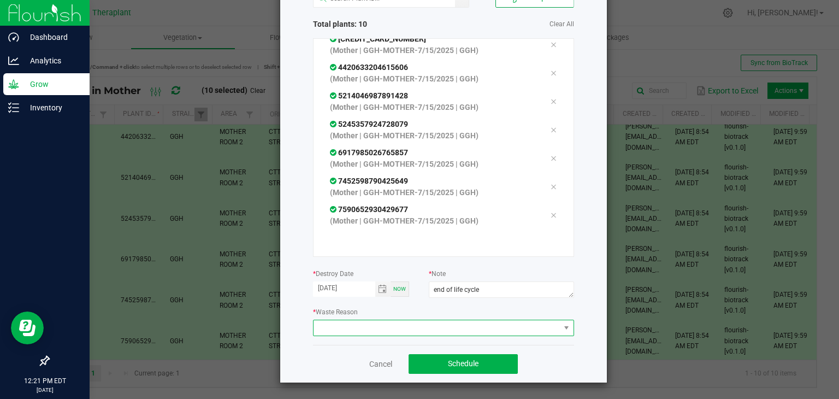
click at [410, 332] on span at bounding box center [437, 327] width 246 height 15
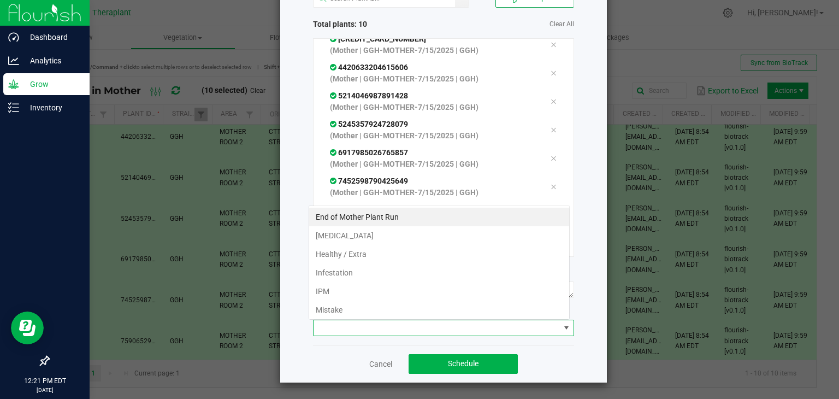
scroll to position [16, 261]
click at [389, 216] on li "End of Mother Plant Run" at bounding box center [439, 217] width 260 height 19
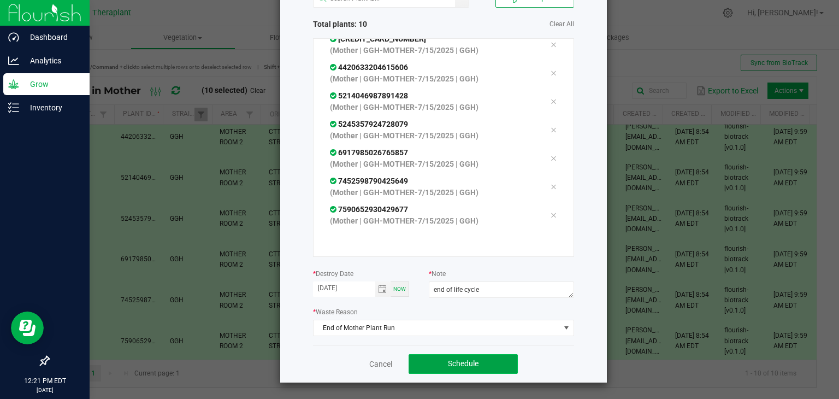
click at [451, 363] on span "Schedule" at bounding box center [463, 363] width 31 height 9
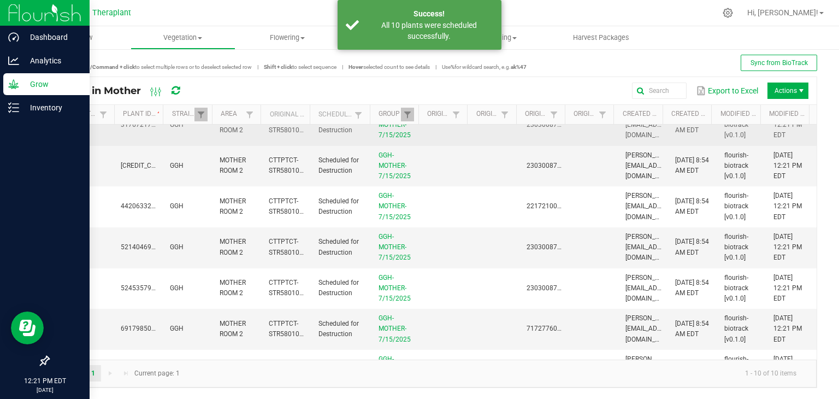
scroll to position [0, 0]
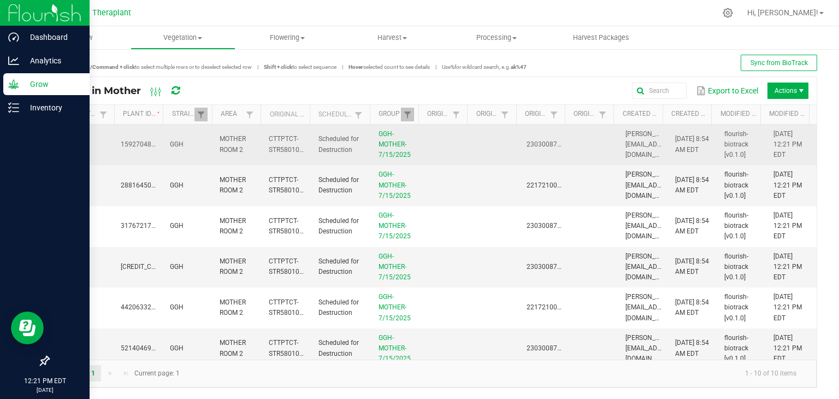
click at [458, 147] on td at bounding box center [445, 145] width 49 height 41
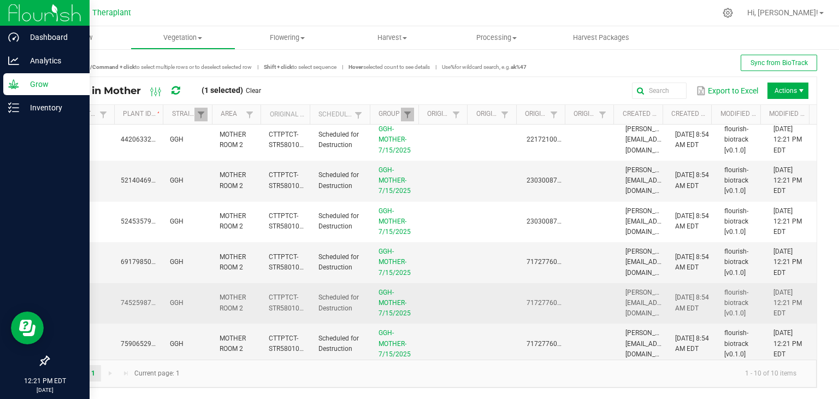
scroll to position [170, 0]
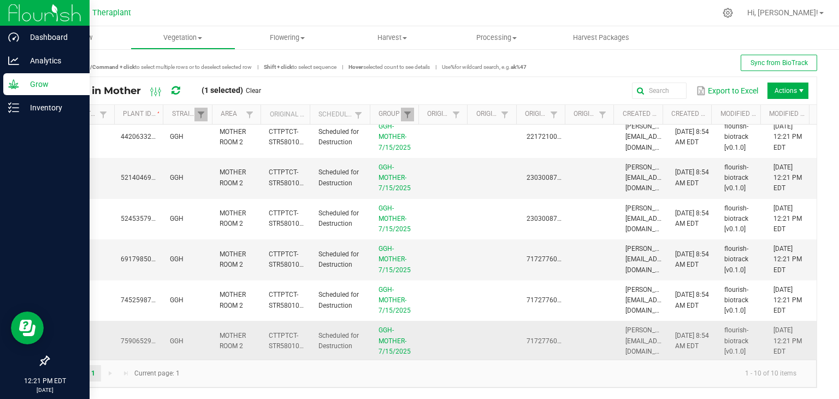
click at [460, 347] on td at bounding box center [445, 341] width 49 height 40
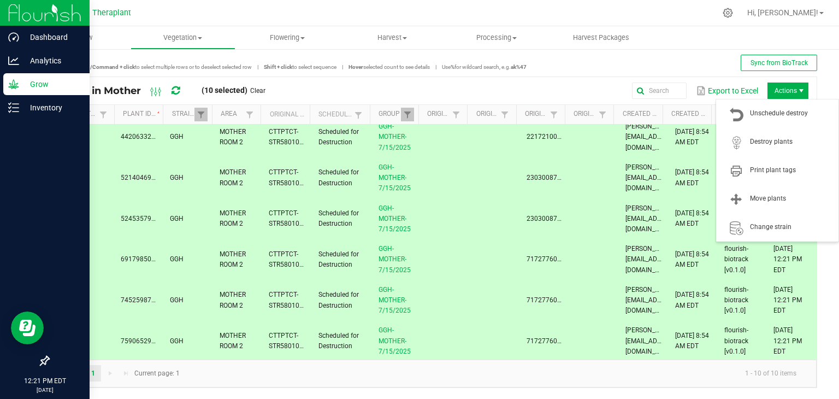
click at [795, 96] on span "Actions" at bounding box center [788, 91] width 41 height 16
click at [785, 145] on span "Destroy plants" at bounding box center [791, 141] width 82 height 9
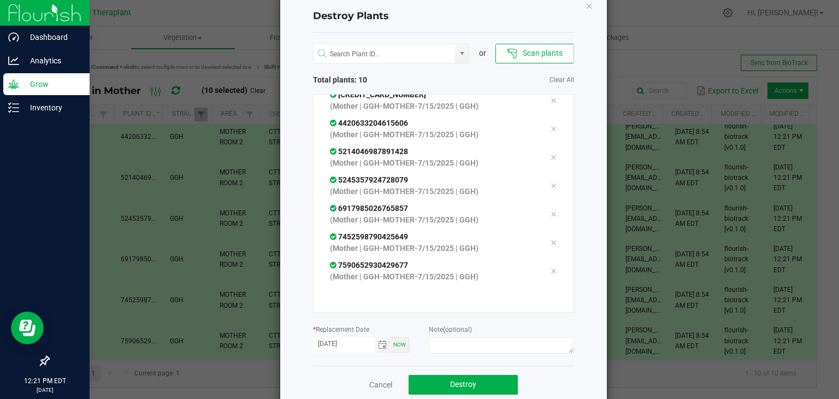
scroll to position [46, 0]
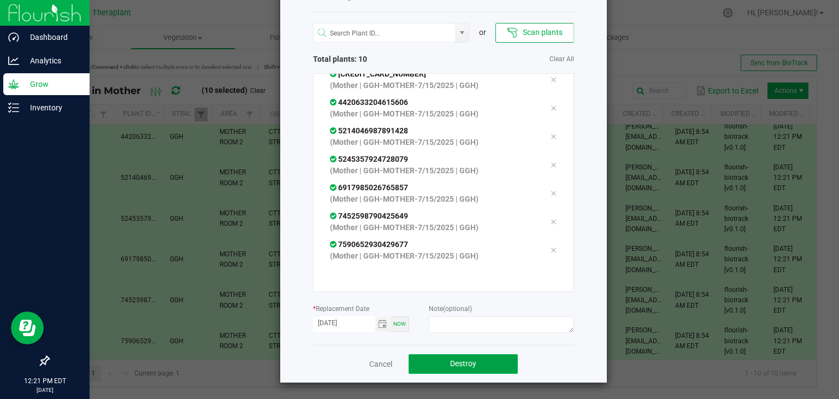
click at [480, 358] on button "Destroy" at bounding box center [463, 364] width 109 height 20
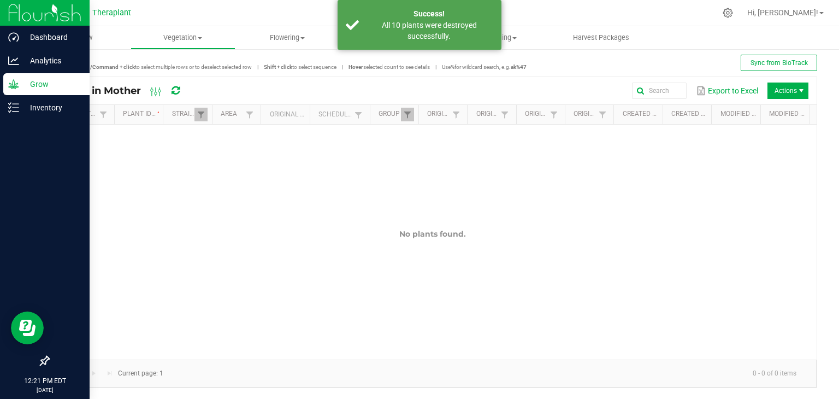
scroll to position [0, 0]
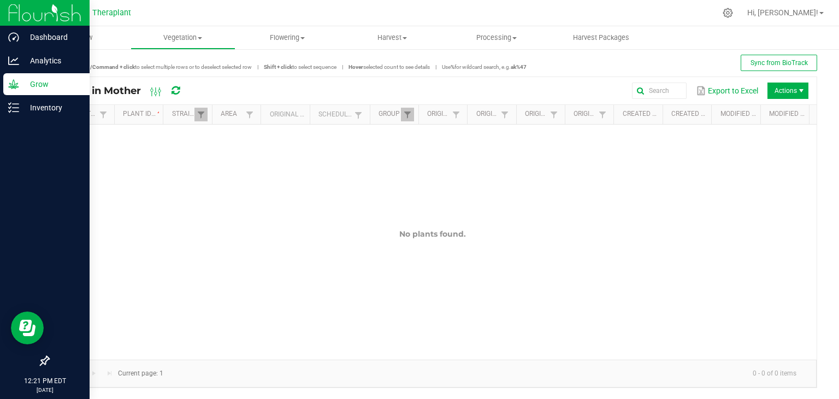
click at [14, 87] on icon at bounding box center [13, 83] width 10 height 9
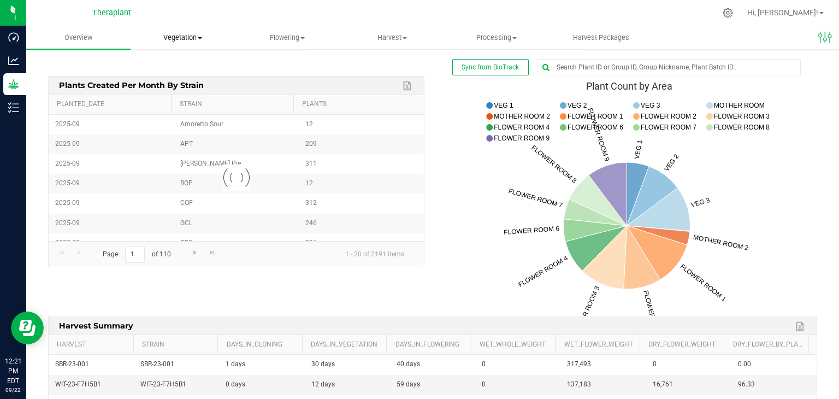
click at [197, 39] on span "Vegetation" at bounding box center [182, 38] width 103 height 10
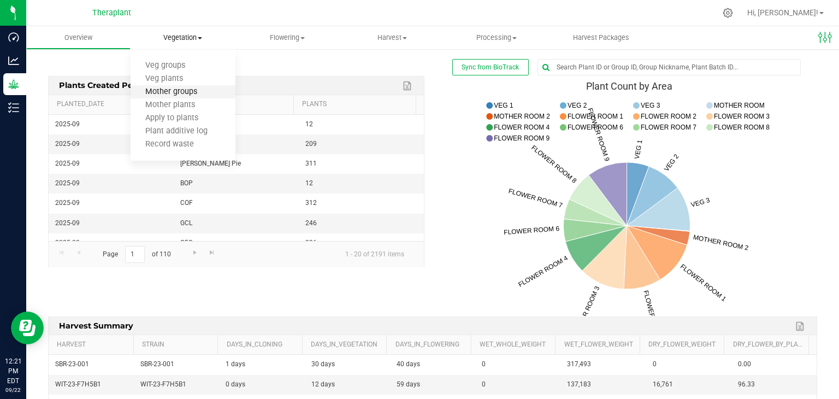
click at [184, 93] on span "Mother groups" at bounding box center [171, 91] width 81 height 9
